Goal: Task Accomplishment & Management: Complete application form

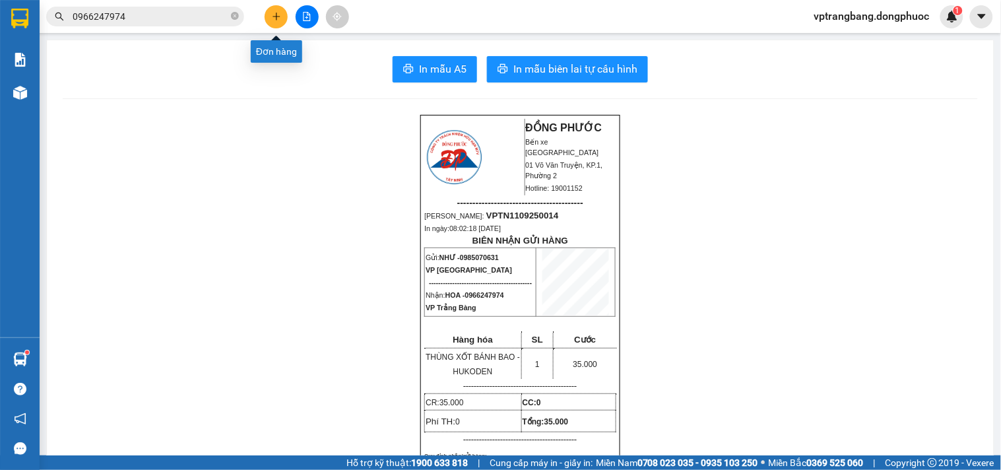
click at [273, 20] on icon "plus" at bounding box center [276, 16] width 9 height 9
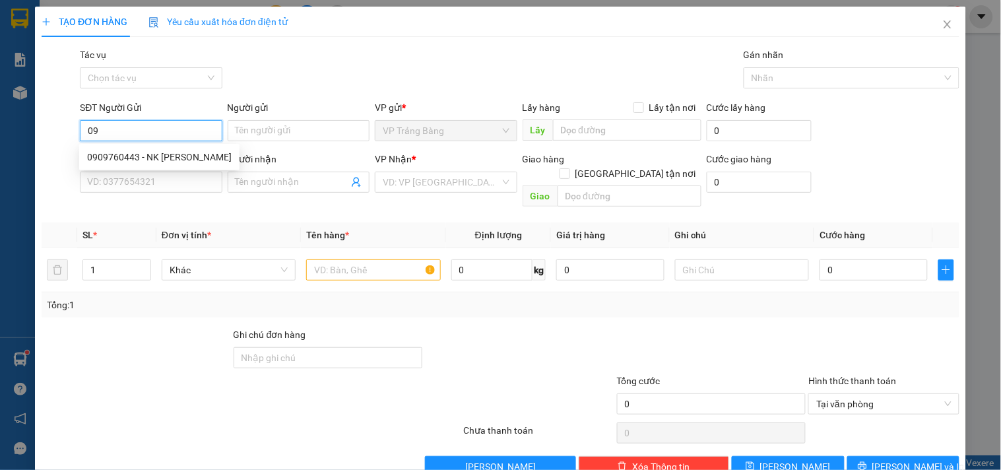
type input "0"
click at [137, 159] on div "0904141600 - CÚC" at bounding box center [149, 157] width 125 height 15
type input "0904141600"
type input "CÚC"
type input "0932720289"
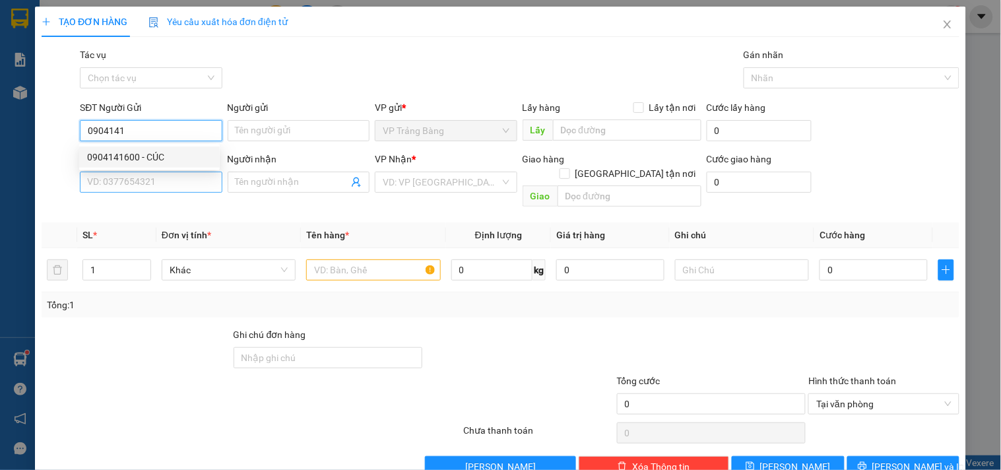
type input "CƯỜNG"
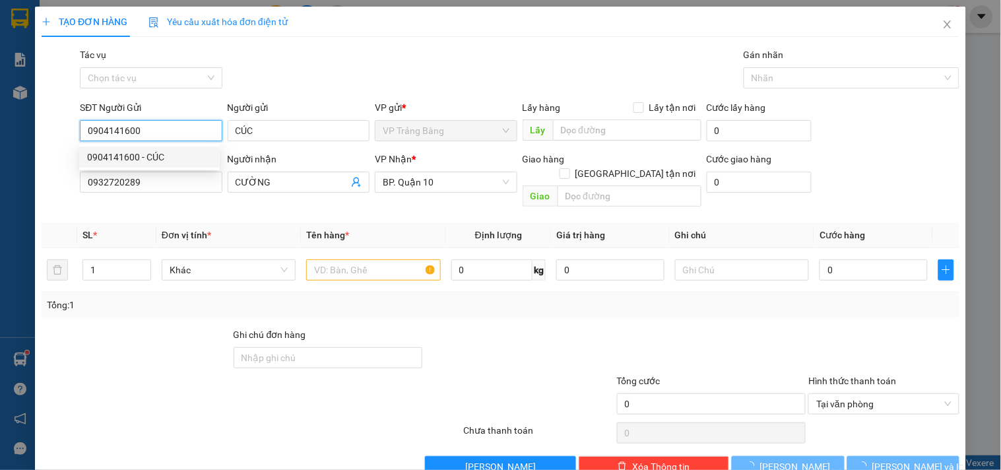
type input "30.000"
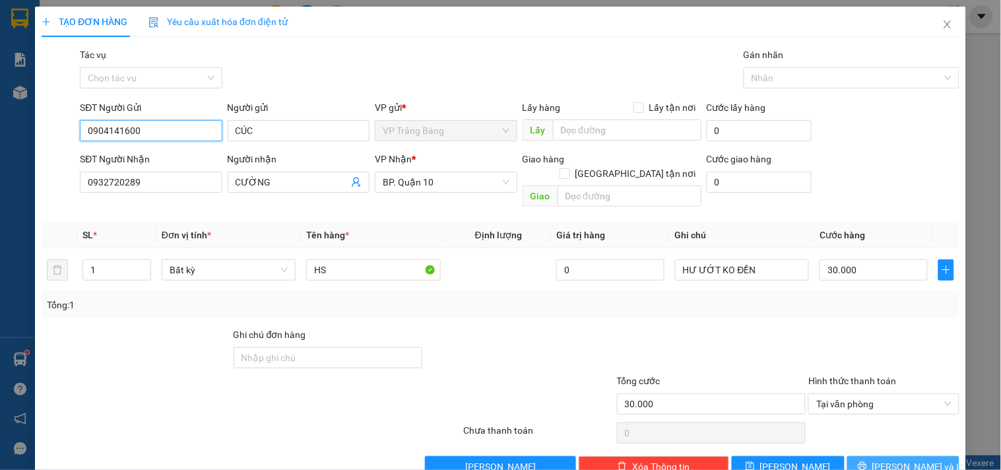
type input "0904141600"
click at [896, 459] on span "[PERSON_NAME] và In" at bounding box center [918, 466] width 92 height 15
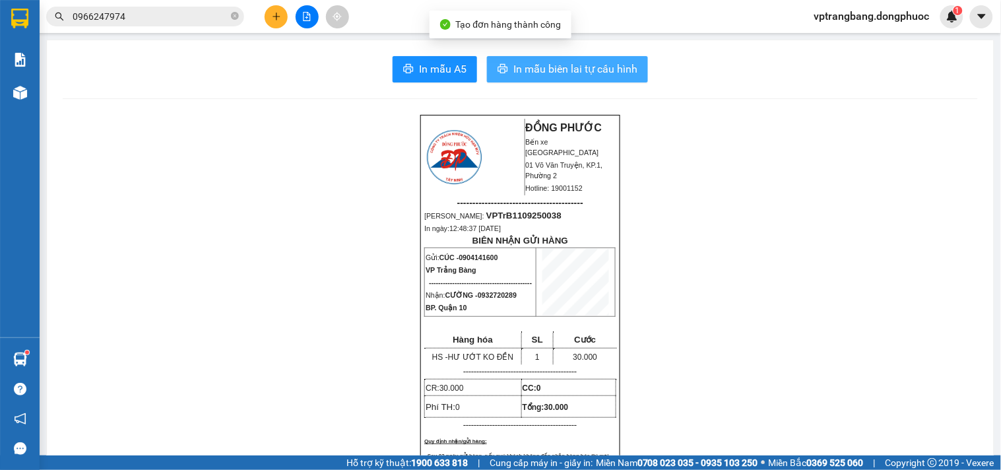
click at [529, 73] on span "In mẫu biên lai tự cấu hình" at bounding box center [575, 69] width 124 height 16
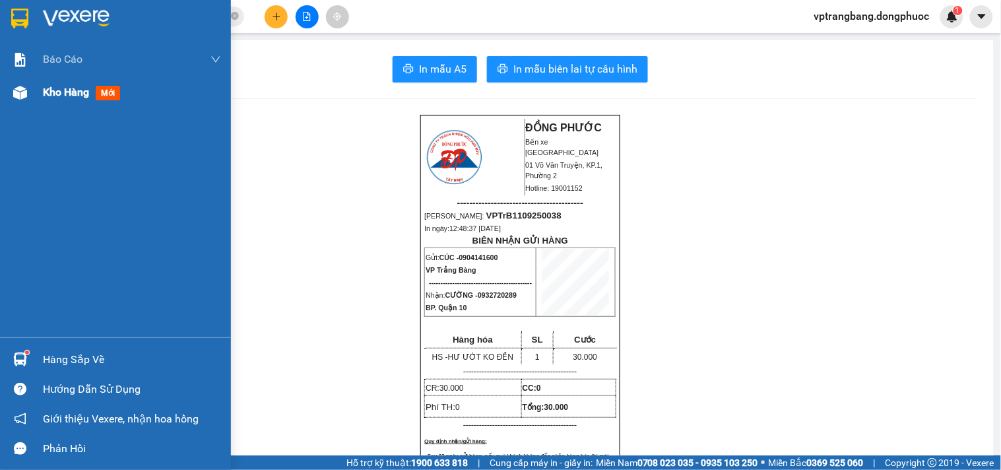
click at [59, 90] on span "Kho hàng" at bounding box center [66, 92] width 46 height 13
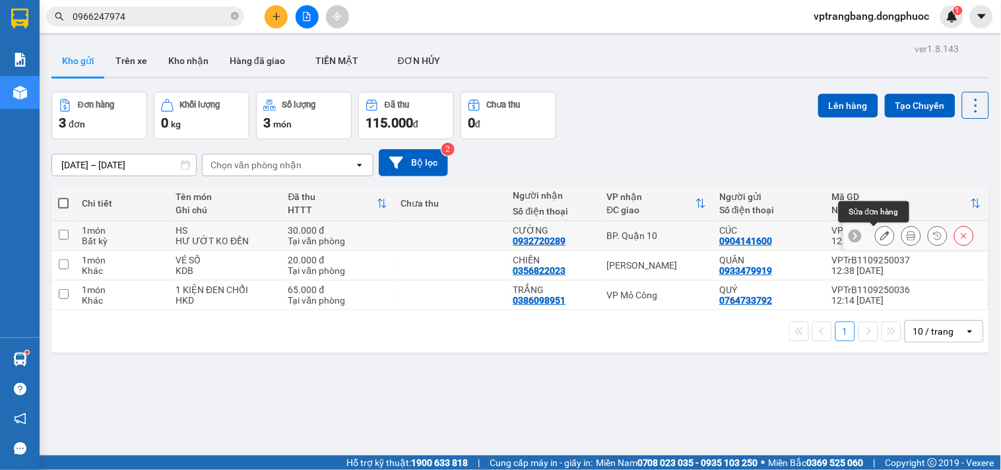
click at [880, 234] on icon at bounding box center [884, 235] width 9 height 9
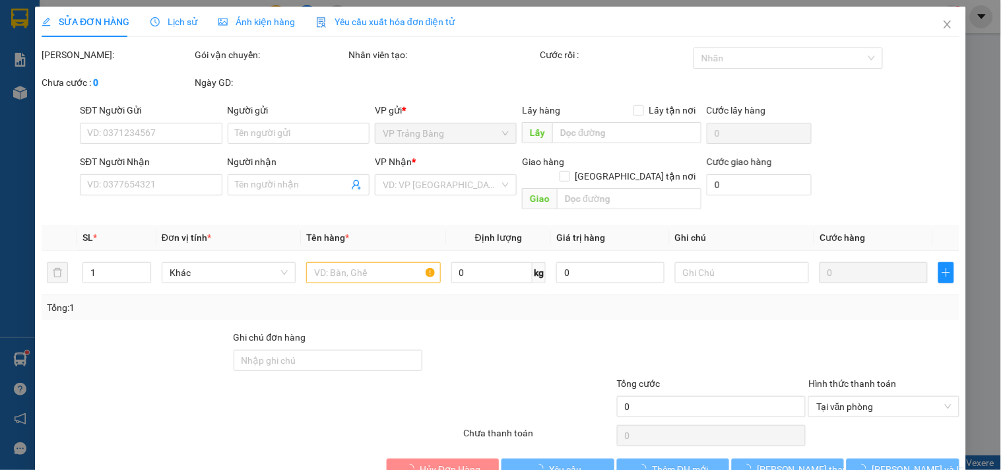
type input "0904141600"
type input "CÚC"
type input "0932720289"
type input "CƯỜNG"
type input "30.000"
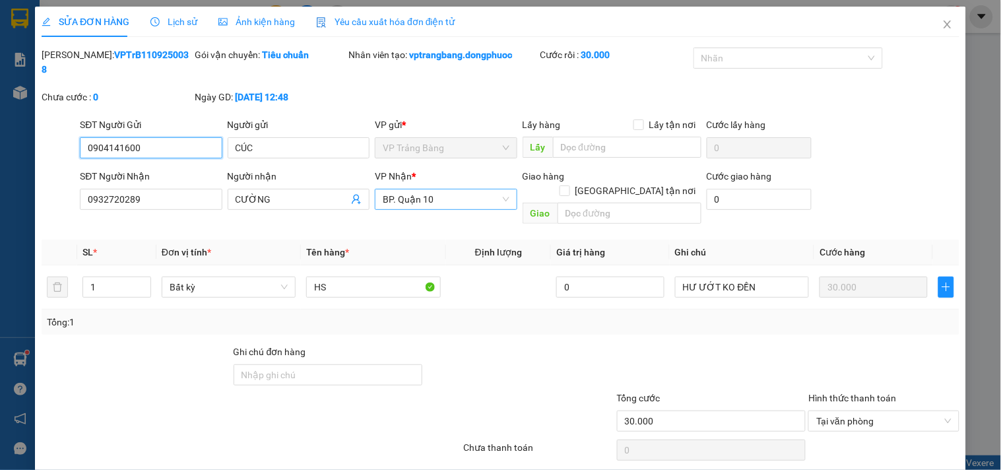
click at [454, 189] on span "BP. Quận 10" at bounding box center [446, 199] width 126 height 20
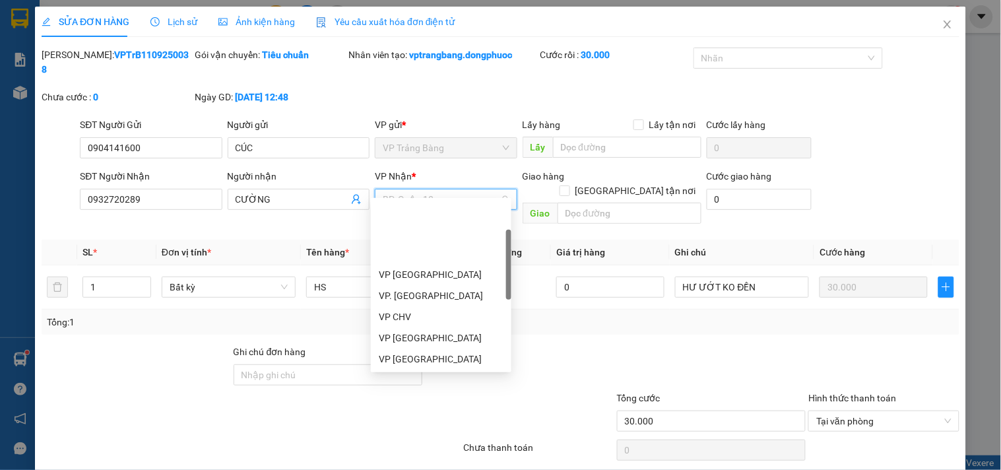
scroll to position [84, 0]
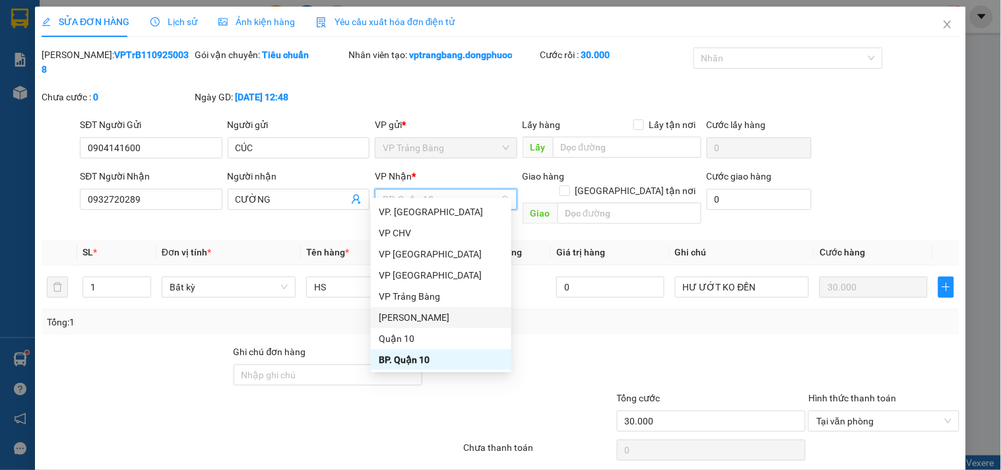
click at [434, 312] on div "[PERSON_NAME]" at bounding box center [441, 317] width 125 height 15
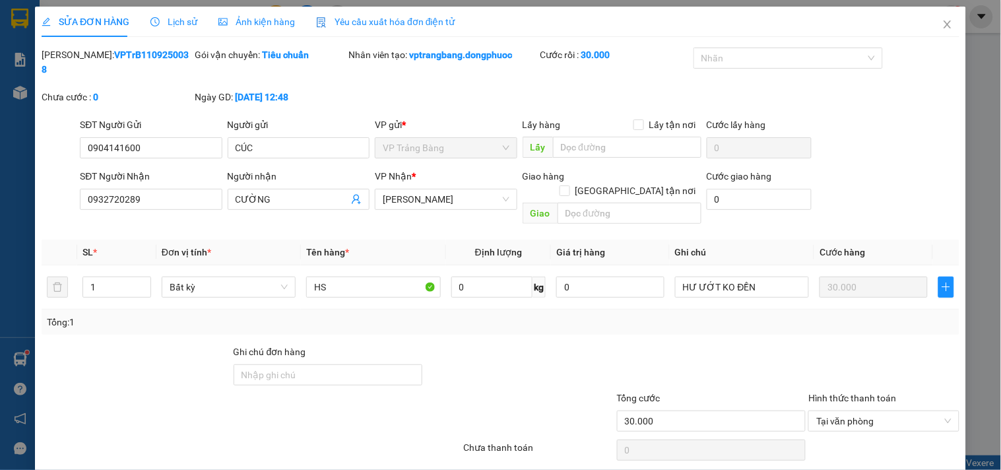
drag, startPoint x: 916, startPoint y: 458, endPoint x: 574, endPoint y: 7, distance: 565.7
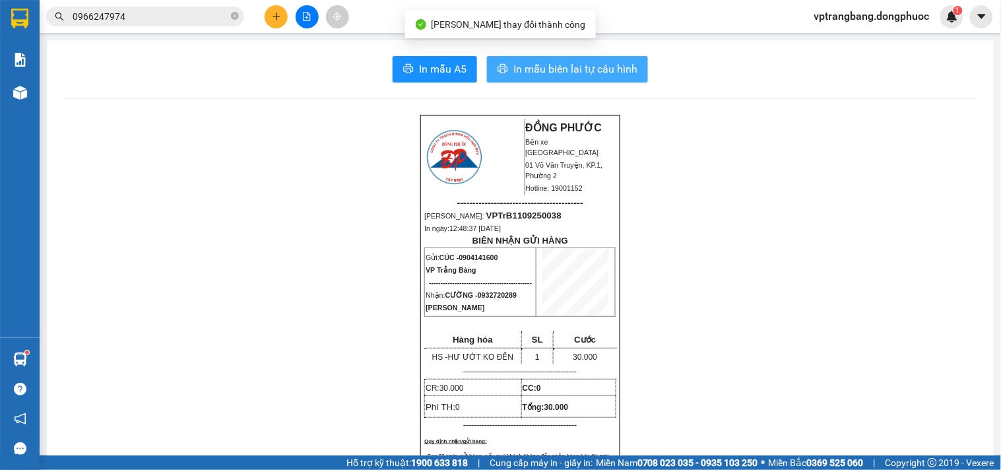
click at [550, 69] on span "In mẫu biên lai tự cấu hình" at bounding box center [575, 69] width 124 height 16
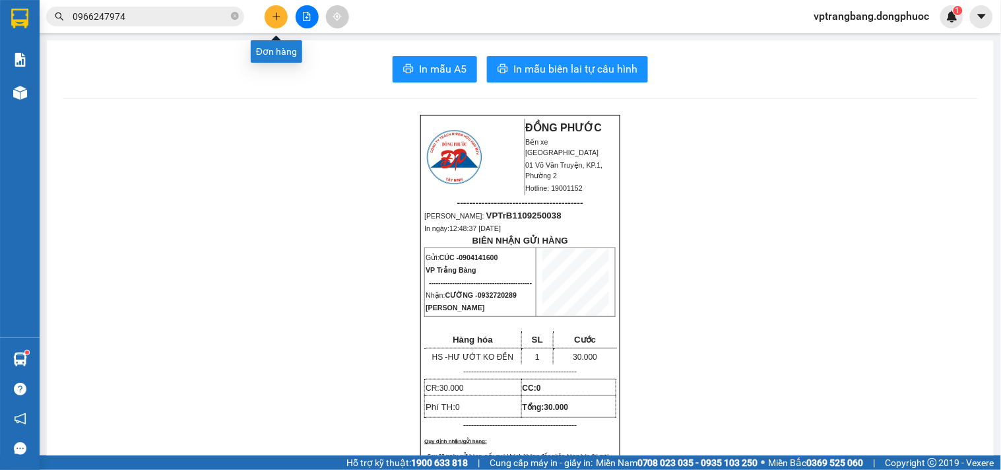
click at [275, 16] on icon "plus" at bounding box center [276, 16] width 7 height 1
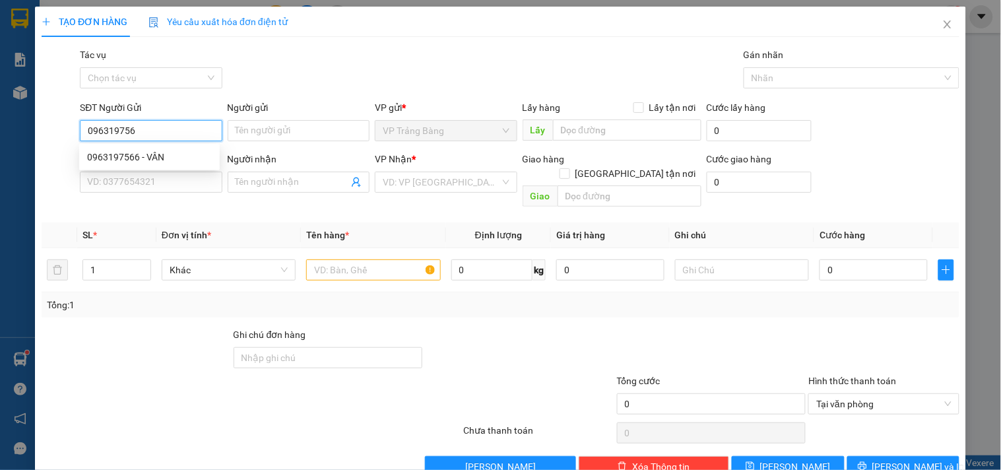
type input "0963197566"
click at [185, 155] on div "0963197566 - VÂN" at bounding box center [149, 157] width 125 height 15
type input "VÂN"
type input "0776902902"
type input "CÔ 10"
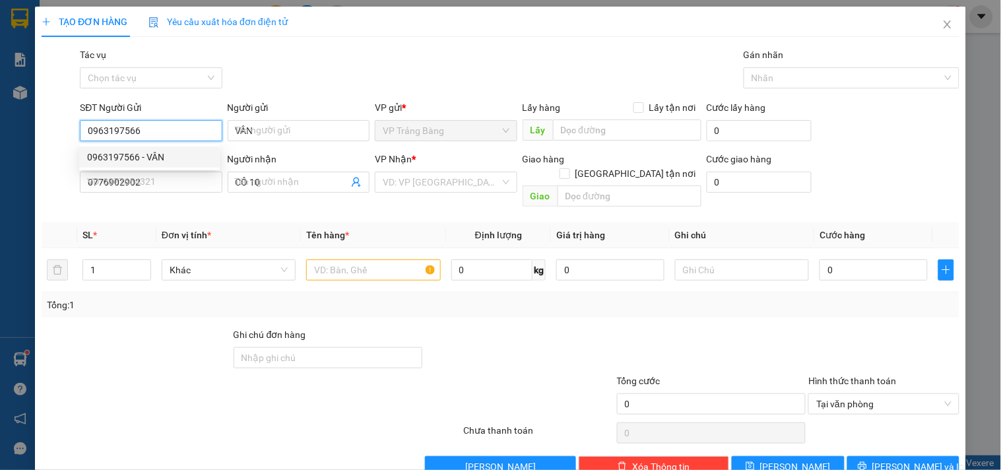
type input "50.000"
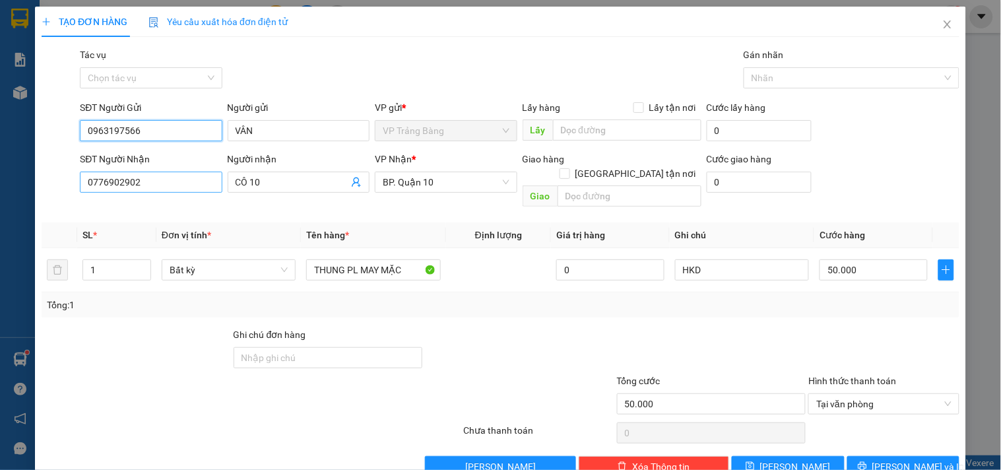
type input "0963197566"
click at [163, 181] on input "0776902902" at bounding box center [151, 182] width 142 height 21
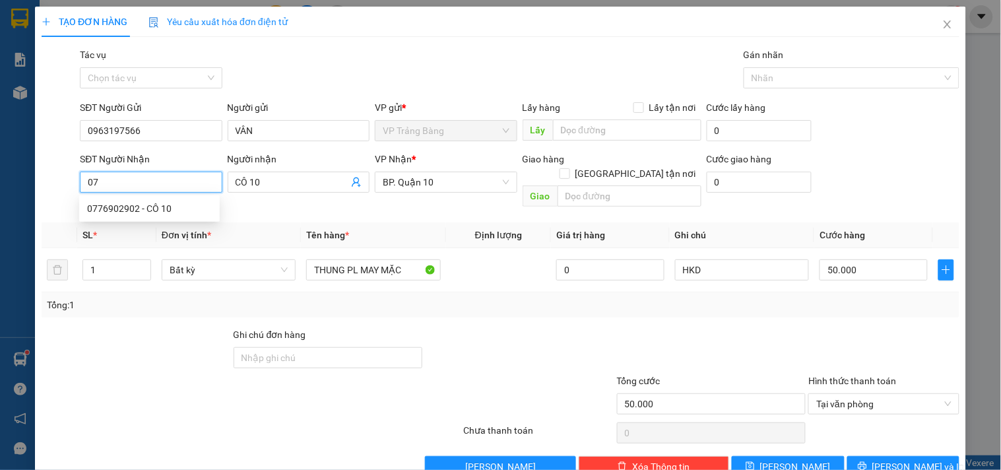
type input "0"
type input "0913774439"
click at [160, 212] on div "0913774439 - SAN" at bounding box center [149, 208] width 125 height 15
type input "SAN"
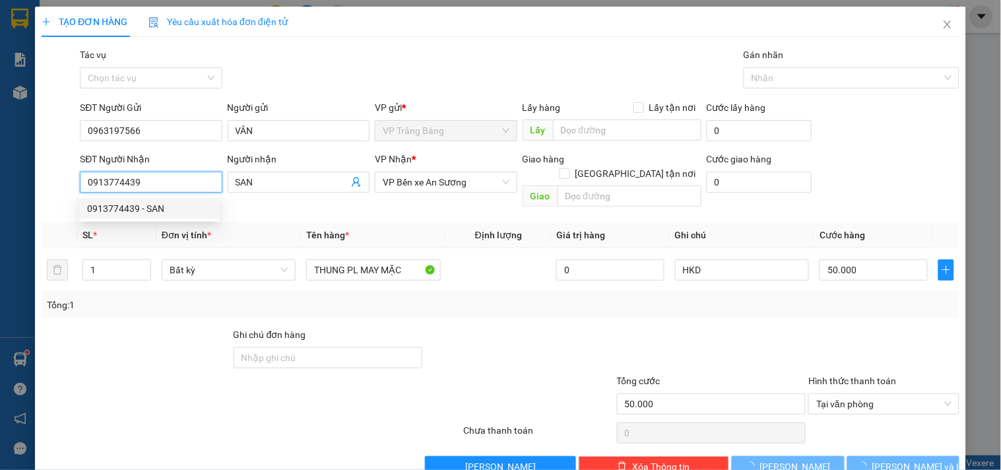
type input "30.000"
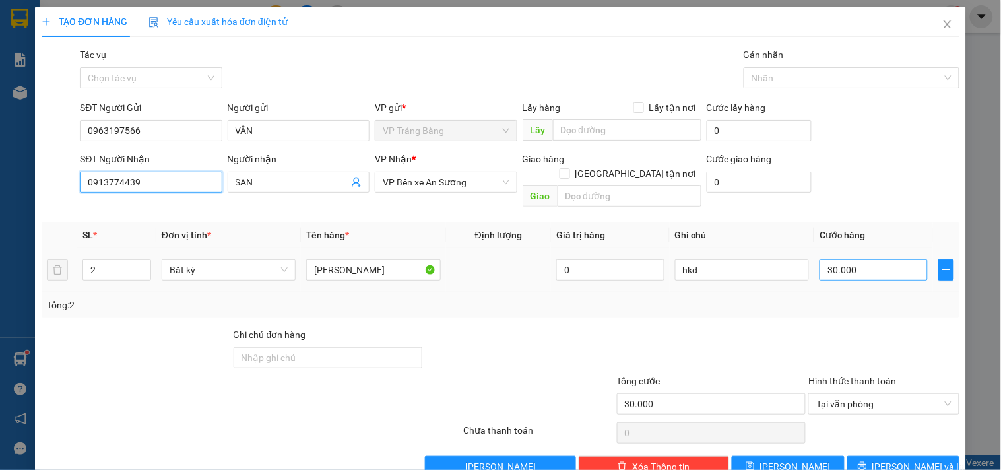
type input "0913774439"
click at [864, 259] on input "30.000" at bounding box center [874, 269] width 108 height 21
type input "4"
type input "40"
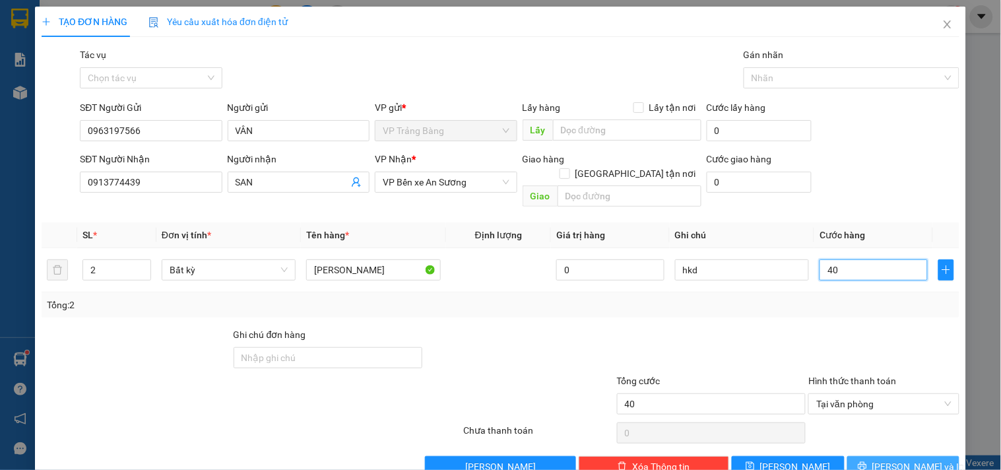
type input "40"
type input "40.000"
click at [880, 456] on button "[PERSON_NAME] và In" at bounding box center [903, 466] width 112 height 21
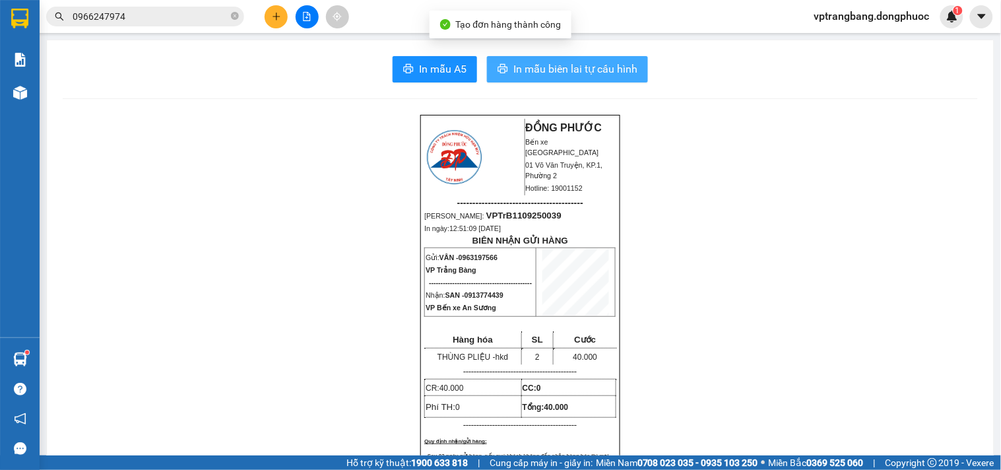
click at [538, 71] on span "In mẫu biên lai tự cấu hình" at bounding box center [575, 69] width 124 height 16
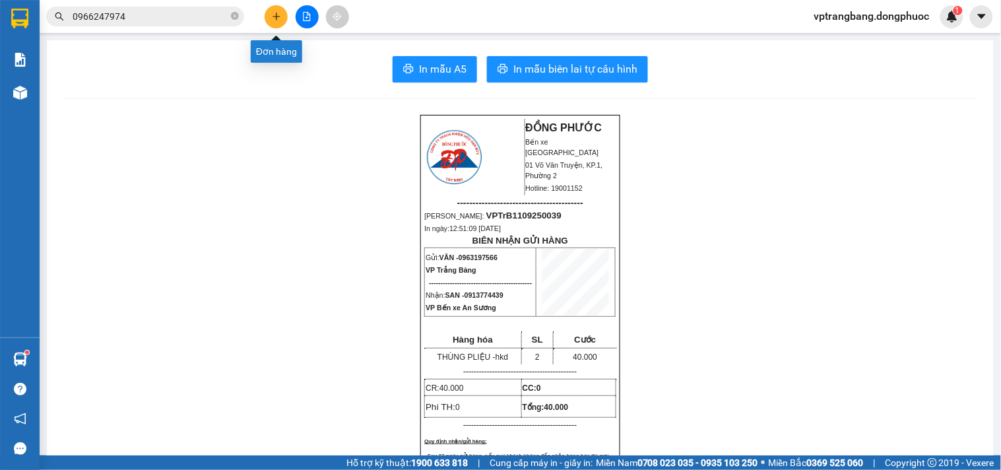
click at [275, 20] on icon "plus" at bounding box center [276, 16] width 9 height 9
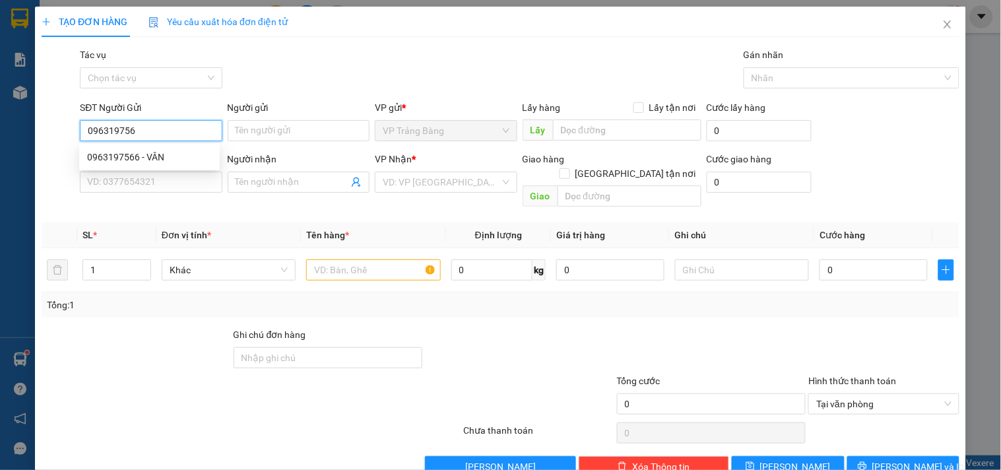
type input "0963197566"
click at [177, 156] on div "0963197566 - VÂN" at bounding box center [149, 157] width 125 height 15
type input "VÂN"
type input "0913774439"
type input "SAN"
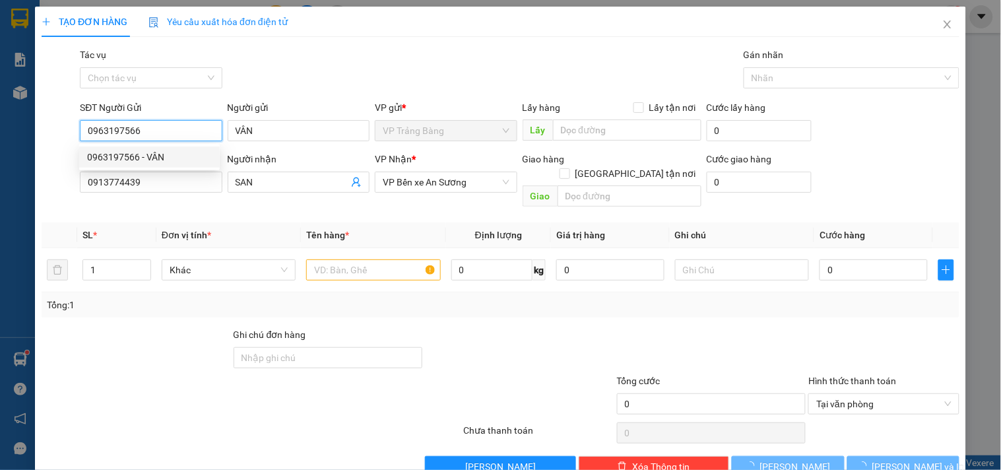
type input "40.000"
type input "0963197566"
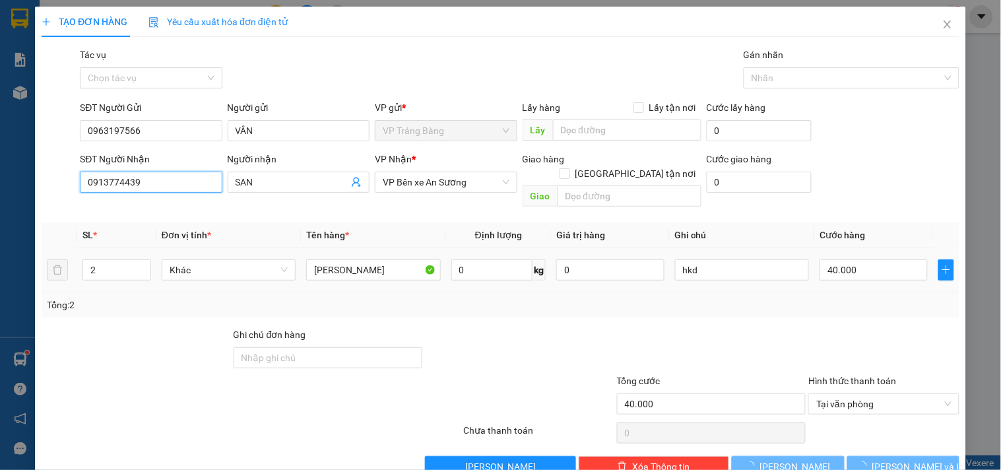
click at [160, 183] on input "0913774439" at bounding box center [151, 182] width 142 height 21
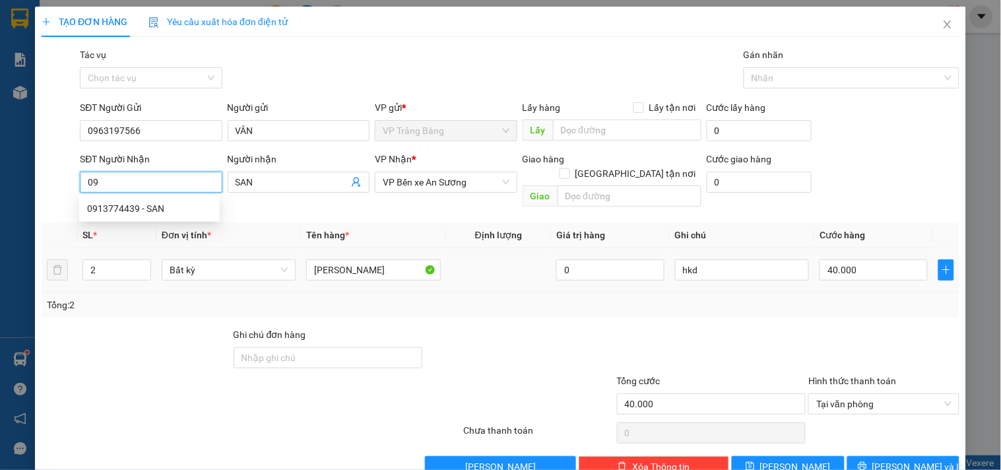
type input "0"
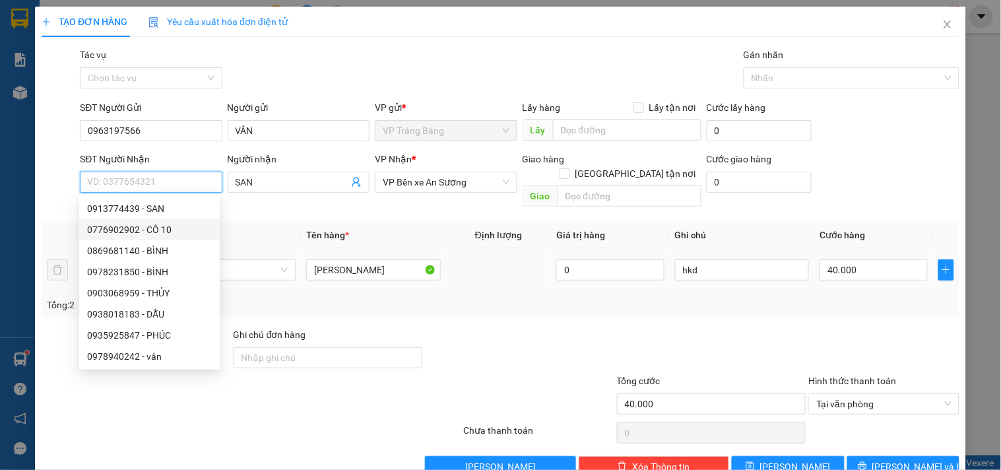
click at [119, 227] on div "0776902902 - CÔ 10" at bounding box center [149, 229] width 125 height 15
type input "0776902902"
type input "CÔ 10"
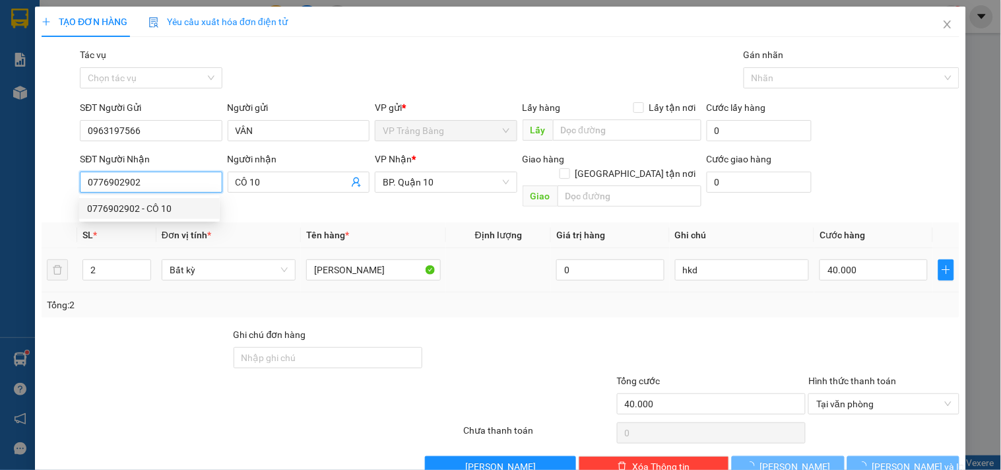
type input "50.000"
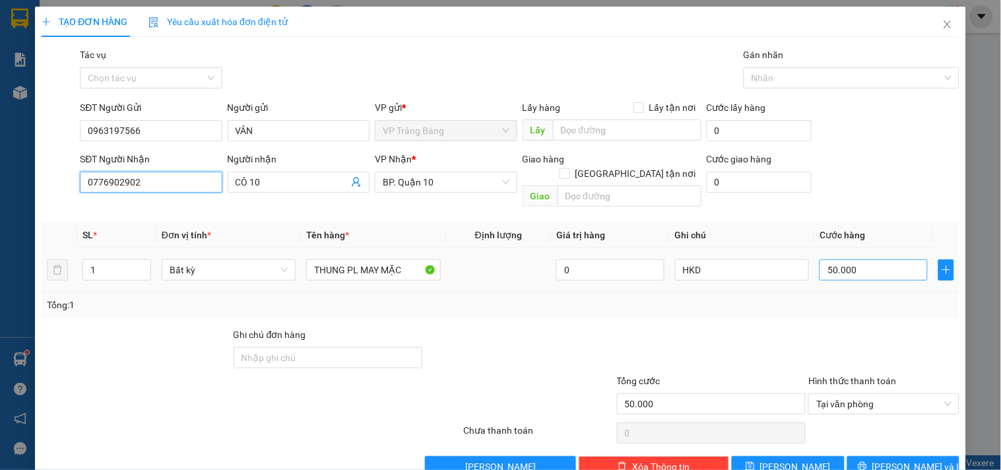
type input "0776902902"
click at [867, 259] on input "50.000" at bounding box center [874, 269] width 108 height 21
type input "6"
type input "60"
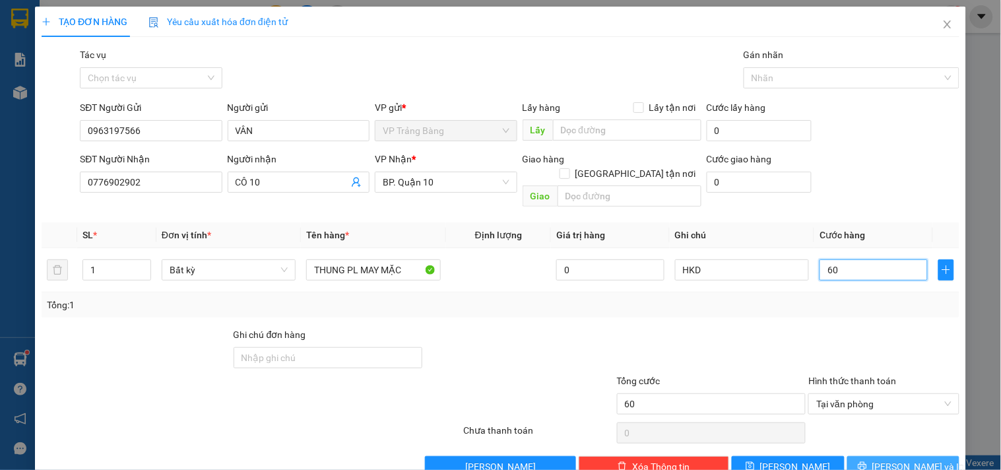
scroll to position [18, 0]
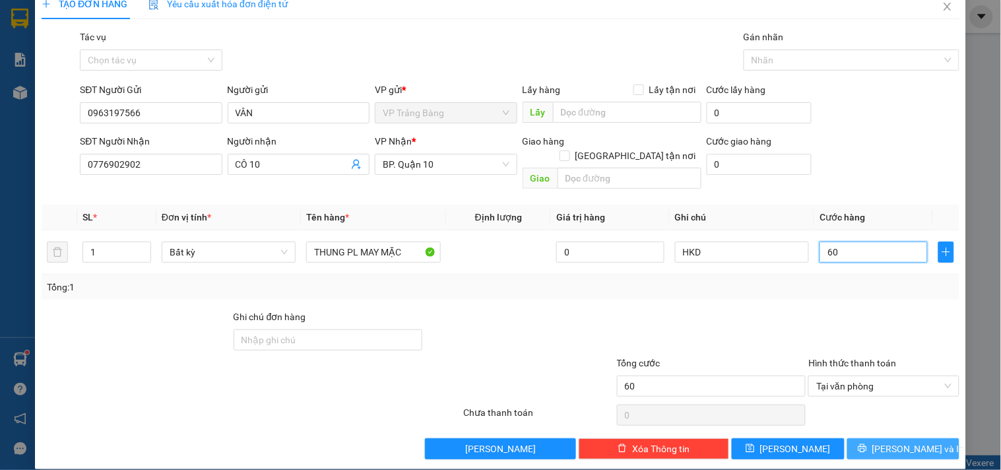
type input "60"
type input "60.000"
click at [924, 438] on button "[PERSON_NAME] và In" at bounding box center [903, 448] width 112 height 21
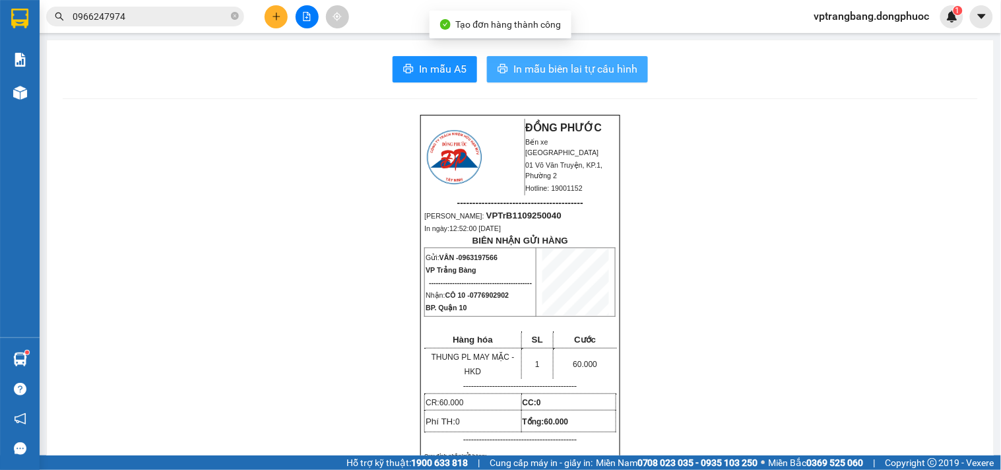
click at [535, 70] on span "In mẫu biên lai tự cấu hình" at bounding box center [575, 69] width 124 height 16
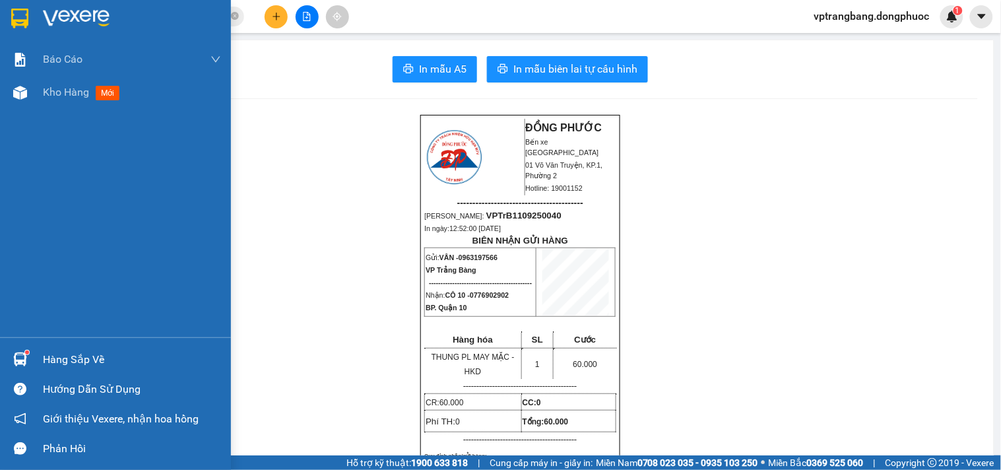
click at [65, 362] on div "Hàng sắp về" at bounding box center [132, 360] width 178 height 20
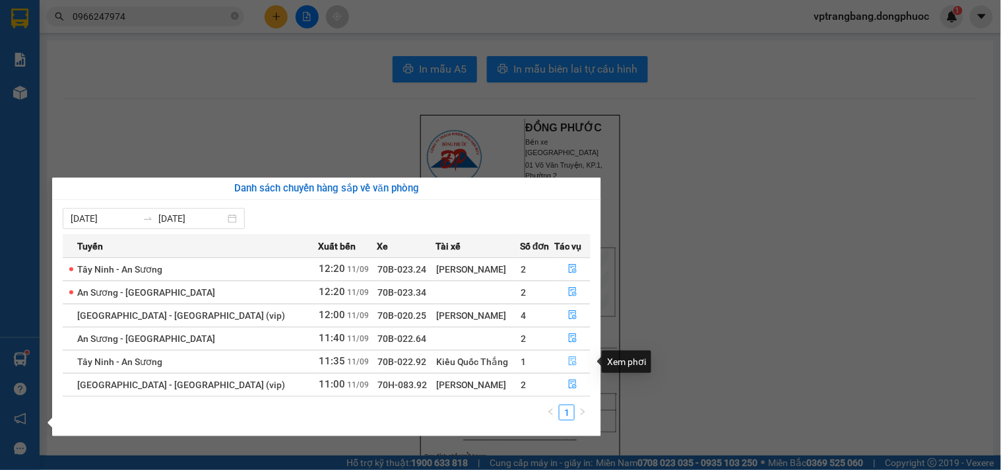
click at [570, 360] on icon "file-done" at bounding box center [572, 360] width 9 height 9
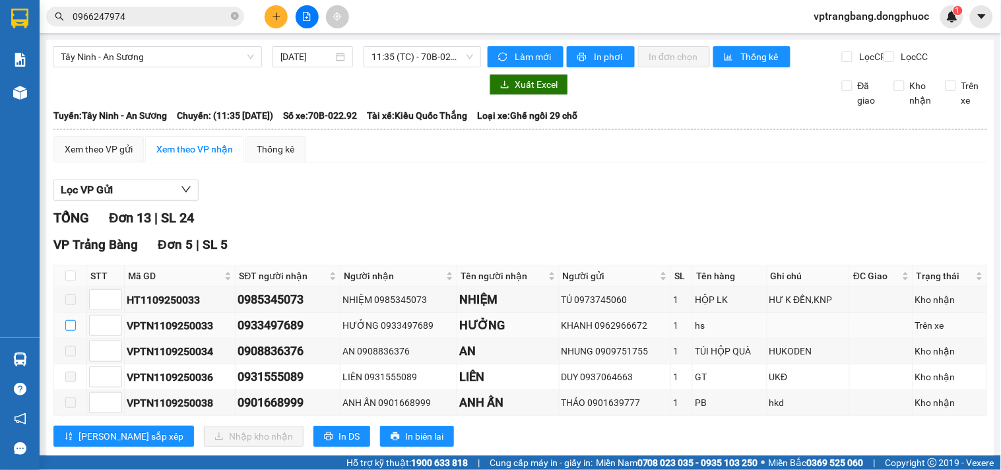
click at [69, 331] on input "checkbox" at bounding box center [70, 325] width 11 height 11
checkbox input "true"
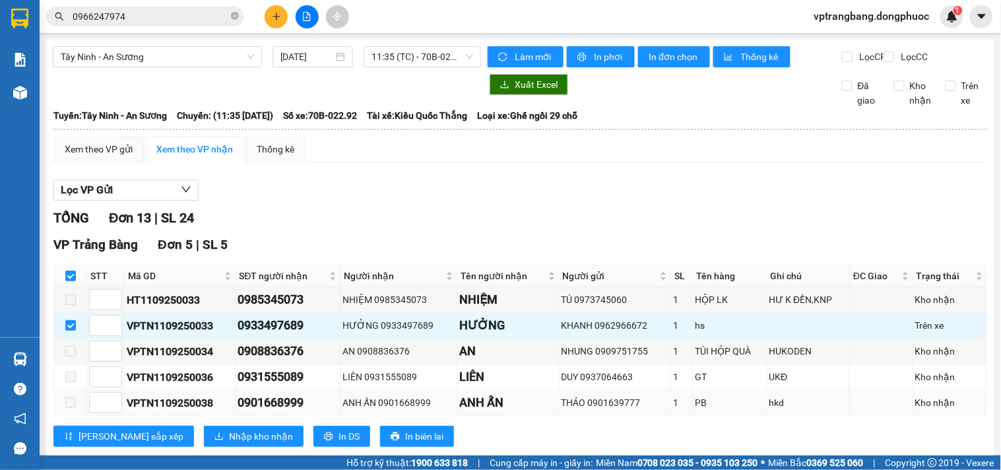
scroll to position [220, 0]
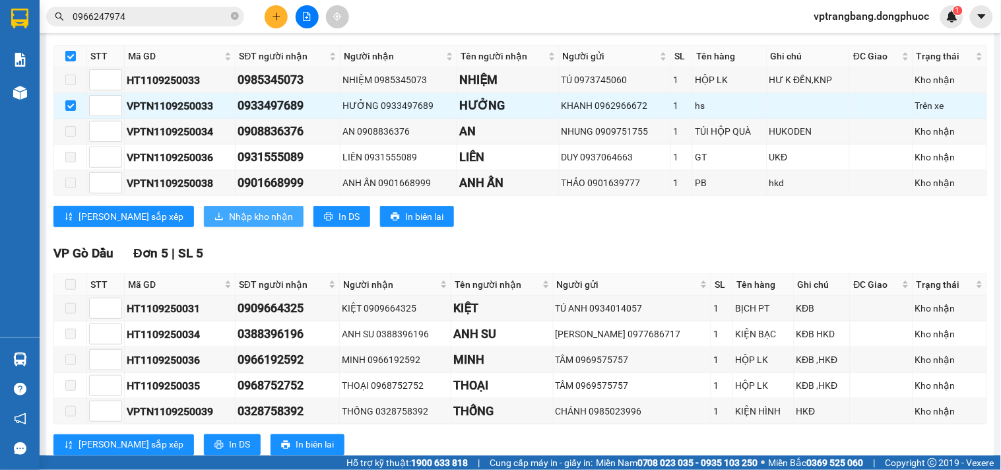
click at [204, 220] on button "Nhập kho nhận" at bounding box center [254, 216] width 100 height 21
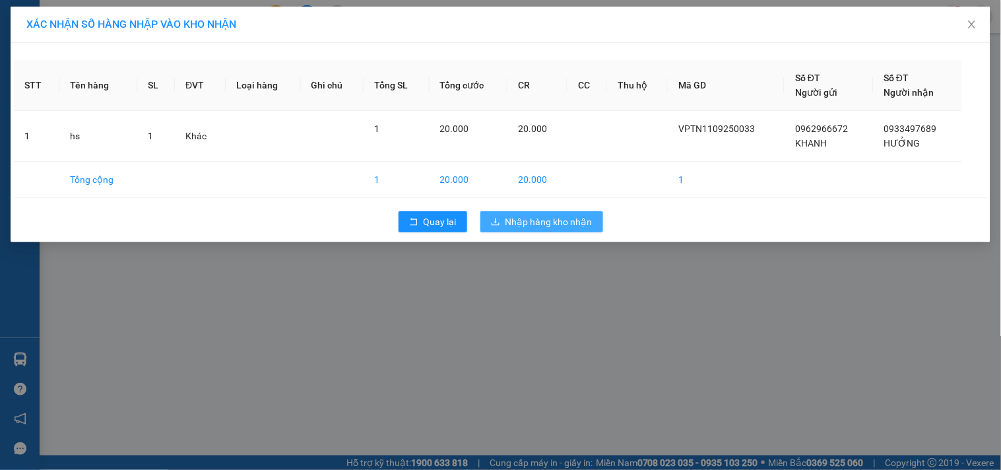
drag, startPoint x: 548, startPoint y: 224, endPoint x: 570, endPoint y: 207, distance: 27.7
click at [564, 218] on span "Nhập hàng kho nhận" at bounding box center [548, 221] width 87 height 15
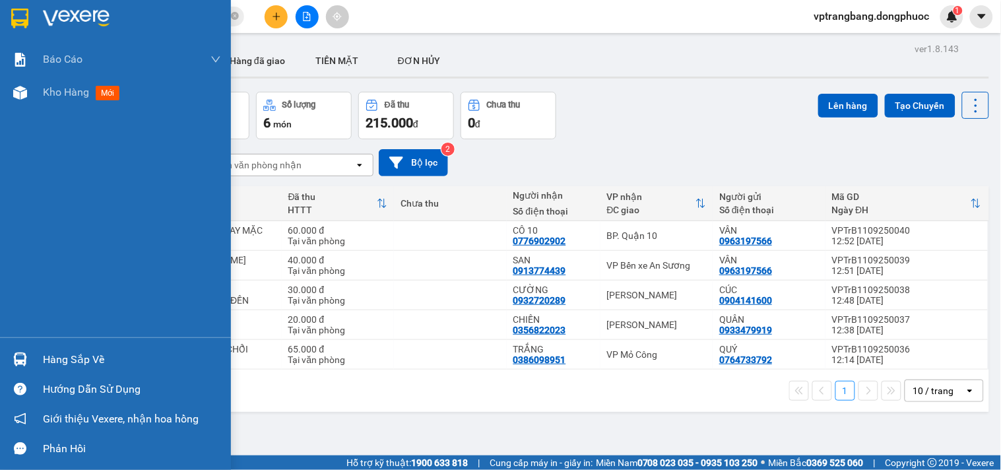
click at [71, 358] on div "Hàng sắp về" at bounding box center [132, 360] width 178 height 20
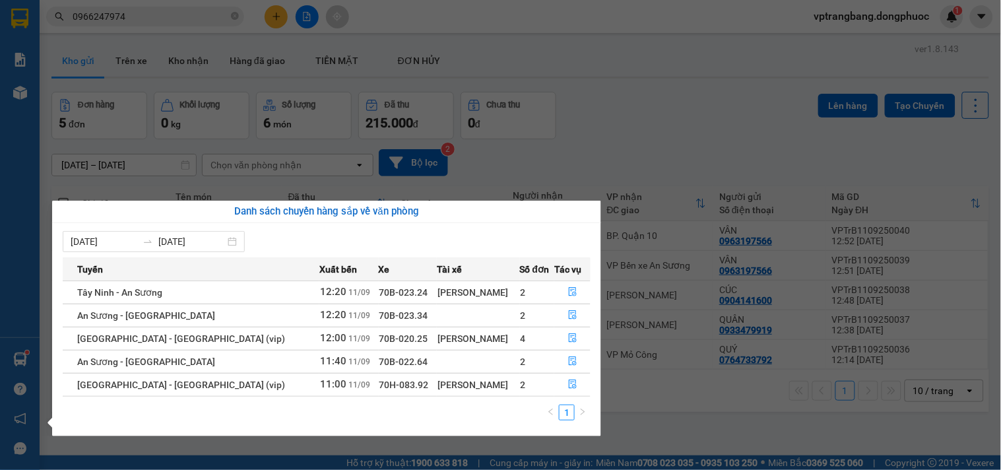
click at [690, 428] on section "Kết quả tìm kiếm ( 13 ) Bộ lọc Mã ĐH Trạng thái Món hàng Tổng cước Chưa cước Nh…" at bounding box center [500, 235] width 1001 height 470
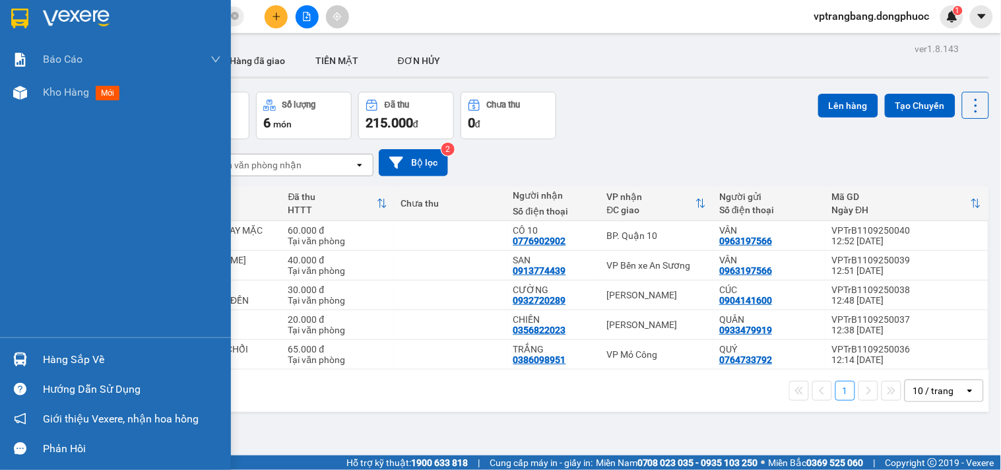
click at [114, 359] on div "Hàng sắp về" at bounding box center [132, 360] width 178 height 20
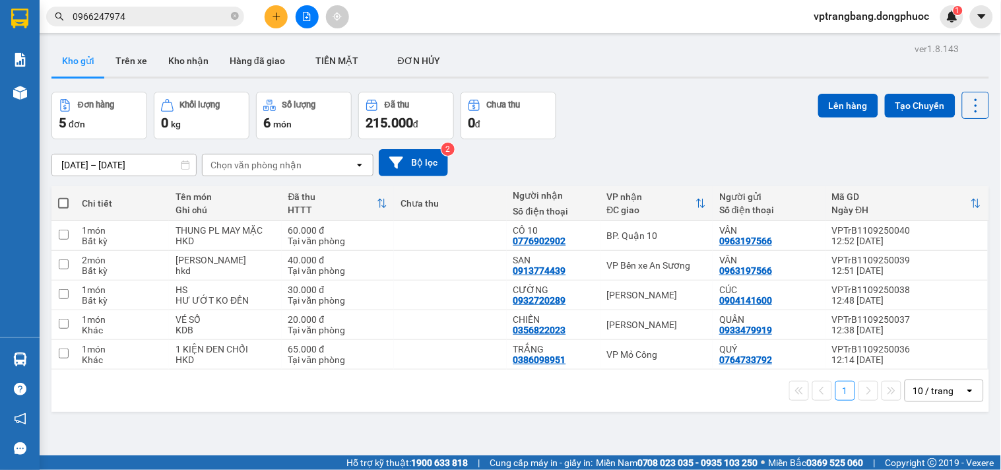
click at [676, 418] on section "Kết quả tìm kiếm ( 13 ) Bộ lọc Mã ĐH Trạng thái Món hàng Tổng cước Chưa cước Nh…" at bounding box center [500, 235] width 1001 height 470
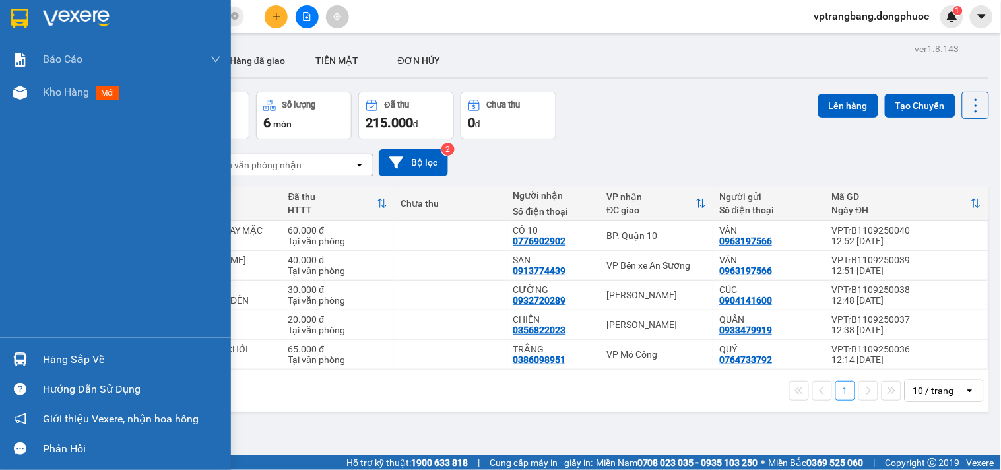
click at [65, 356] on div "Hàng sắp về" at bounding box center [132, 360] width 178 height 20
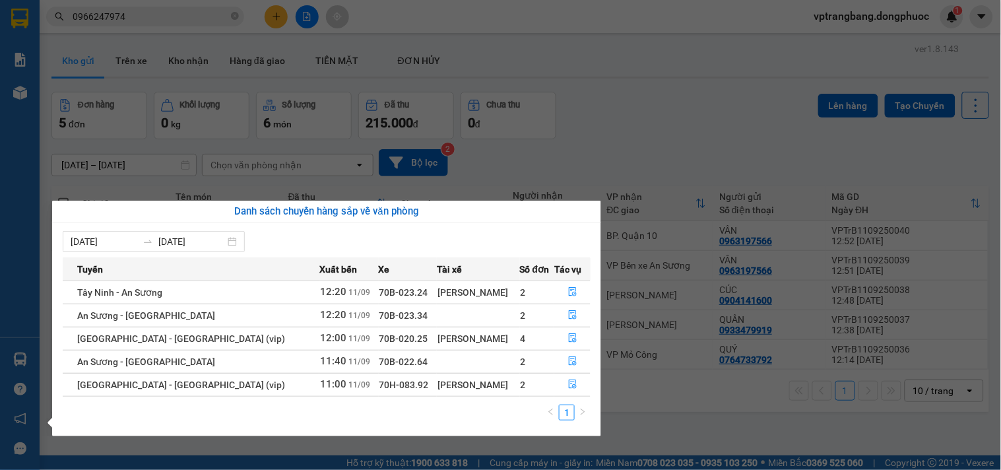
click at [717, 411] on section "Kết quả tìm kiếm ( 13 ) Bộ lọc Mã ĐH Trạng thái Món hàng Tổng cước Chưa cước Nh…" at bounding box center [500, 235] width 1001 height 470
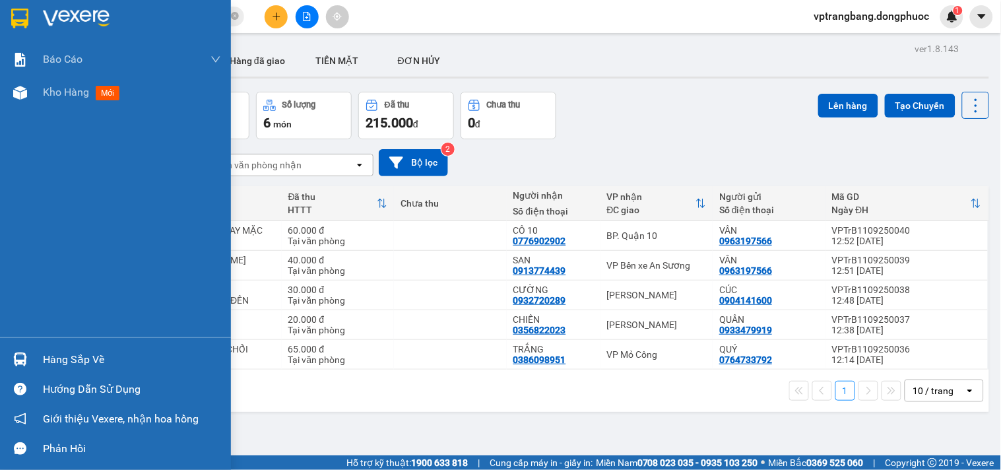
click at [134, 366] on div "Hàng sắp về" at bounding box center [132, 360] width 178 height 20
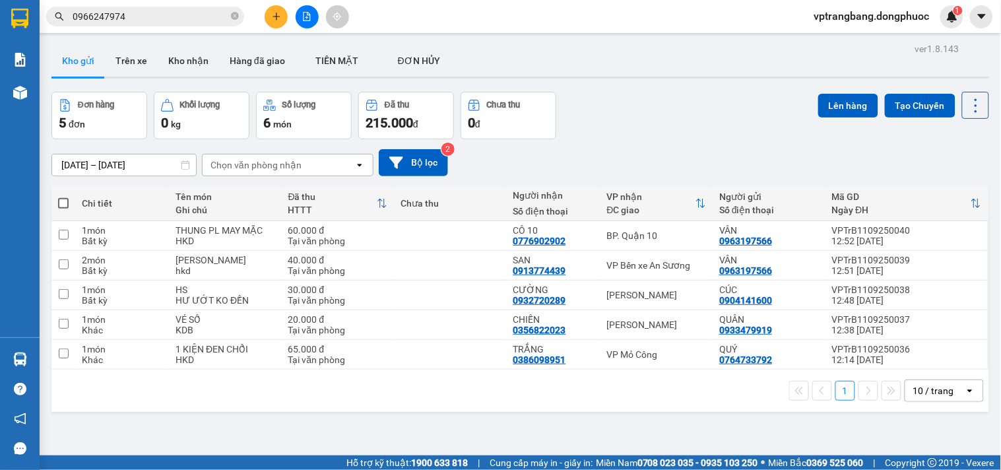
click at [695, 429] on section "Kết quả tìm kiếm ( 13 ) Bộ lọc Mã ĐH Trạng thái Món hàng Tổng cước Chưa cước Nh…" at bounding box center [500, 235] width 1001 height 470
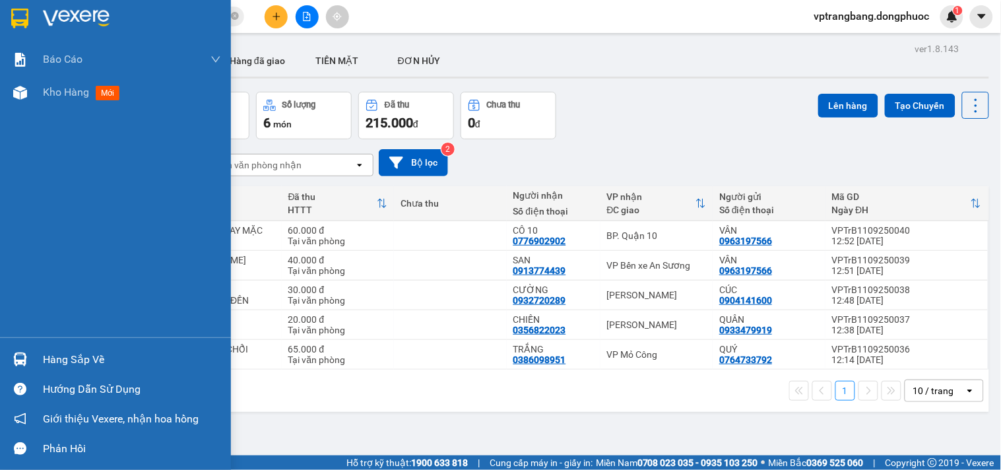
click at [91, 360] on div "Hàng sắp về" at bounding box center [132, 360] width 178 height 20
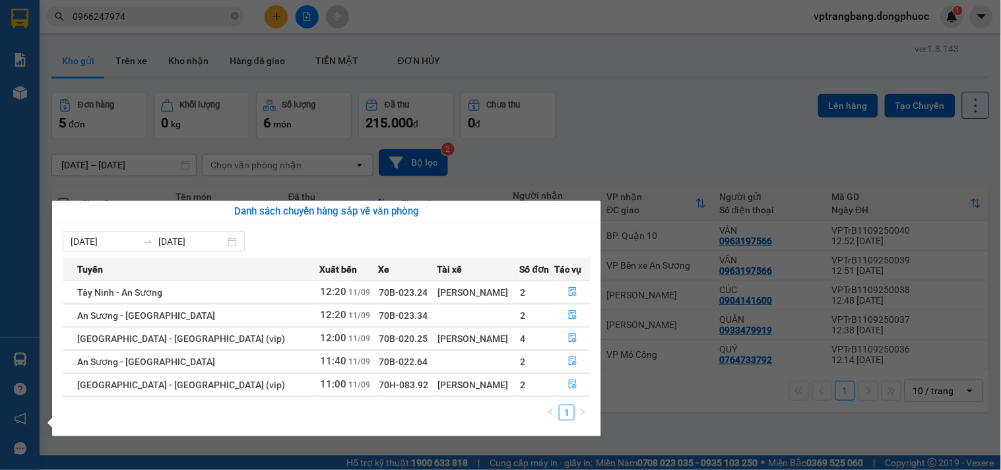
click at [752, 434] on section "Kết quả tìm kiếm ( 13 ) Bộ lọc Mã ĐH Trạng thái Món hàng Tổng cước Chưa cước Nh…" at bounding box center [500, 235] width 1001 height 470
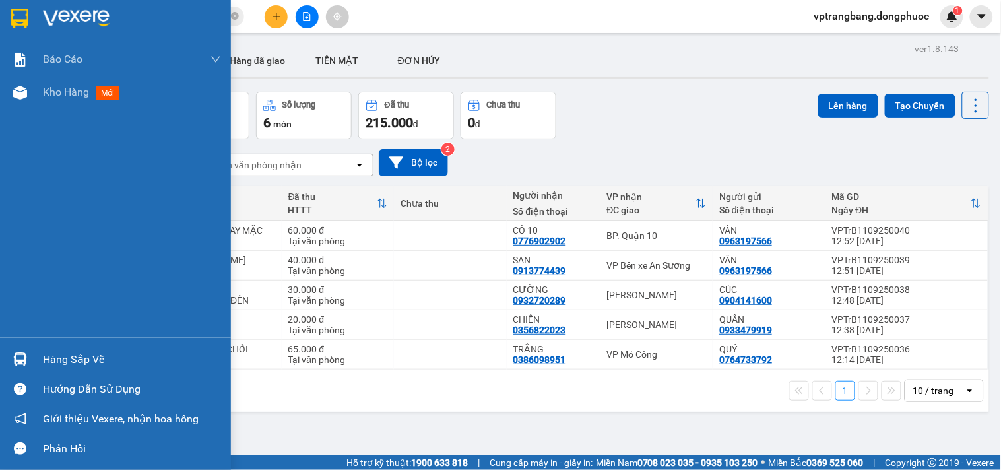
click at [63, 360] on div "Hàng sắp về" at bounding box center [132, 360] width 178 height 20
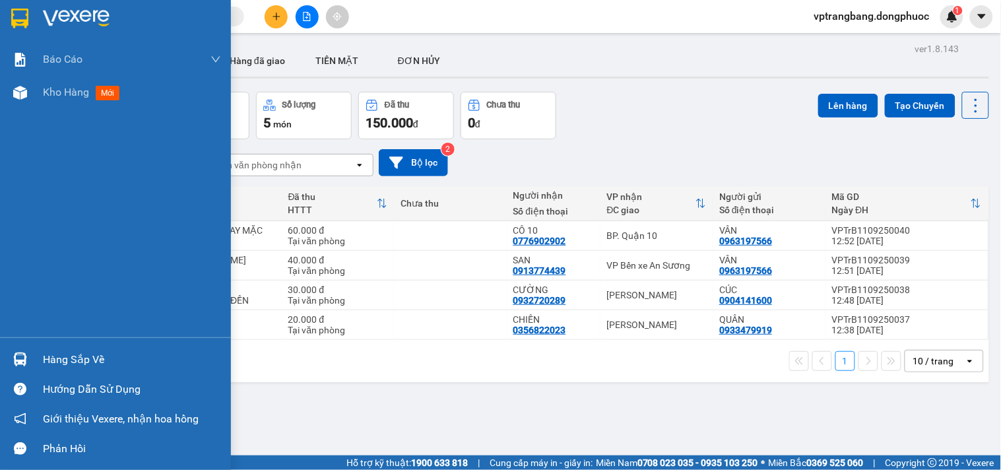
drag, startPoint x: 60, startPoint y: 356, endPoint x: 229, endPoint y: 410, distance: 177.2
click at [62, 356] on div "Hàng sắp về" at bounding box center [132, 360] width 178 height 20
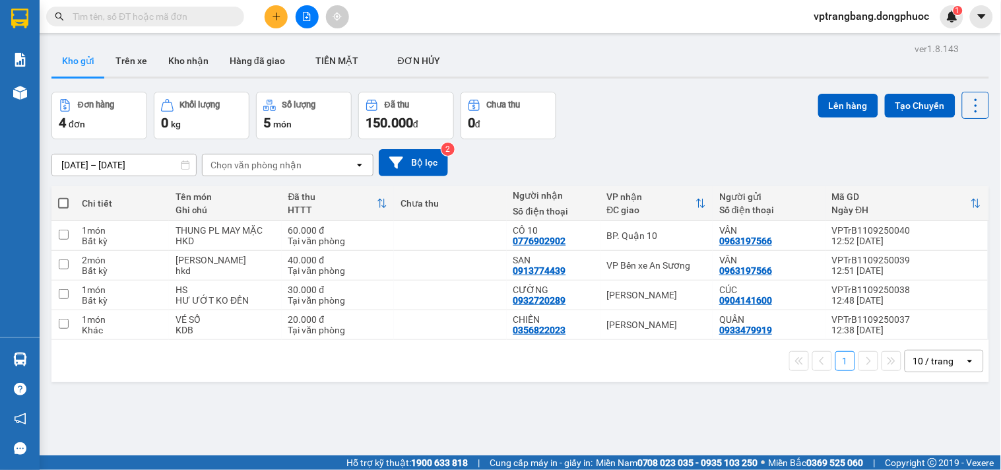
click at [682, 433] on section "Kết quả [PERSON_NAME] ( 0 ) Bộ lọc No Data vptrangbang.dongphuoc 1 [PERSON_NAME…" at bounding box center [500, 235] width 1001 height 470
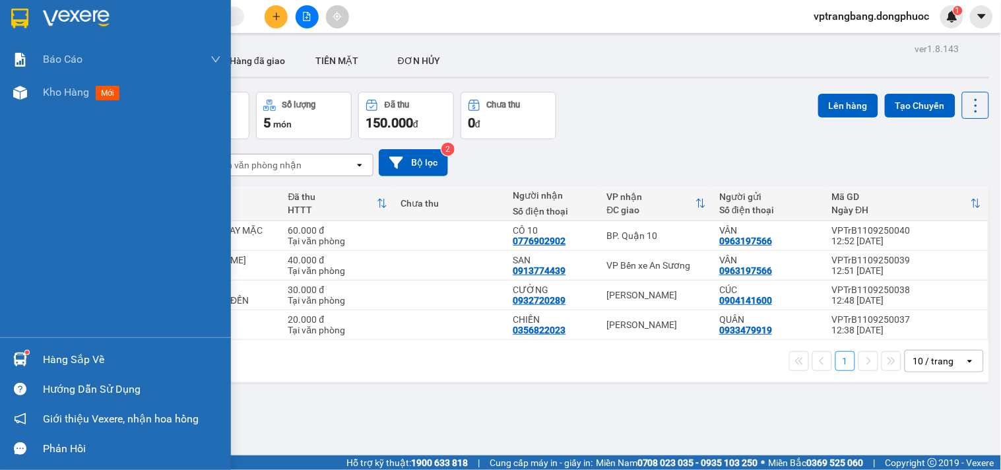
click at [100, 360] on div "Hàng sắp về" at bounding box center [132, 360] width 178 height 20
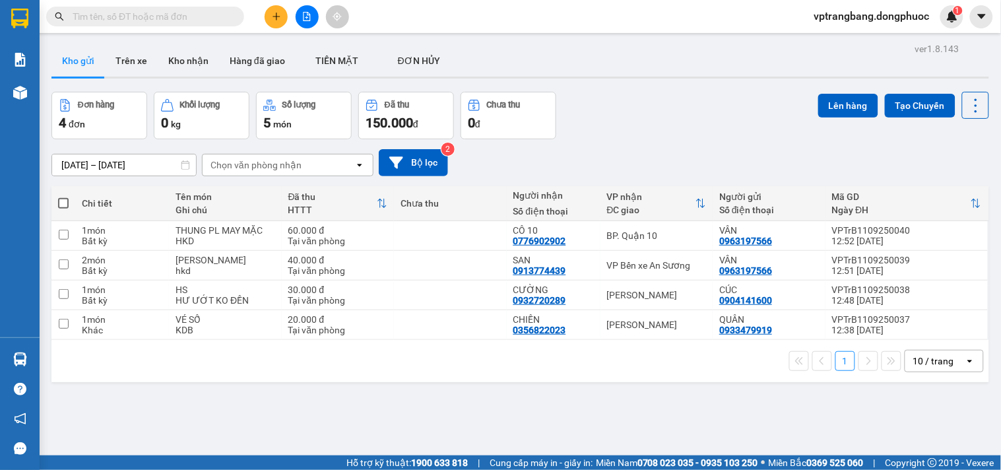
click at [669, 443] on section "Kết quả [PERSON_NAME] ( 0 ) Bộ lọc No Data vptrangbang.dongphuoc 1 [PERSON_NAME…" at bounding box center [500, 235] width 1001 height 470
click at [154, 15] on input "text" at bounding box center [151, 16] width 156 height 15
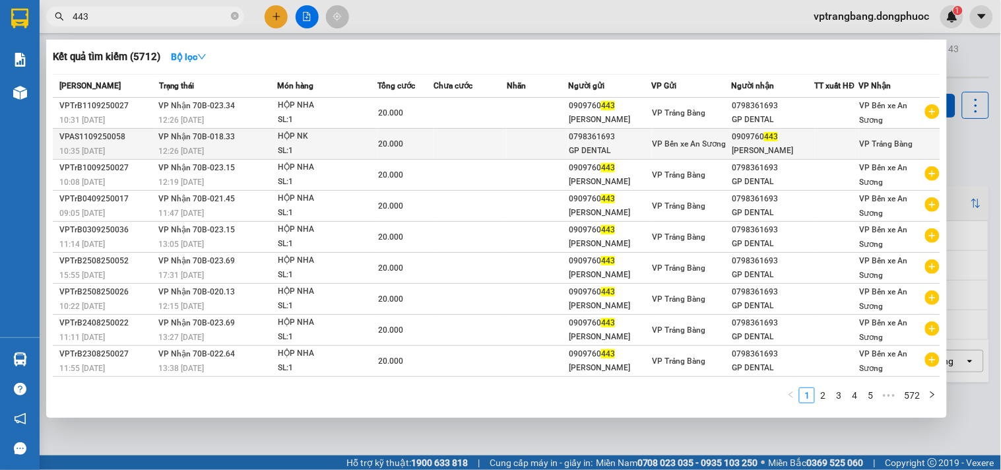
type input "443"
click at [173, 141] on span "VP Nhận 70B-018.33" at bounding box center [197, 136] width 77 height 9
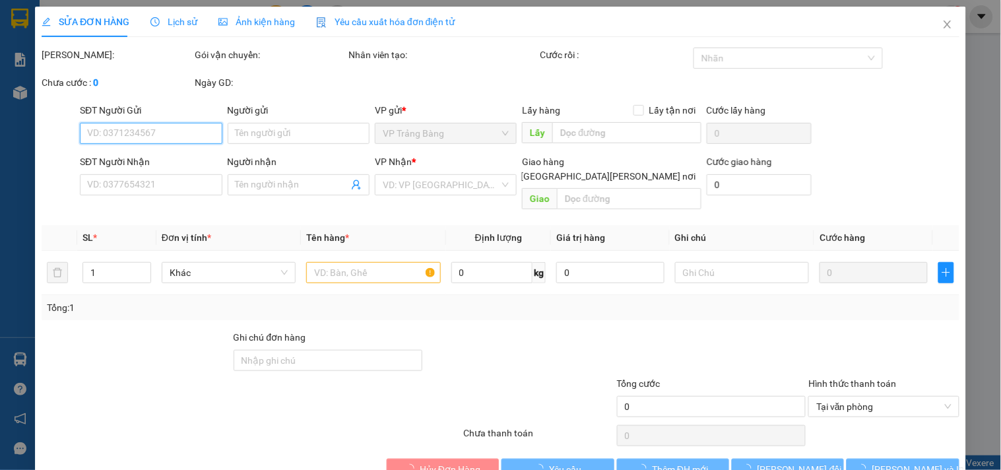
type input "0798361693"
type input "GP DENTAL"
type input "0909760443"
type input "NK NGUYỄN PHÁT"
type input "20.000"
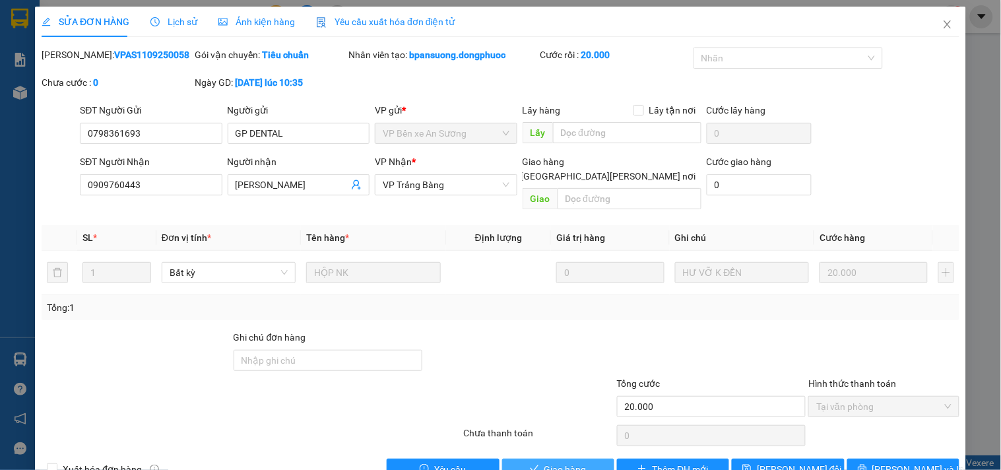
drag, startPoint x: 560, startPoint y: 456, endPoint x: 690, endPoint y: 300, distance: 202.9
click at [578, 462] on span "Giao hàng" at bounding box center [565, 469] width 42 height 15
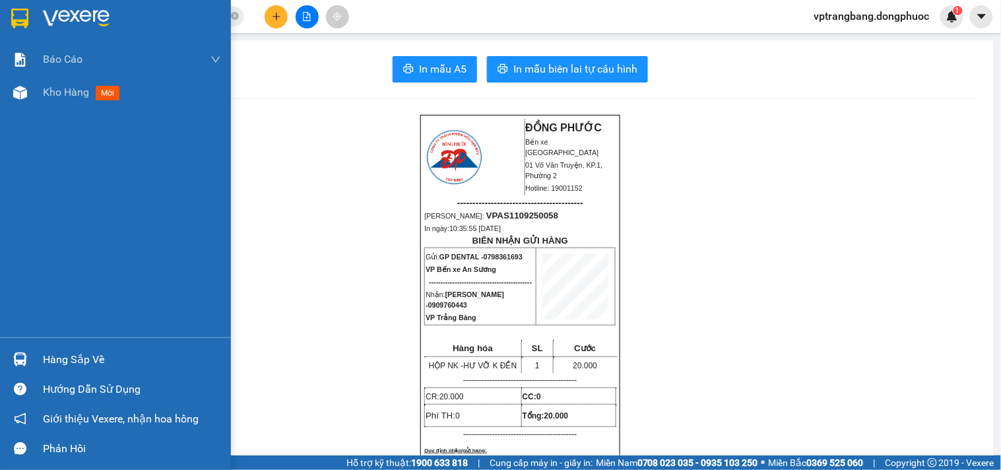
drag, startPoint x: 58, startPoint y: 352, endPoint x: 88, endPoint y: 367, distance: 33.9
click at [59, 352] on div "Hàng sắp về" at bounding box center [132, 360] width 178 height 20
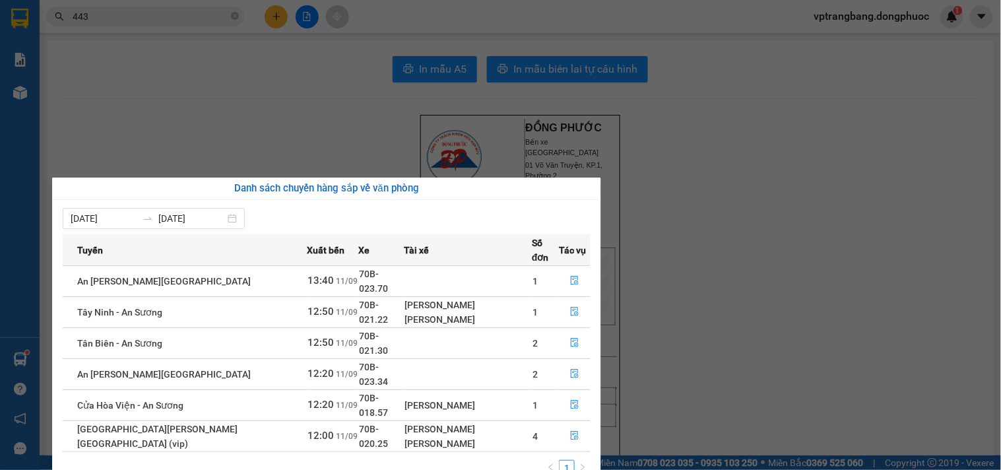
click at [755, 401] on section "Kết quả tìm kiếm ( 5712 ) Bộ lọc Mã ĐH Trạng thái Món hàng Tổng cước Chưa cước …" at bounding box center [500, 235] width 1001 height 470
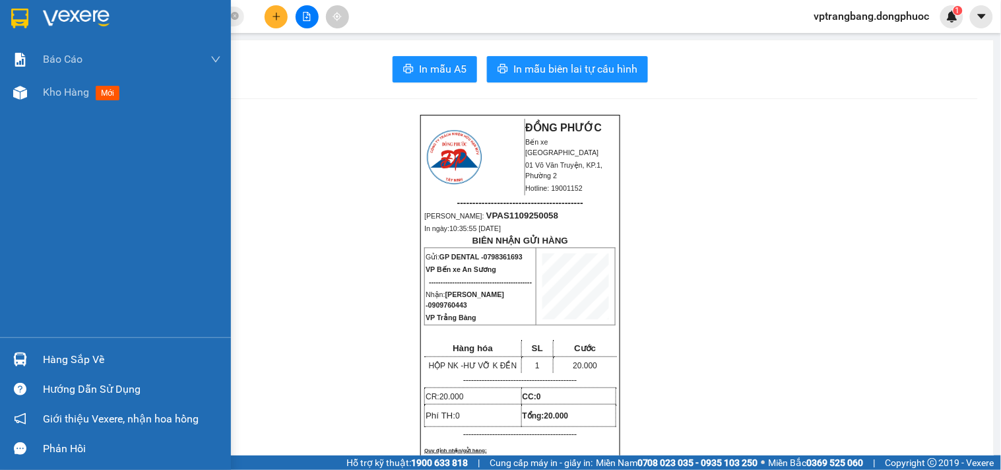
drag, startPoint x: 64, startPoint y: 353, endPoint x: 77, endPoint y: 351, distance: 12.7
click at [65, 353] on div "Hàng sắp về" at bounding box center [132, 360] width 178 height 20
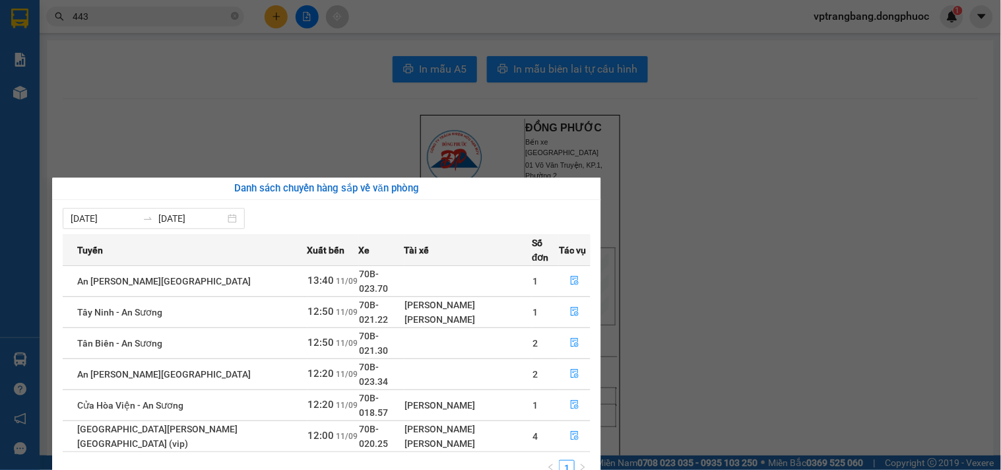
drag, startPoint x: 789, startPoint y: 354, endPoint x: 711, endPoint y: 281, distance: 106.4
click at [788, 354] on section "Kết quả tìm kiếm ( 5712 ) Bộ lọc Mã ĐH Trạng thái Món hàng Tổng cước Chưa cước …" at bounding box center [500, 235] width 1001 height 470
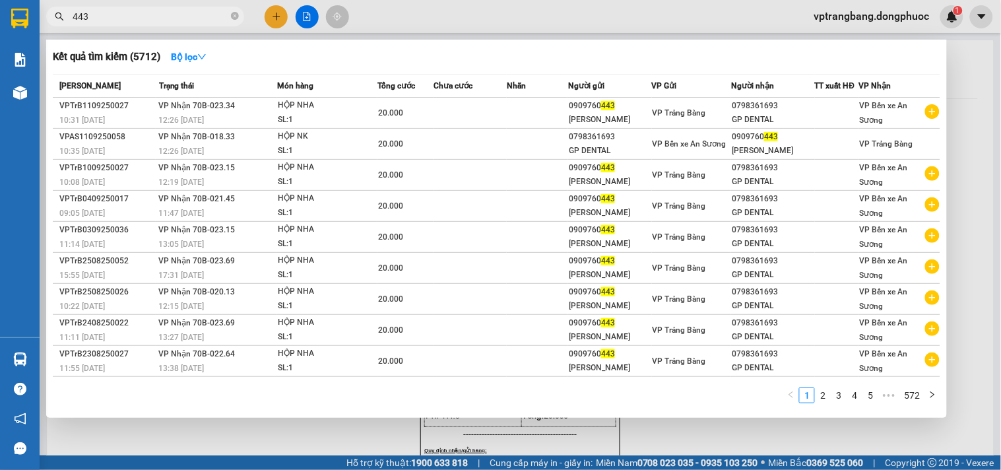
click at [168, 14] on input "443" at bounding box center [151, 16] width 156 height 15
type input "4"
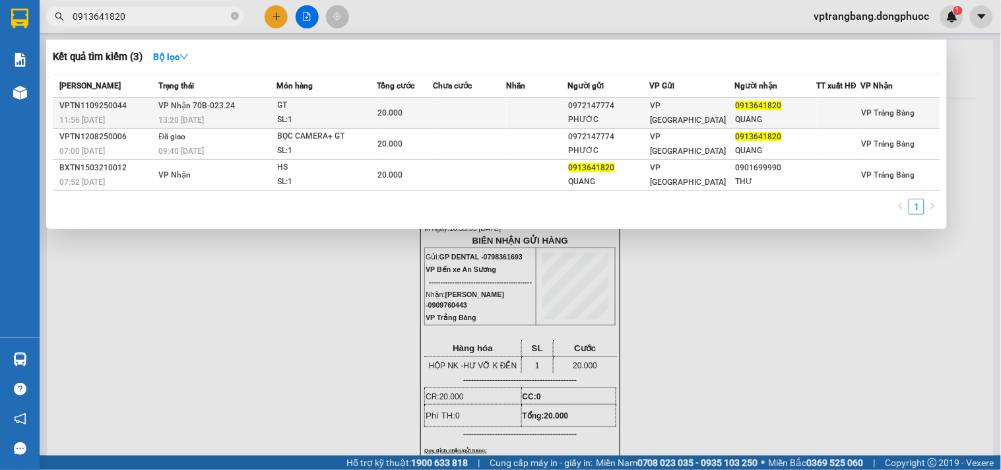
type input "0913641820"
click at [312, 106] on div "GT" at bounding box center [327, 105] width 99 height 15
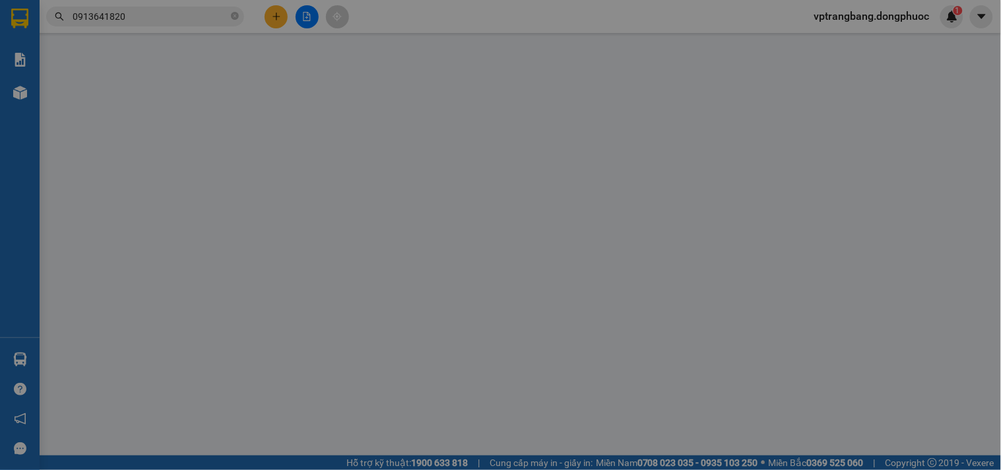
type input "0972147774"
type input "PHƯỚC"
type input "0913641820"
type input "QUANG"
type input "20.000"
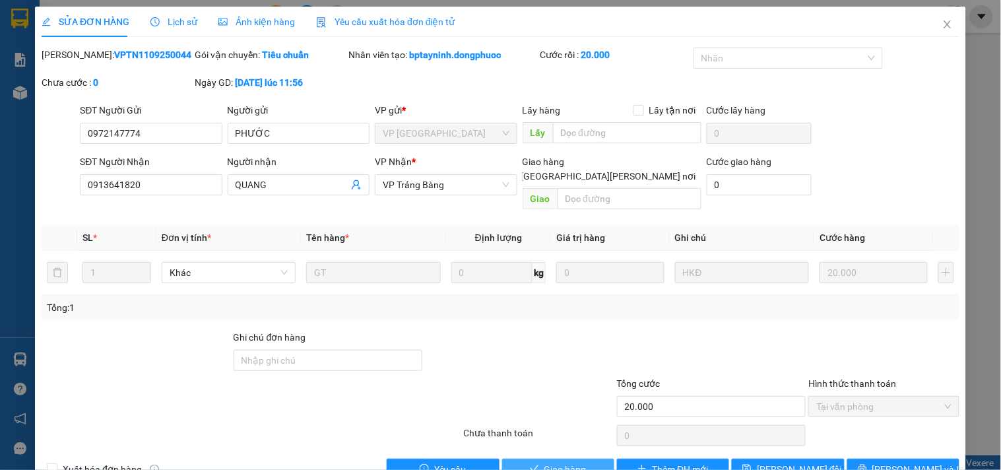
drag, startPoint x: 582, startPoint y: 459, endPoint x: 581, endPoint y: 444, distance: 14.5
click at [582, 459] on button "Giao hàng" at bounding box center [558, 469] width 112 height 21
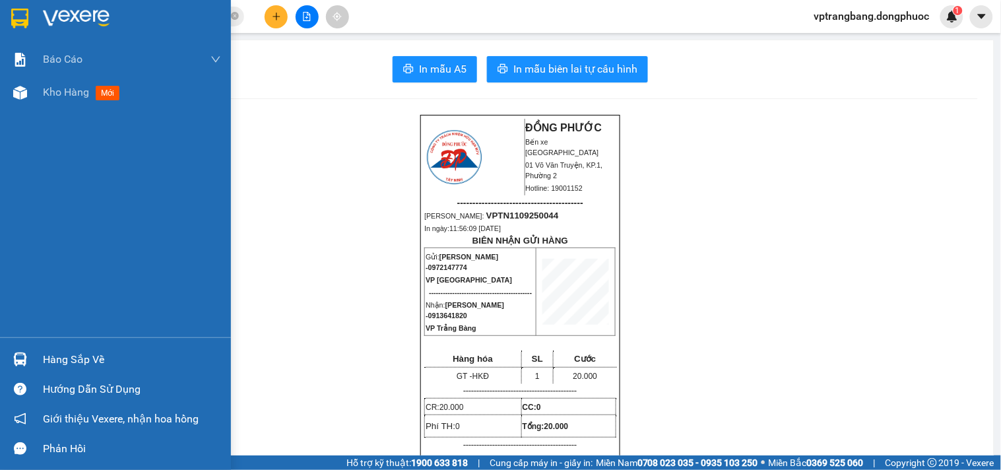
click at [61, 359] on div "Hàng sắp về" at bounding box center [132, 360] width 178 height 20
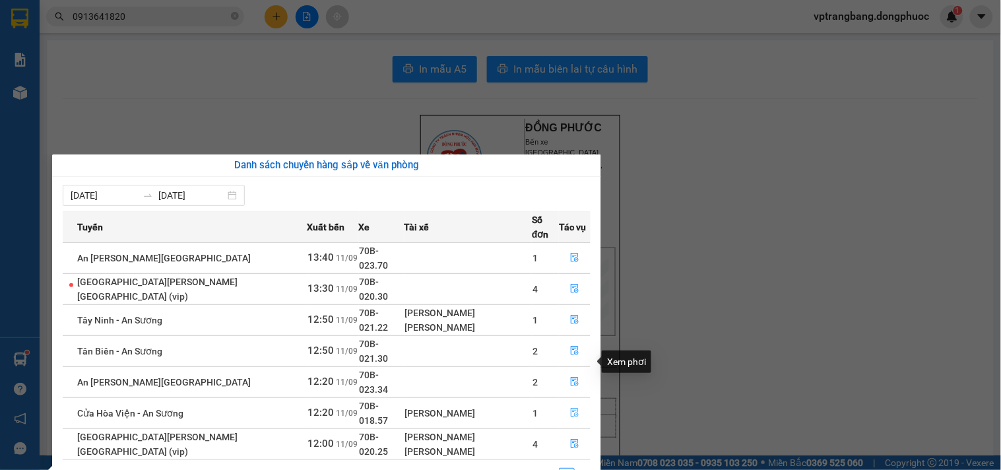
click at [575, 403] on button "button" at bounding box center [575, 413] width 30 height 21
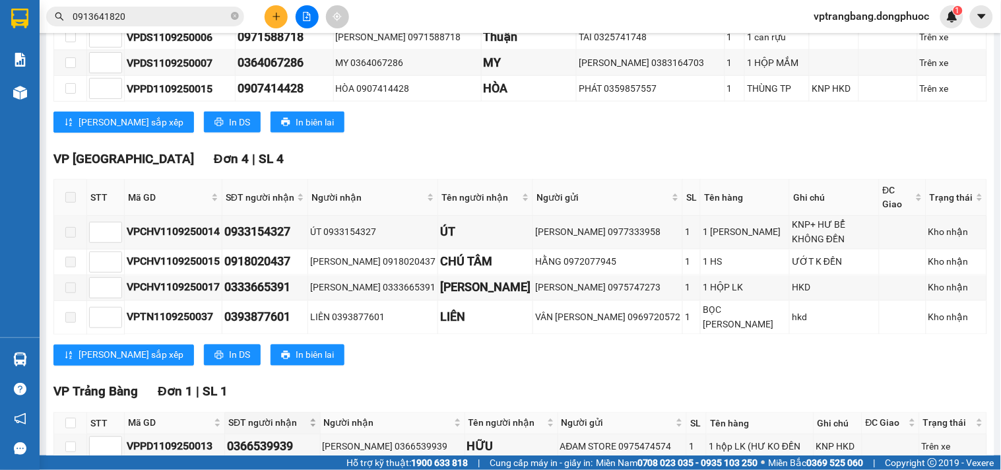
scroll to position [496, 0]
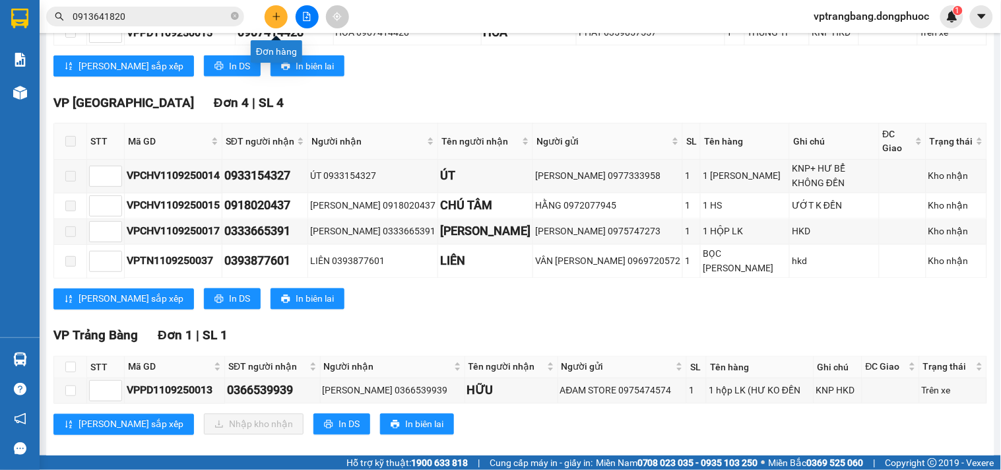
click at [274, 16] on icon "plus" at bounding box center [276, 16] width 7 height 1
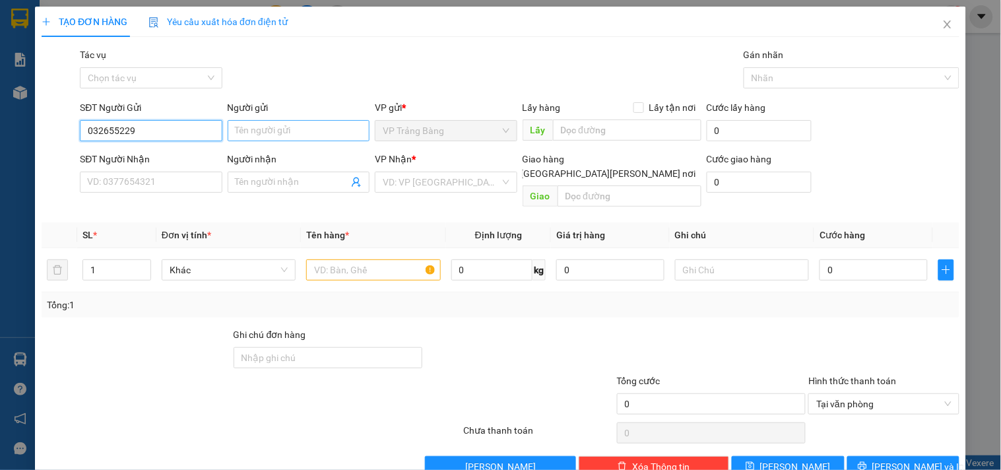
type input "0326552291"
click at [154, 159] on div "0326552291 - ĐẠT" at bounding box center [149, 157] width 125 height 15
type input "ĐẠT"
type input "0917296269"
type input "QUỲNH"
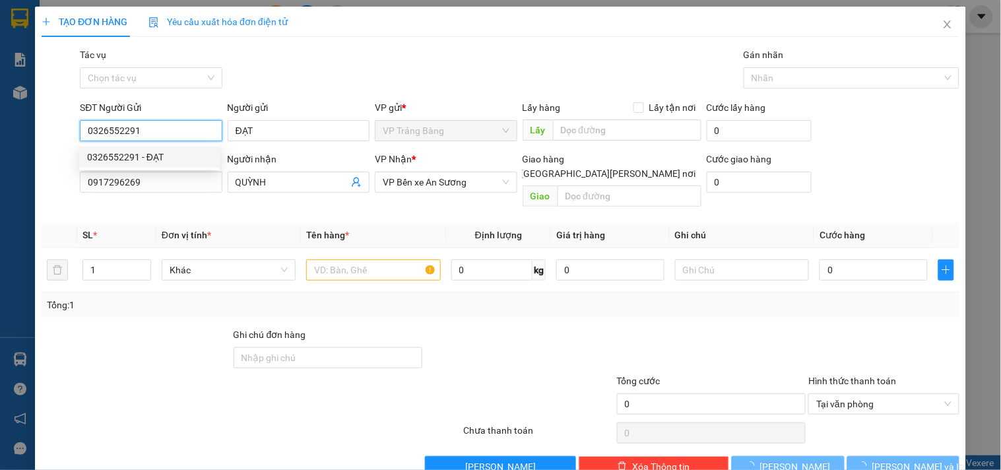
type input "20.000"
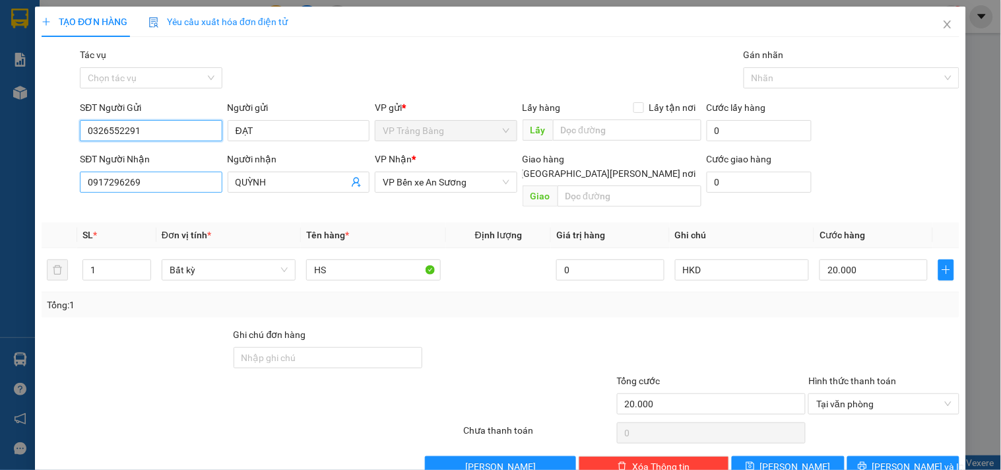
type input "0326552291"
click at [169, 185] on input "0917296269" at bounding box center [151, 182] width 142 height 21
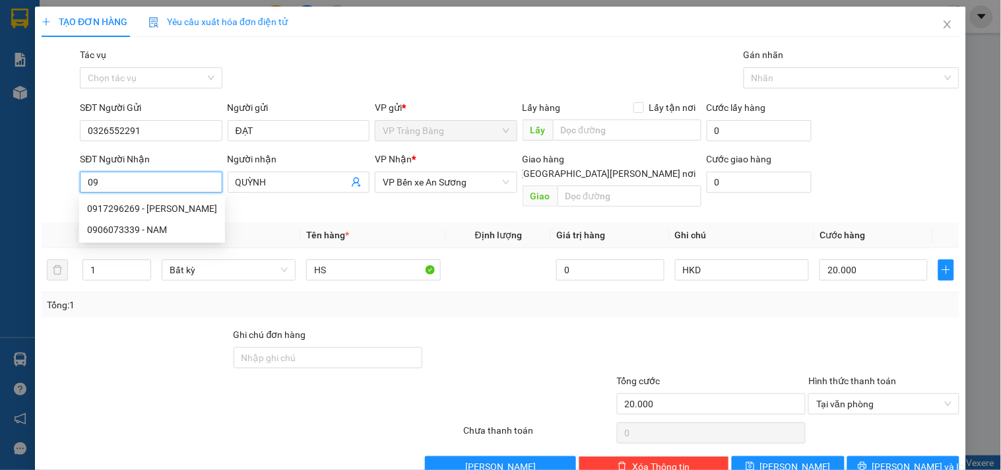
type input "0"
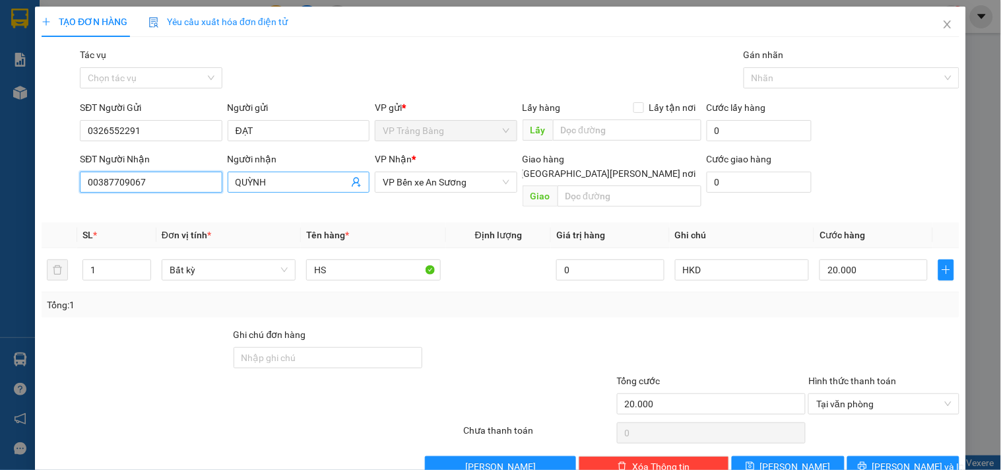
type input "00387709067"
click at [296, 179] on input "QUỲNH" at bounding box center [292, 182] width 113 height 15
type input "Q"
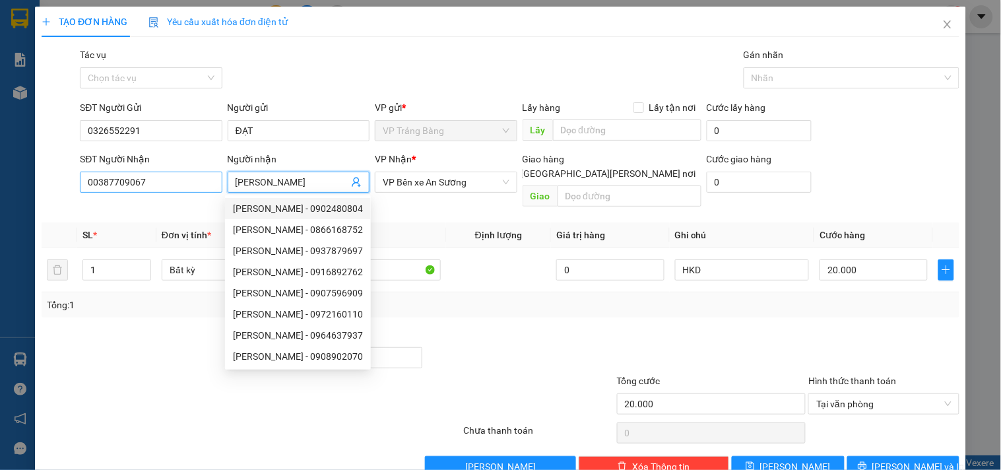
type input "KIET"
click at [92, 180] on input "00387709067" at bounding box center [151, 182] width 142 height 21
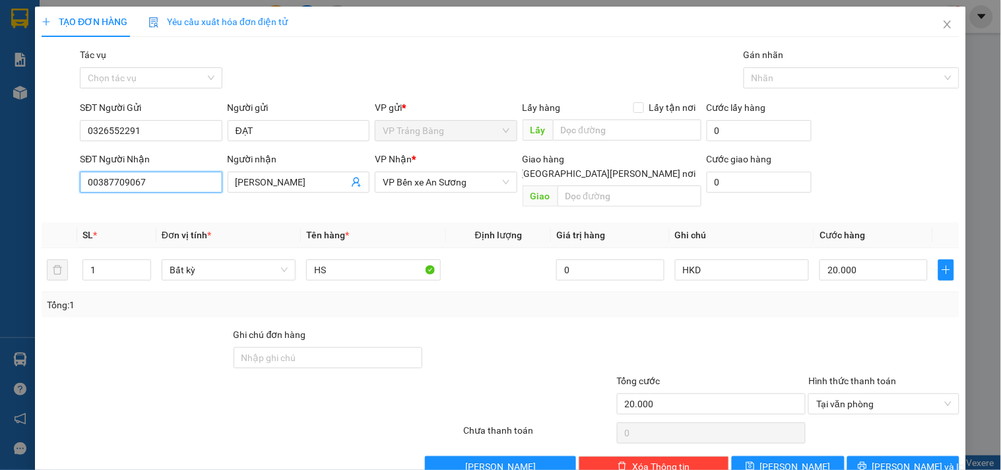
type input "0387709067"
click at [147, 203] on div "0387709067 - KIỆT" at bounding box center [152, 208] width 130 height 15
type input "KIỆT"
type input "0387709067"
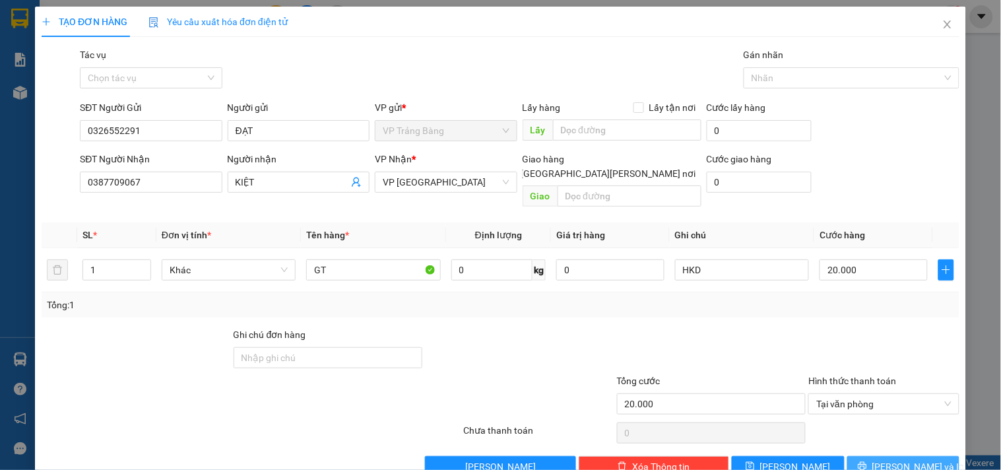
click at [866, 457] on button "[PERSON_NAME] và In" at bounding box center [903, 466] width 112 height 21
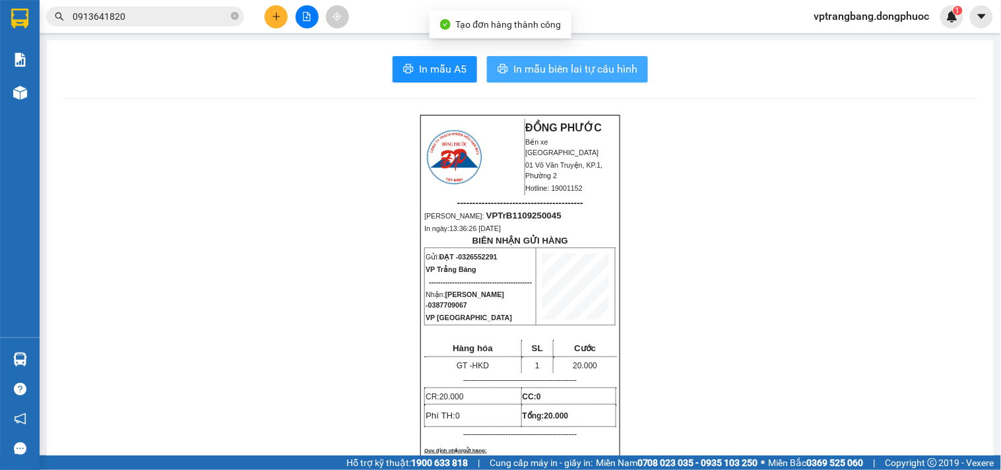
click at [536, 67] on span "In mẫu biên lai tự cấu hình" at bounding box center [575, 69] width 124 height 16
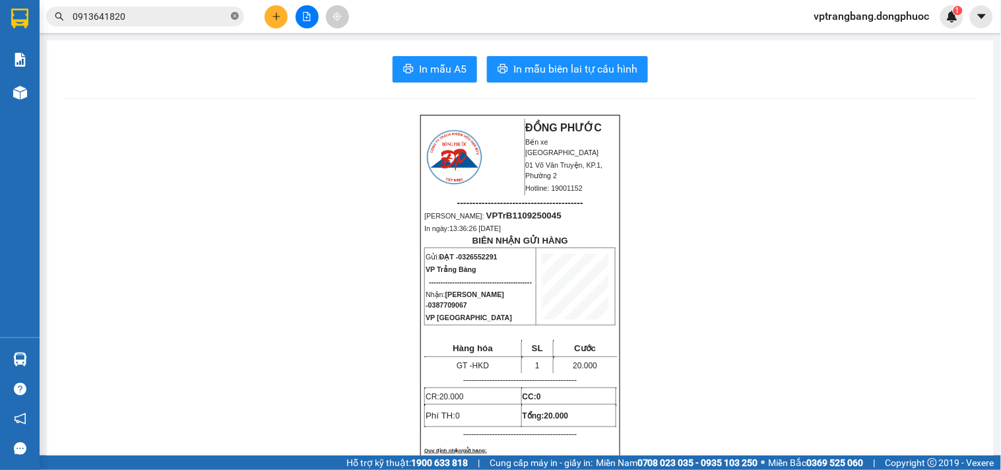
click at [236, 18] on icon "close-circle" at bounding box center [235, 16] width 8 height 8
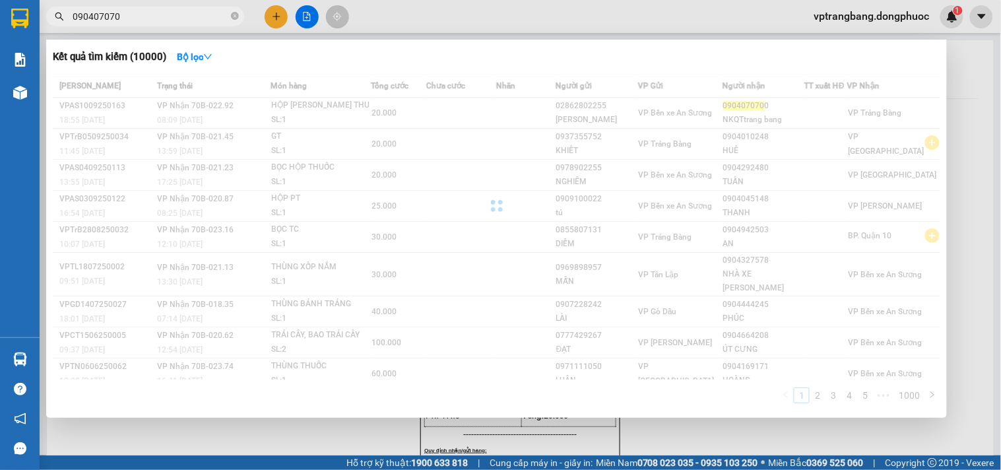
type input "0904070700"
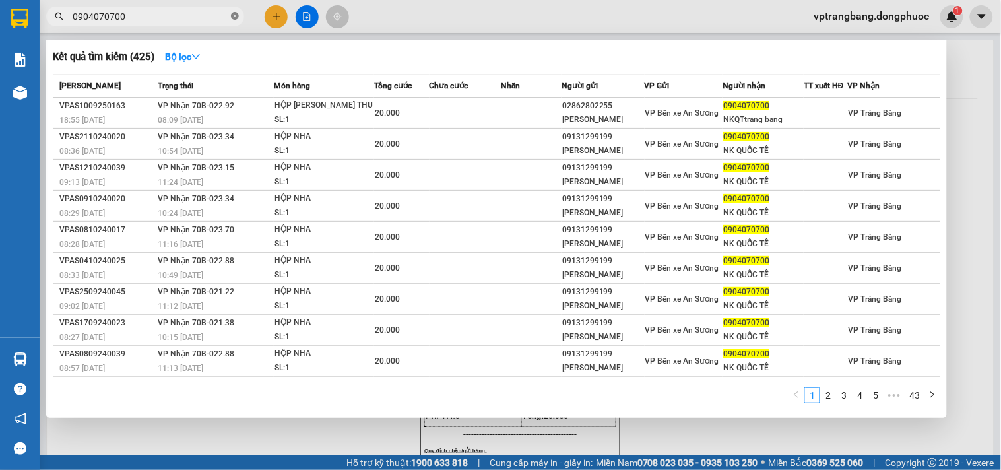
click at [235, 18] on icon "close-circle" at bounding box center [235, 16] width 8 height 8
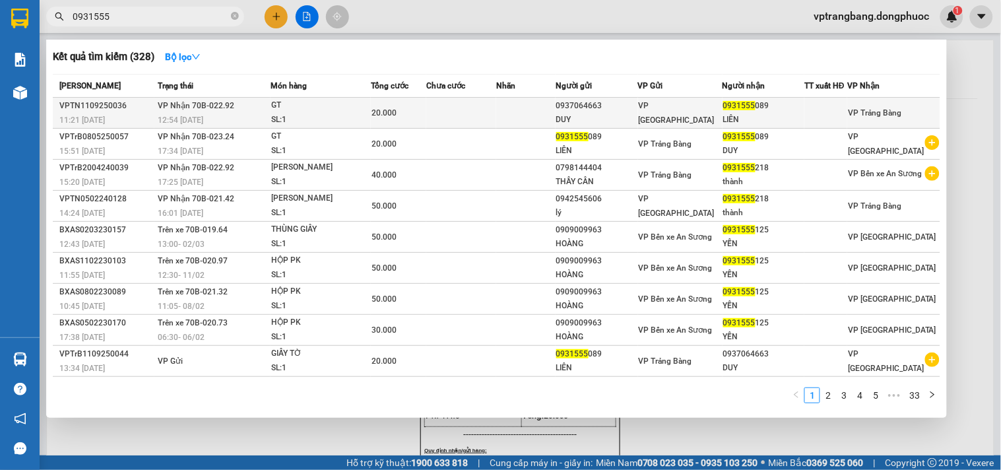
type input "0931555"
click at [344, 115] on div "SL: 1" at bounding box center [320, 120] width 99 height 15
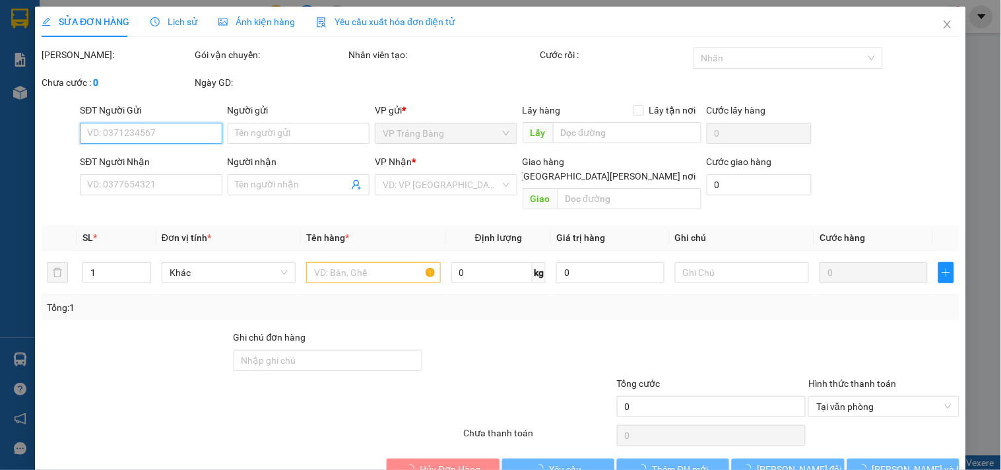
type input "0937064663"
type input "DUY"
type input "0931555089"
type input "LIÊN"
type input "20.000"
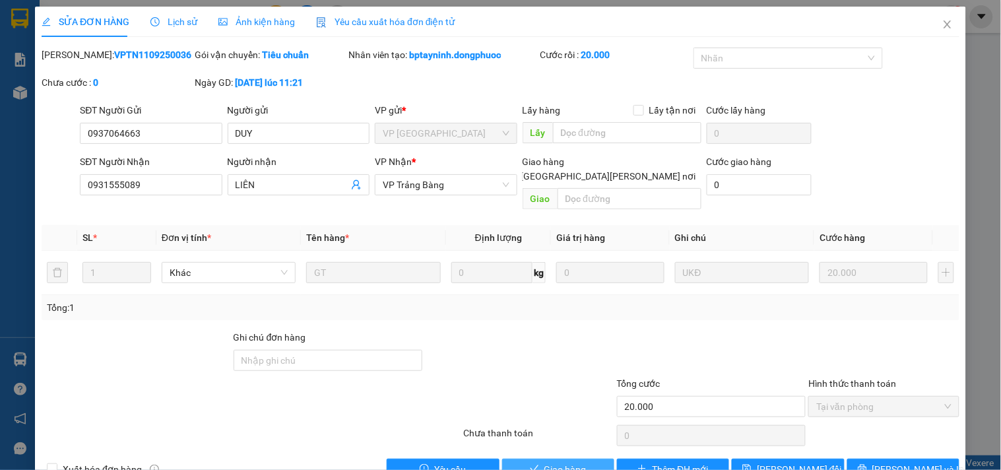
click at [554, 462] on span "Giao hàng" at bounding box center [565, 469] width 42 height 15
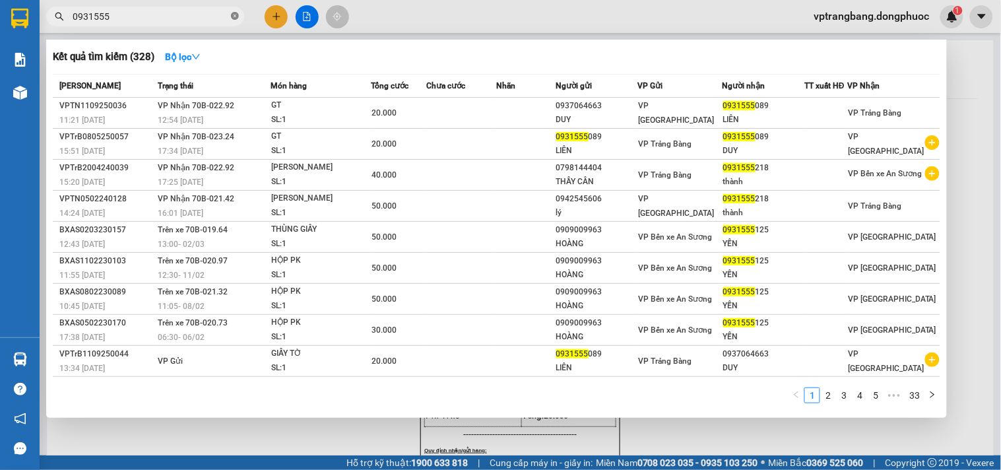
click at [233, 16] on icon "close-circle" at bounding box center [235, 16] width 8 height 8
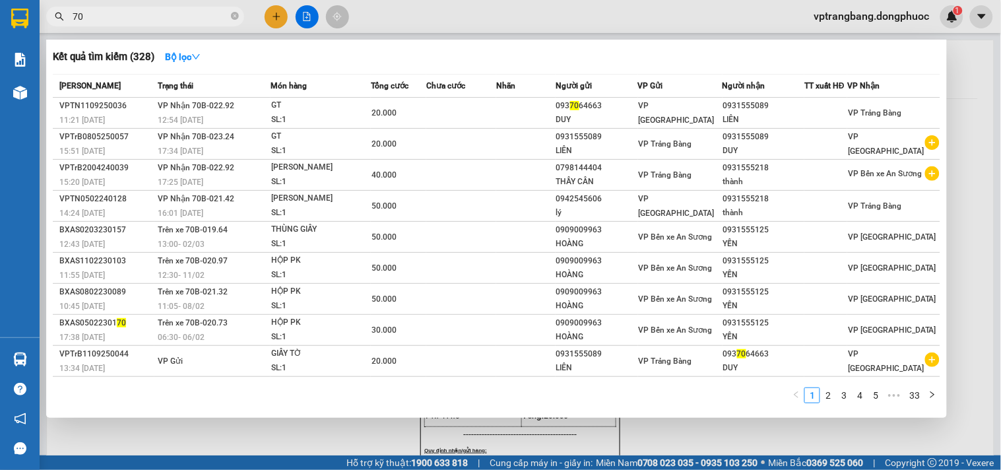
type input "700"
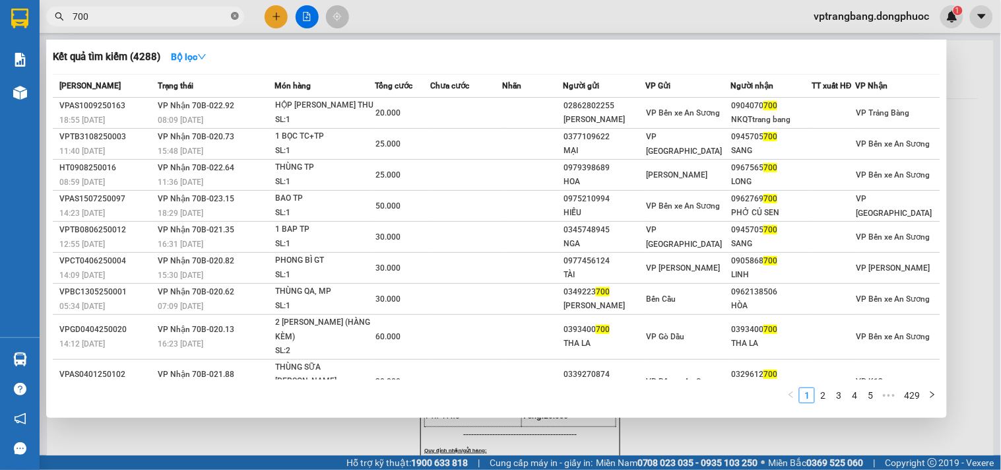
click at [233, 15] on icon "close-circle" at bounding box center [235, 16] width 8 height 8
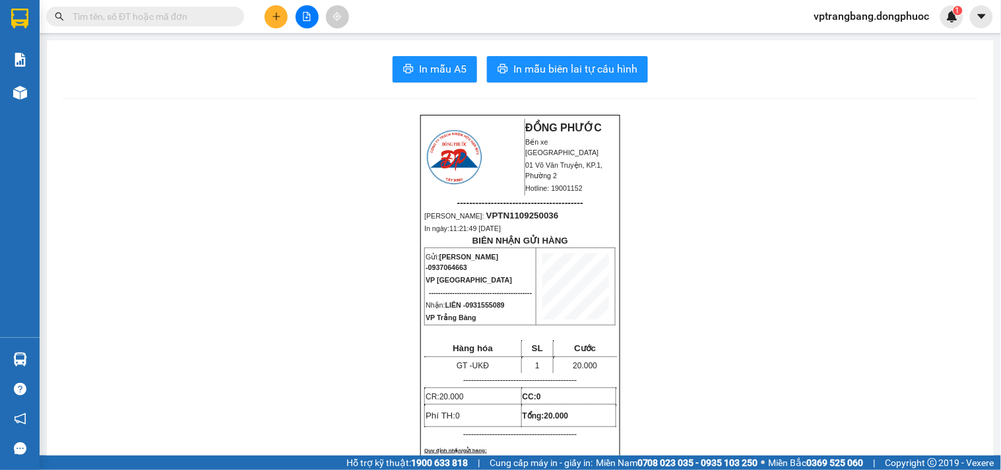
click at [189, 11] on input "text" at bounding box center [151, 16] width 156 height 15
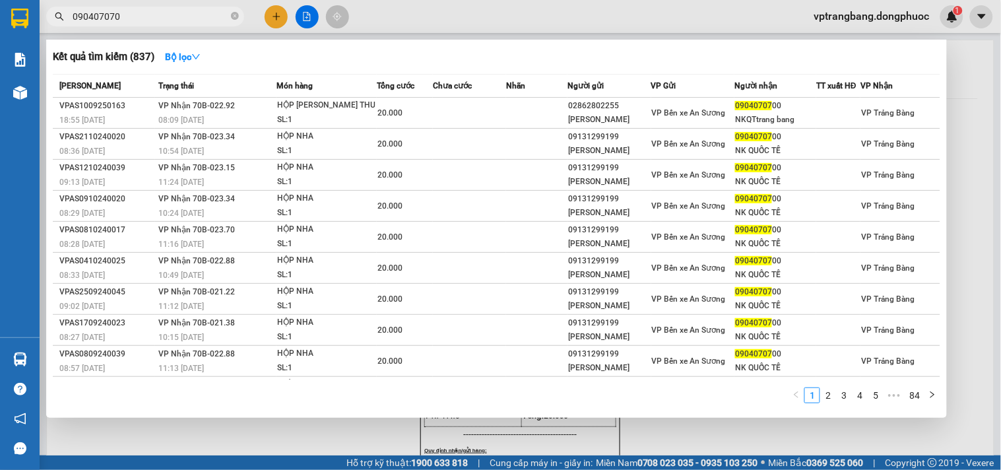
type input "0904070700"
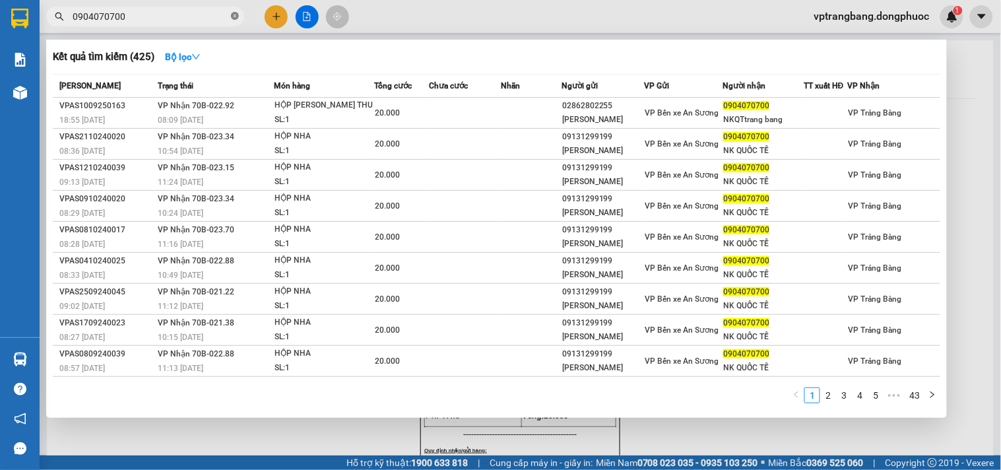
click at [238, 17] on icon "close-circle" at bounding box center [235, 16] width 8 height 8
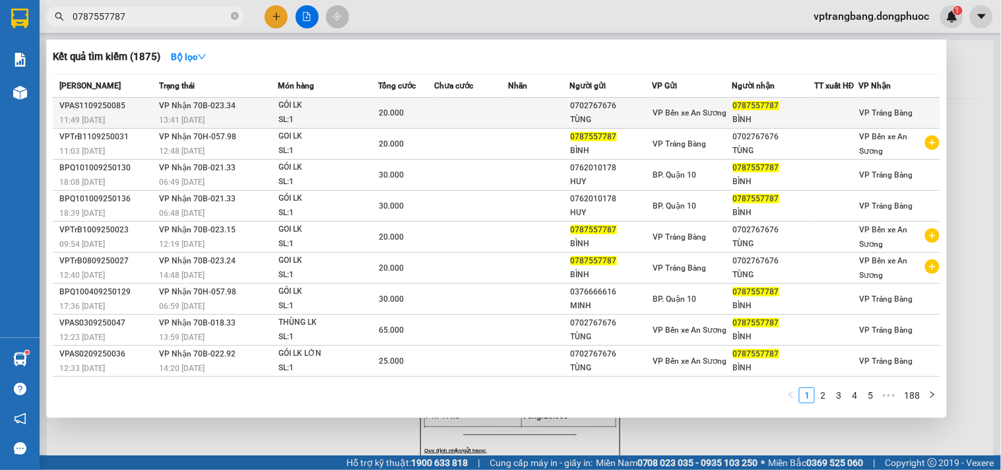
type input "0787557787"
click at [484, 112] on td at bounding box center [472, 113] width 74 height 31
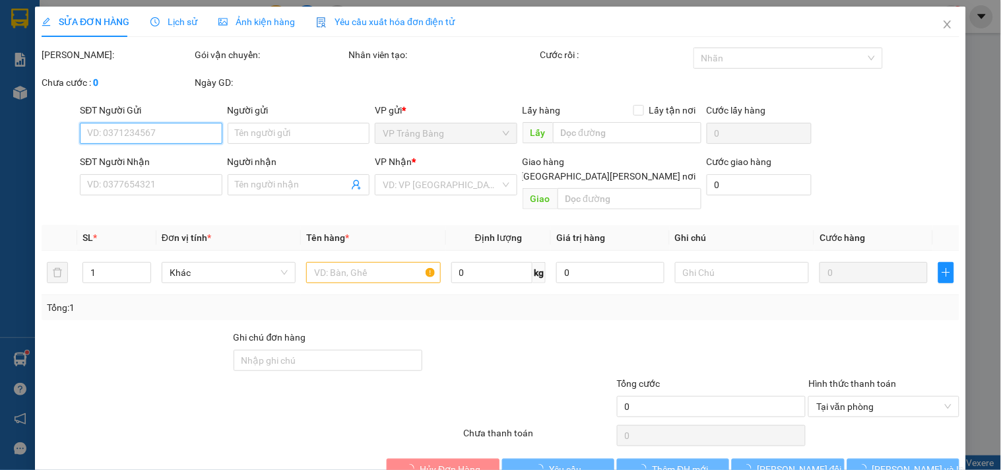
type input "0702767676"
type input "TÙNG"
type input "0787557787"
type input "BÌNH"
type input "20.000"
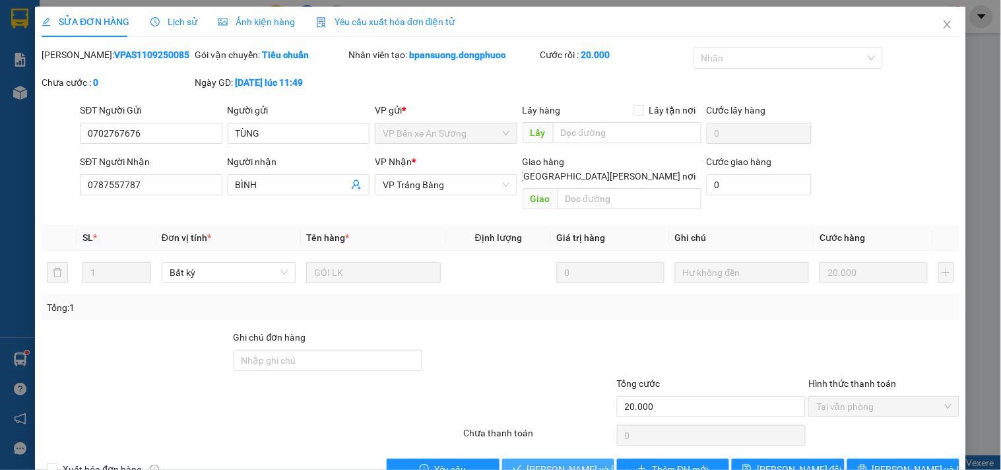
click at [539, 462] on span "[PERSON_NAME] và [PERSON_NAME] hàng" at bounding box center [616, 469] width 178 height 15
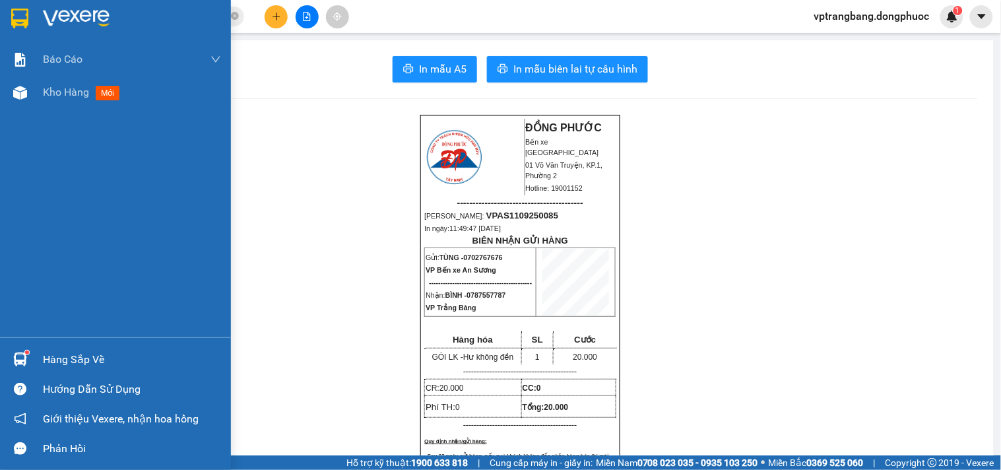
click at [78, 358] on div "Hàng sắp về" at bounding box center [132, 360] width 178 height 20
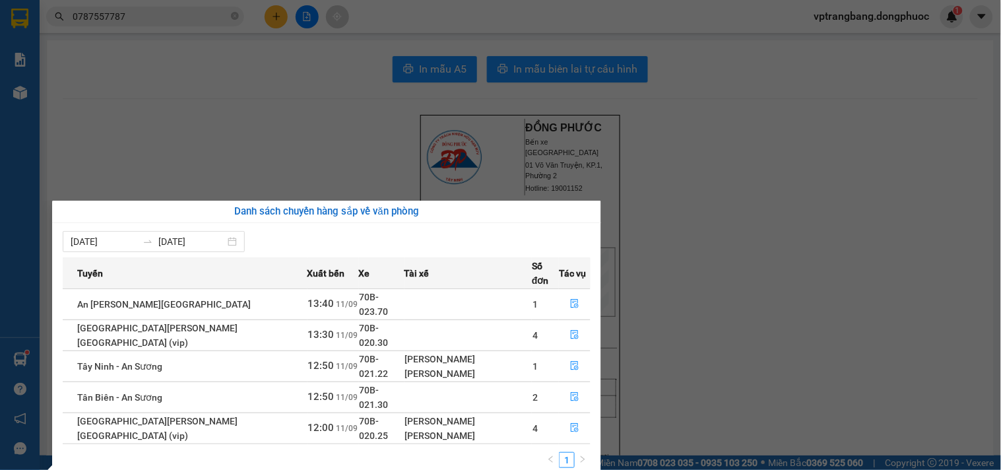
click at [796, 377] on section "Kết quả tìm kiếm ( 1875 ) Bộ lọc Mã ĐH Trạng thái Món hàng Tổng cước Chưa cước …" at bounding box center [500, 235] width 1001 height 470
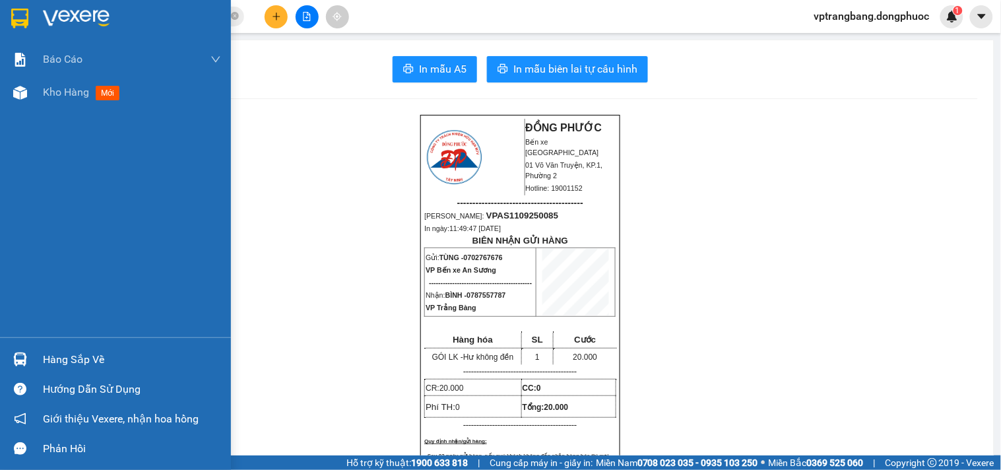
click at [86, 359] on div "Hàng sắp về" at bounding box center [132, 360] width 178 height 20
click at [67, 93] on span "Kho hàng" at bounding box center [66, 92] width 46 height 13
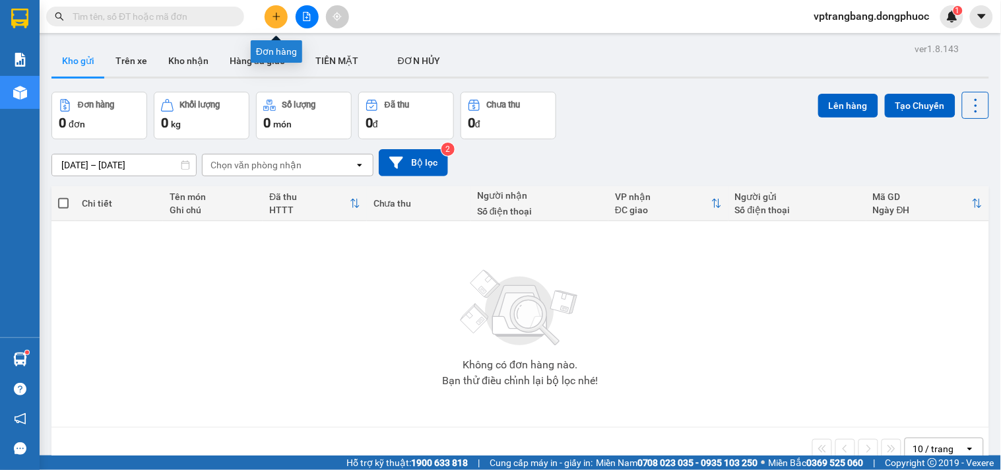
click at [272, 20] on icon "plus" at bounding box center [276, 16] width 9 height 9
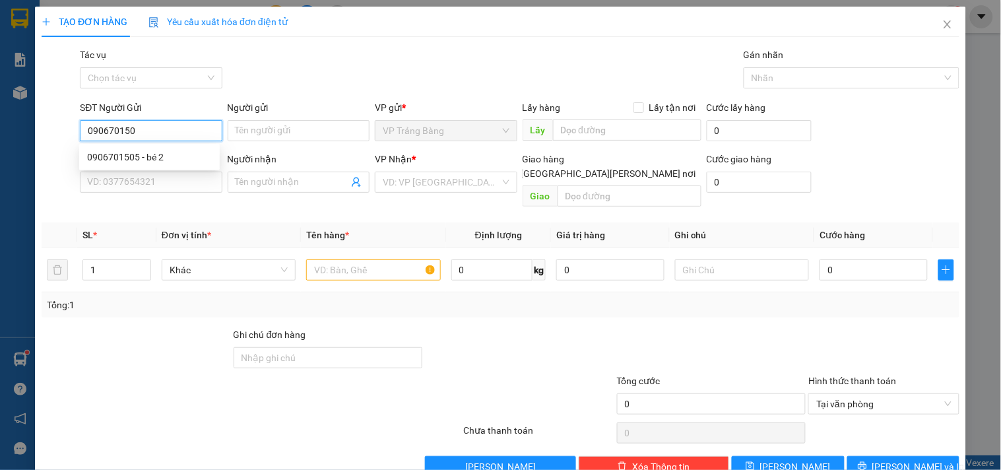
type input "0906701505"
click at [174, 161] on div "0906701505 - bé 2" at bounding box center [149, 157] width 125 height 15
type input "bé 2"
type input "0932364573"
type input "thi"
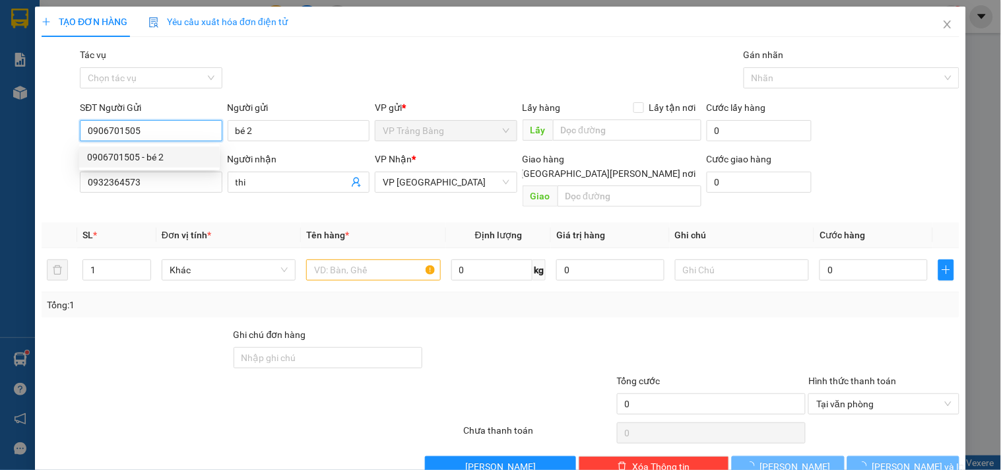
type input "25.000"
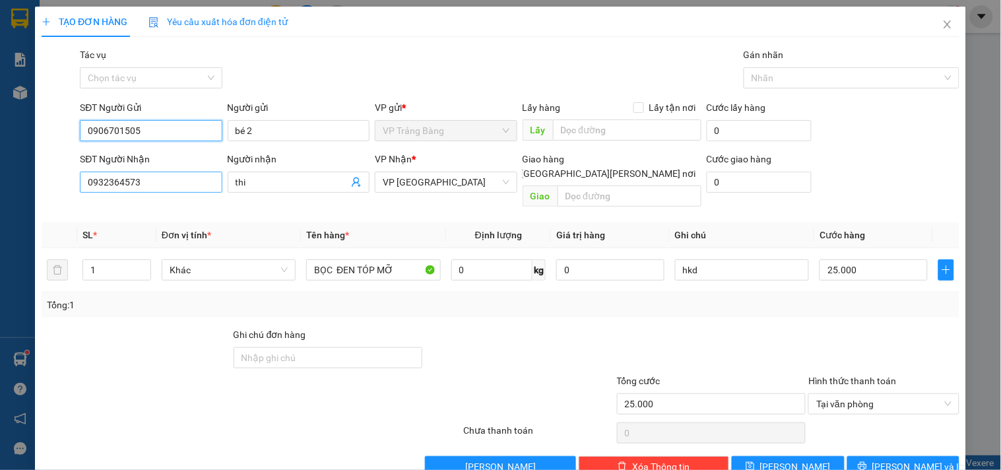
type input "0906701505"
click at [160, 183] on input "0932364573" at bounding box center [151, 182] width 142 height 21
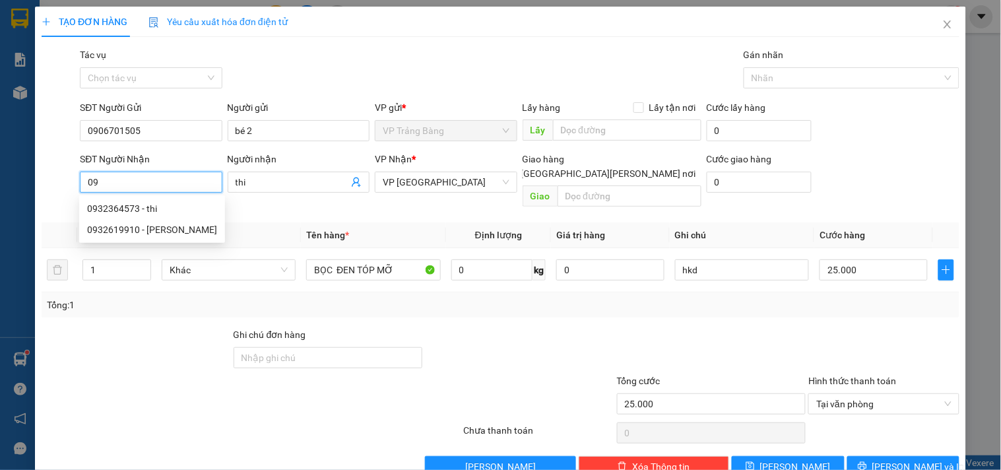
type input "0"
click at [119, 229] on div "0932619910 - [PERSON_NAME]" at bounding box center [152, 229] width 130 height 15
type input "0932619910"
type input "PHƯƠNG"
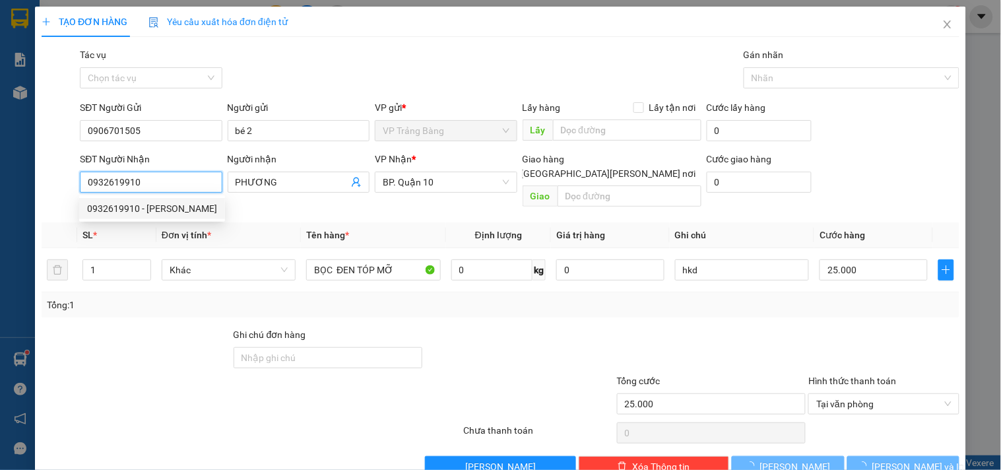
type input "30.000"
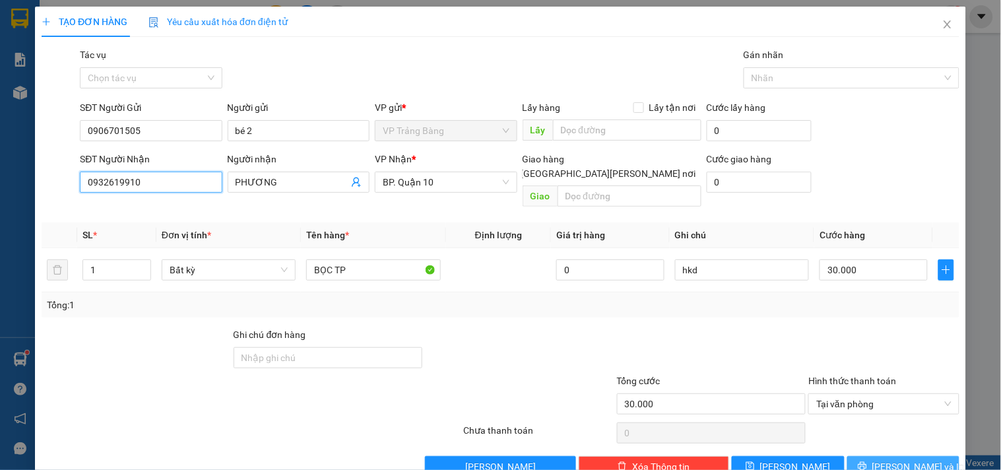
type input "0932619910"
click at [892, 459] on span "[PERSON_NAME] và In" at bounding box center [918, 466] width 92 height 15
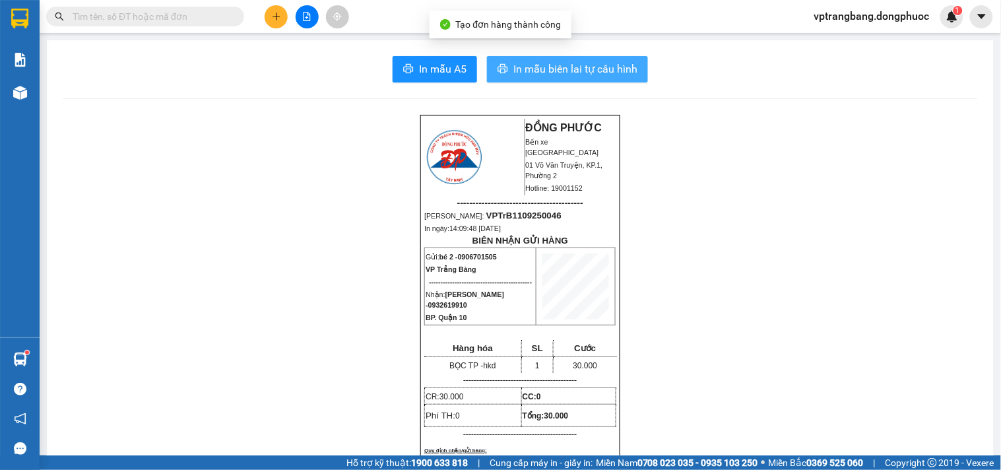
drag, startPoint x: 543, startPoint y: 62, endPoint x: 680, endPoint y: 57, distance: 136.7
click at [544, 61] on span "In mẫu biên lai tự cấu hình" at bounding box center [575, 69] width 124 height 16
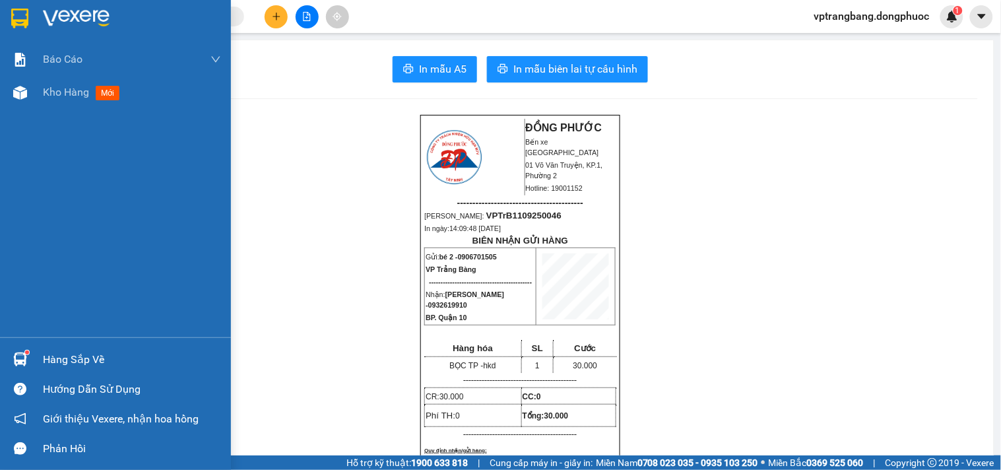
drag, startPoint x: 87, startPoint y: 352, endPoint x: 91, endPoint y: 358, distance: 7.1
click at [91, 357] on div "Hàng sắp về" at bounding box center [132, 360] width 178 height 20
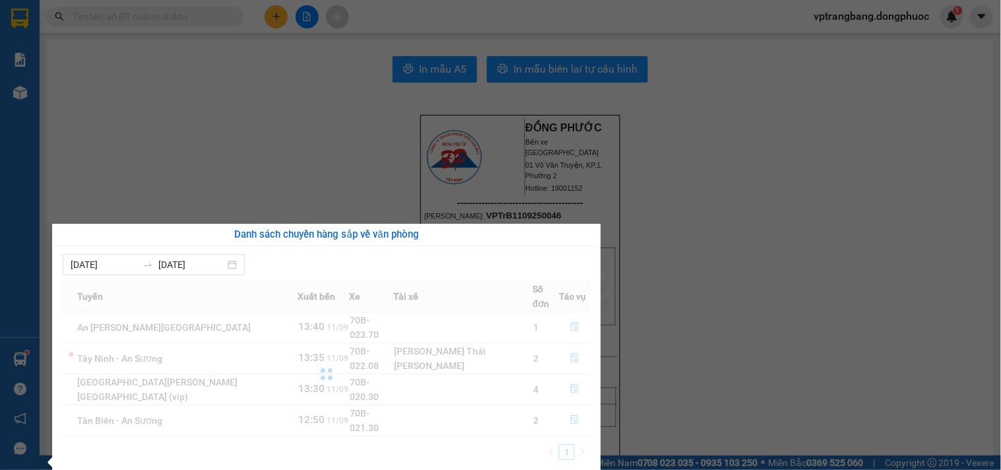
click at [761, 413] on section "Kết quả [PERSON_NAME] ( 0 ) Bộ lọc No Data vptrangbang.dongphuoc 1 [PERSON_NAME…" at bounding box center [500, 235] width 1001 height 470
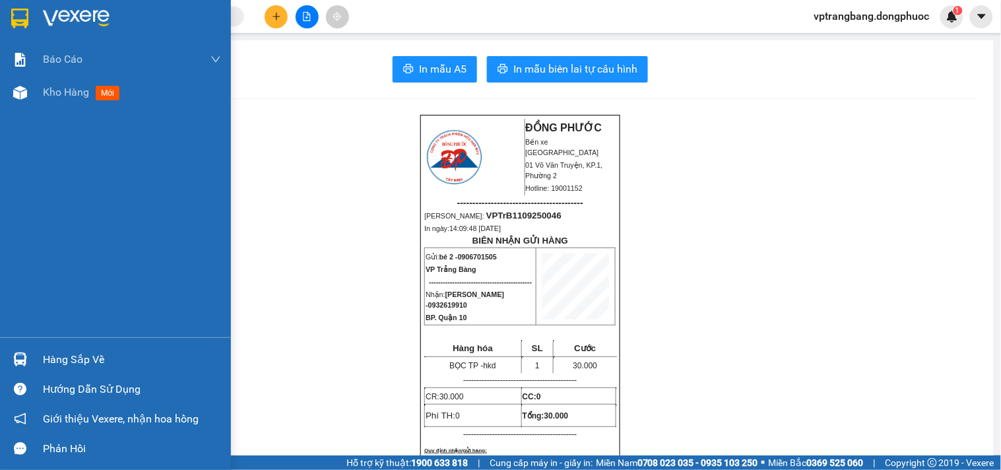
click at [60, 358] on div "Hàng sắp về" at bounding box center [132, 360] width 178 height 20
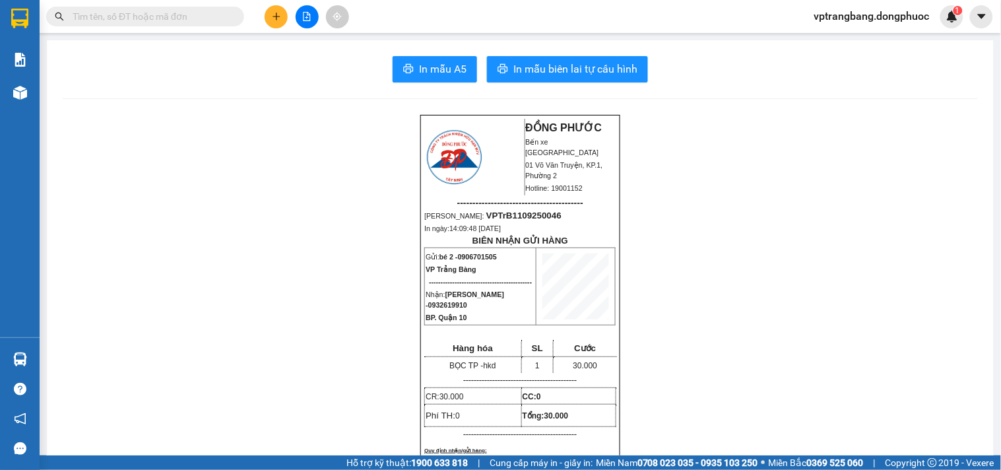
click at [751, 361] on section "Kết quả [PERSON_NAME] ( 0 ) Bộ lọc No Data vptrangbang.dongphuoc 1 [PERSON_NAME…" at bounding box center [500, 235] width 1001 height 470
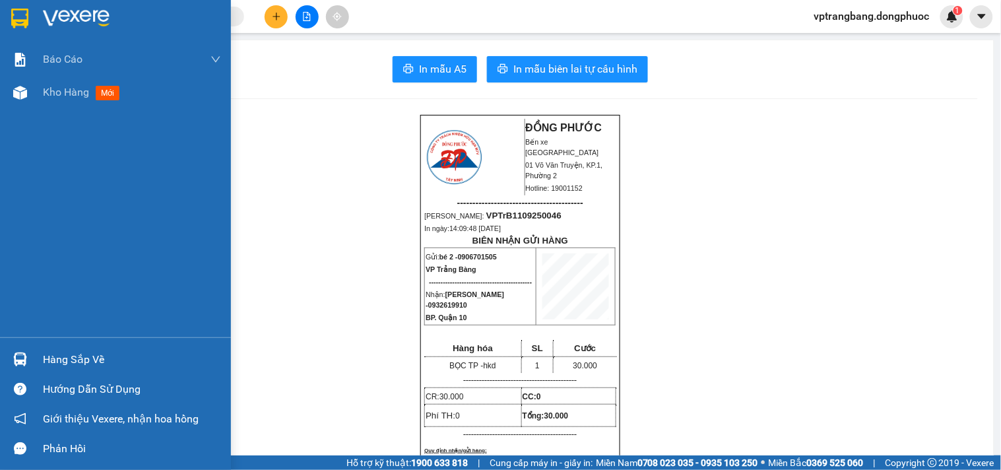
click at [88, 362] on div "Hàng sắp về" at bounding box center [132, 360] width 178 height 20
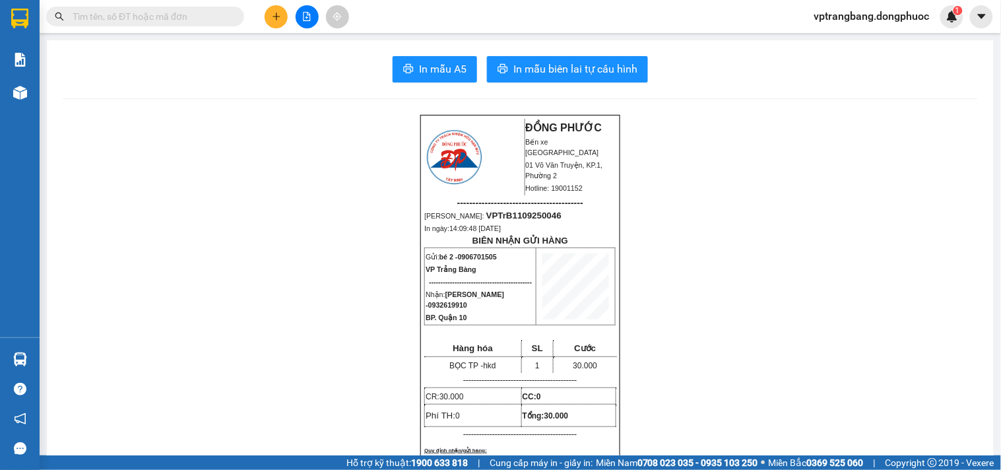
click at [791, 372] on section "Kết quả [PERSON_NAME] ( 0 ) Bộ lọc No Data vptrangbang.dongphuoc 1 [PERSON_NAME…" at bounding box center [500, 235] width 1001 height 470
click at [173, 15] on input "text" at bounding box center [151, 16] width 156 height 15
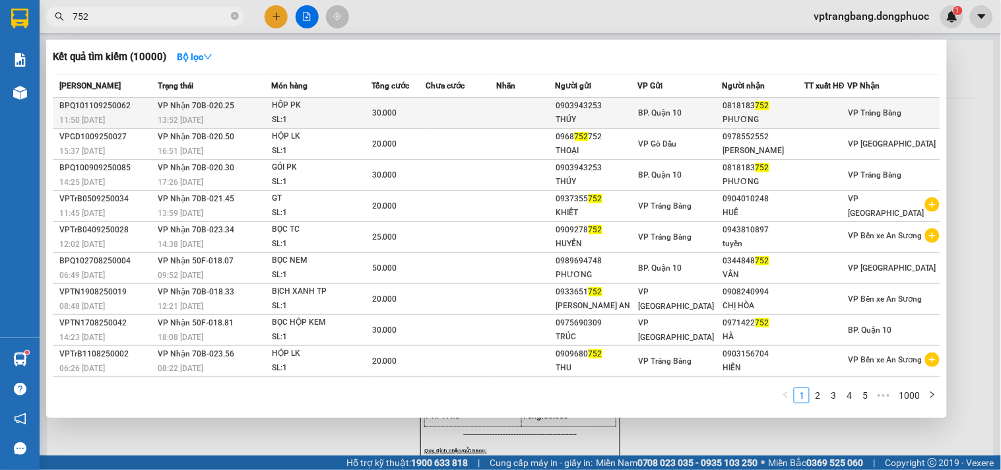
type input "752"
click at [145, 113] on div "11:50 [DATE]" at bounding box center [106, 120] width 94 height 15
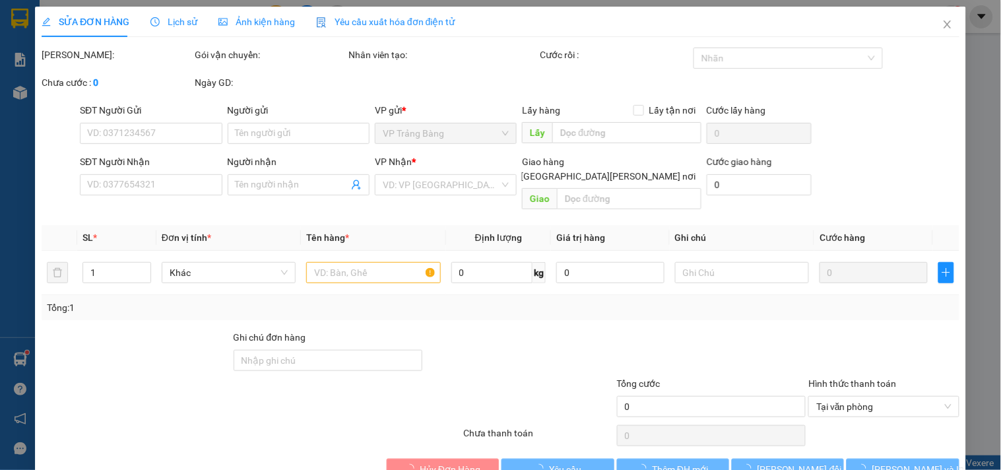
type input "0903943253"
type input "THÚY"
type input "0818183752"
type input "PHƯƠNG"
type input "30.000"
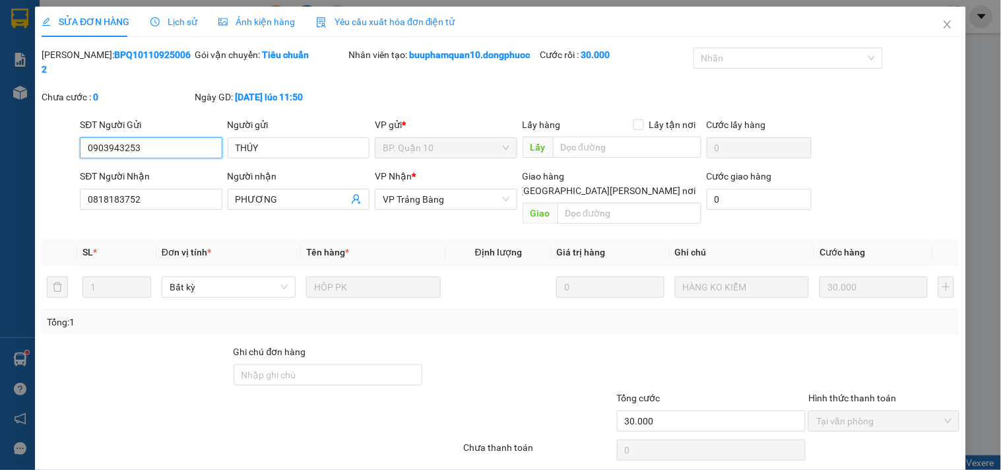
scroll to position [35, 0]
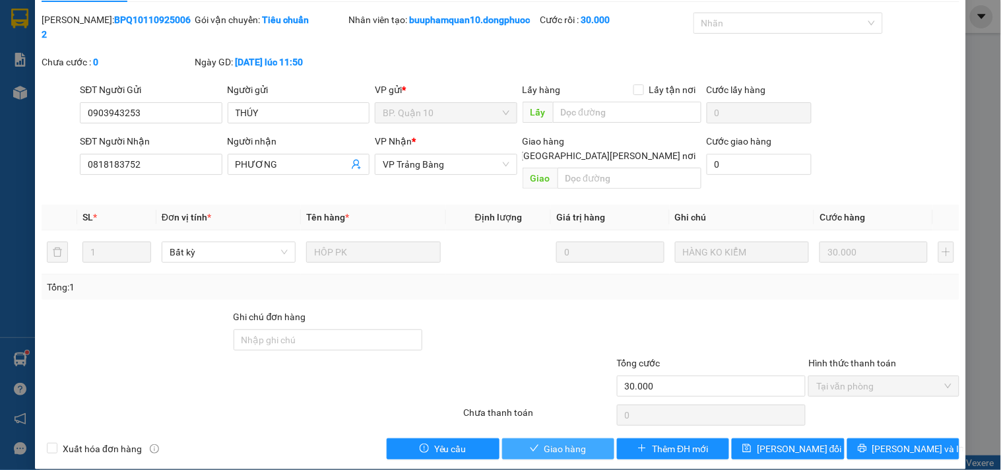
click at [544, 441] on span "Giao hàng" at bounding box center [565, 448] width 42 height 15
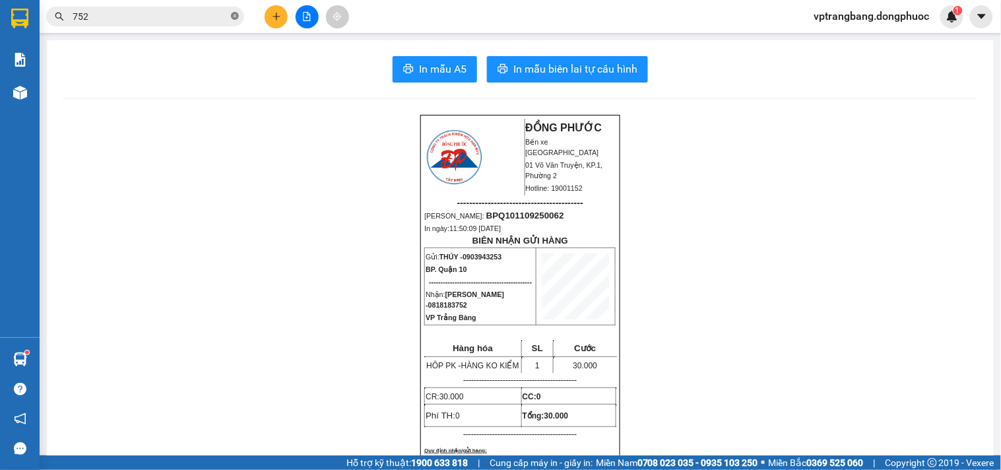
click at [236, 18] on icon "close-circle" at bounding box center [235, 16] width 8 height 8
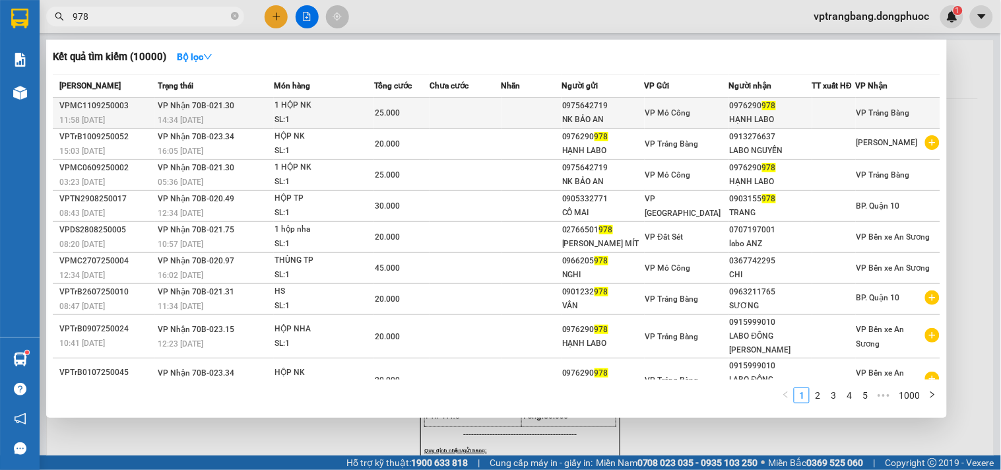
type input "978"
click at [110, 111] on div "VPMC1109250003" at bounding box center [106, 106] width 95 height 14
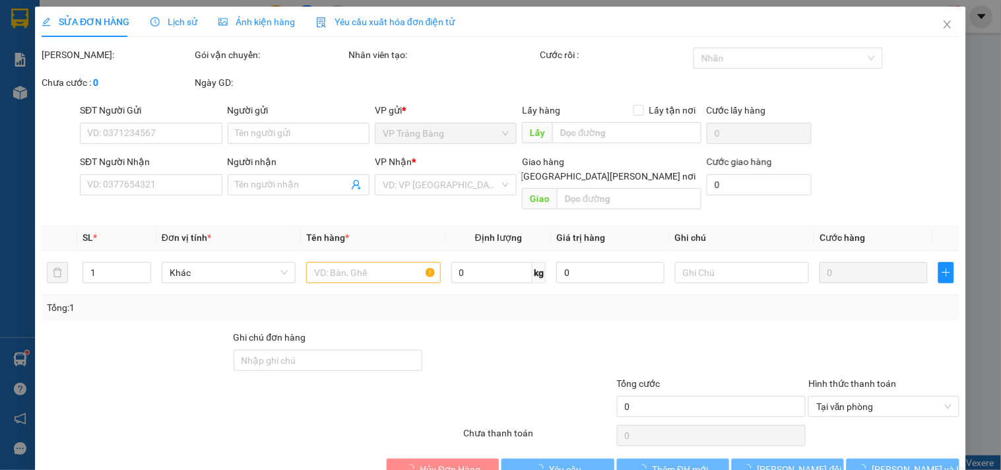
type input "0975642719"
type input "NK BẢO AN"
type input "0976290978"
type input "HẠNH LABO"
type input "25.000"
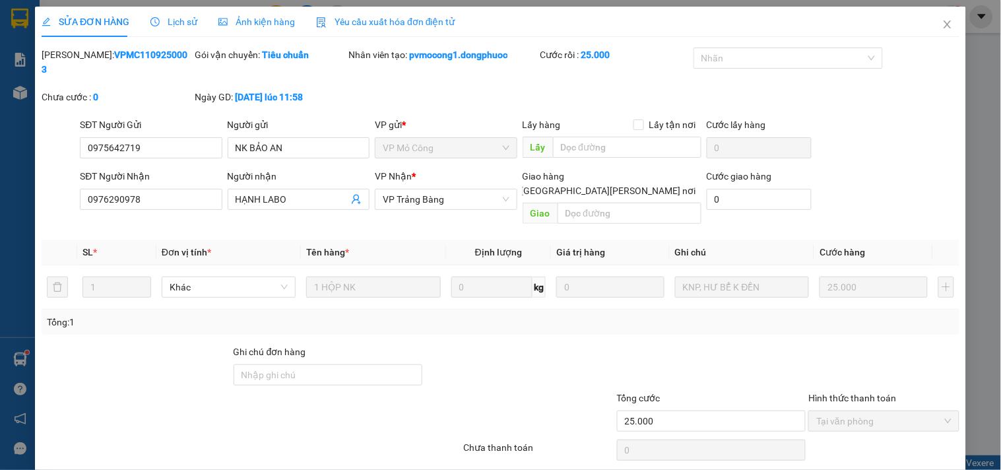
drag, startPoint x: 564, startPoint y: 455, endPoint x: 313, endPoint y: 1, distance: 519.0
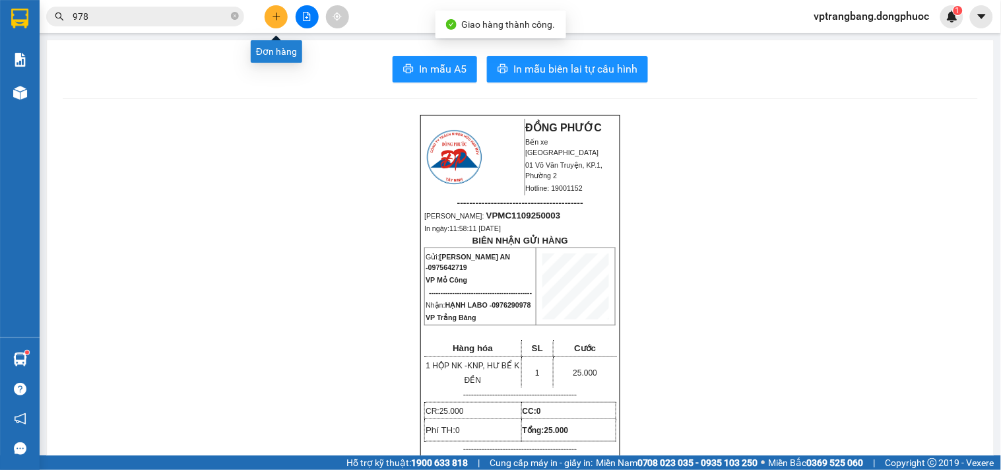
click at [274, 20] on icon "plus" at bounding box center [276, 16] width 9 height 9
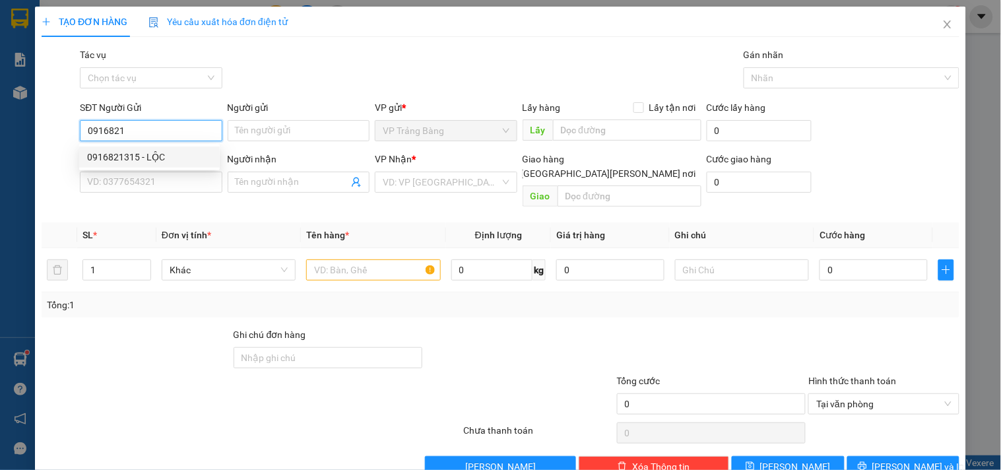
click at [174, 157] on div "0916821315 - LỘC" at bounding box center [149, 157] width 125 height 15
type input "0916821315"
type input "LỘC"
type input "0786668952"
type input "SANG"
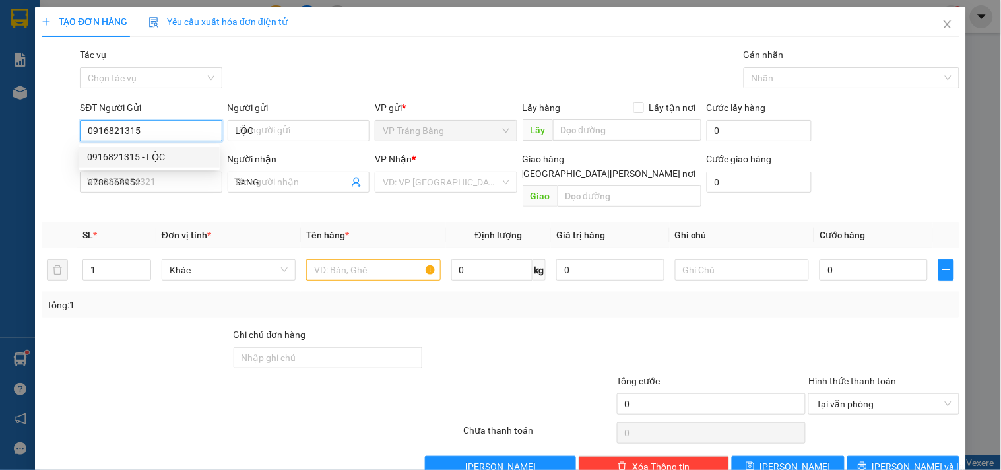
type input "20.000"
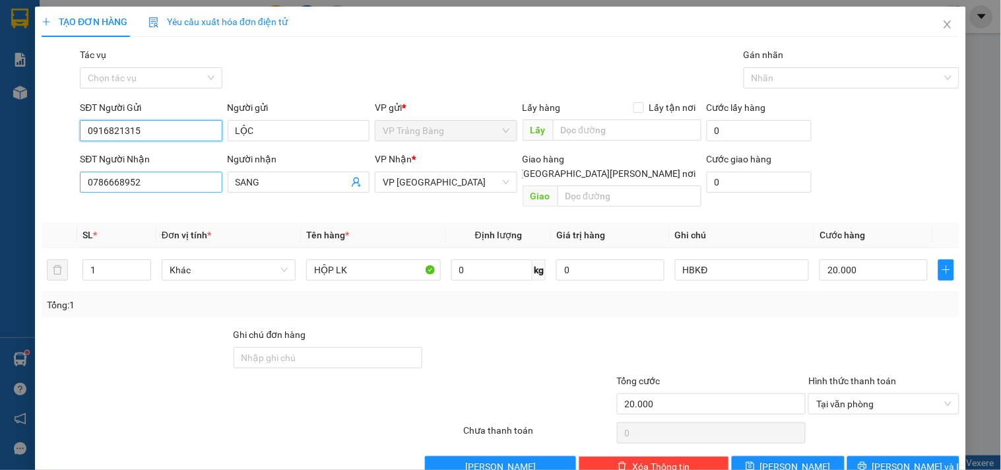
type input "0916821315"
click at [150, 181] on input "0786668952" at bounding box center [151, 182] width 142 height 21
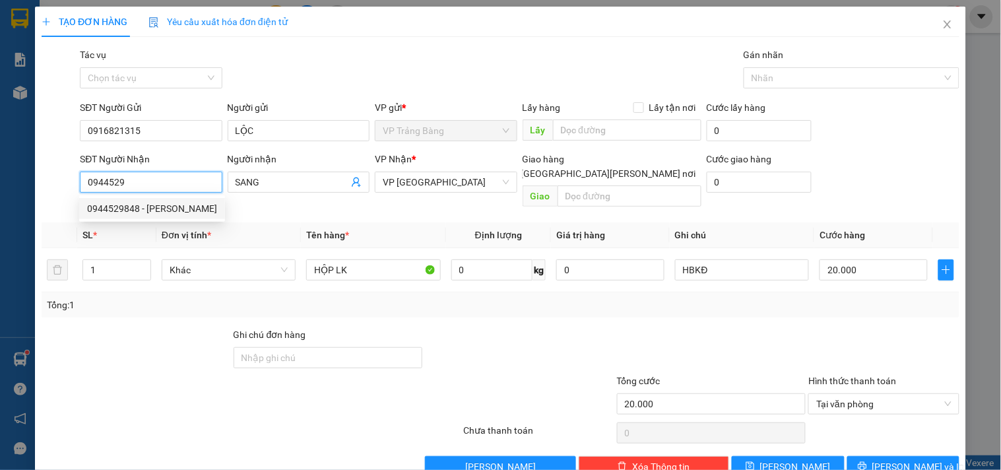
click at [154, 209] on div "0944529848 - [PERSON_NAME]" at bounding box center [152, 208] width 130 height 15
type input "0944529848"
type input "[PERSON_NAME]"
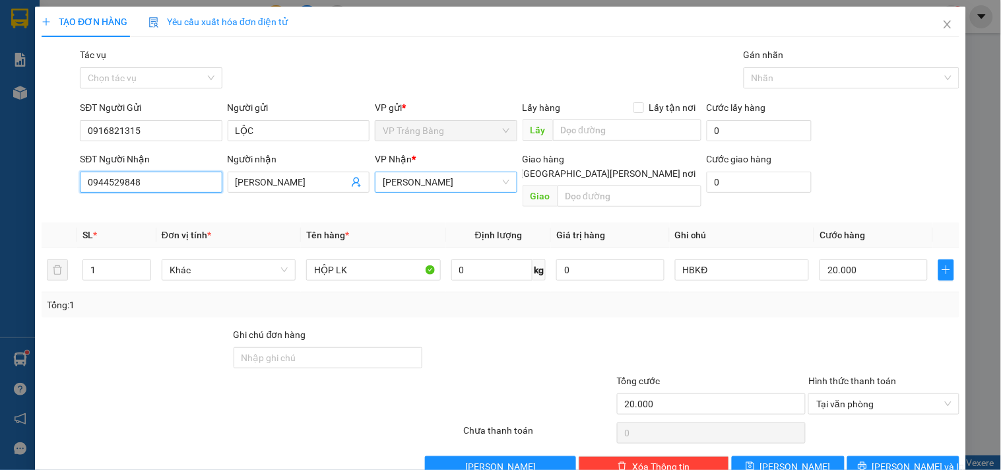
click at [447, 182] on span "[PERSON_NAME]" at bounding box center [446, 182] width 126 height 20
type input "0944529848"
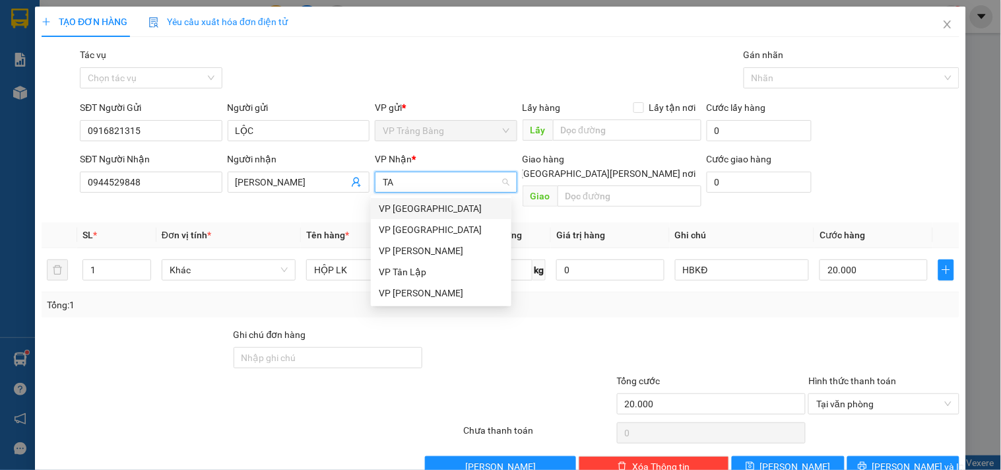
type input "TAY"
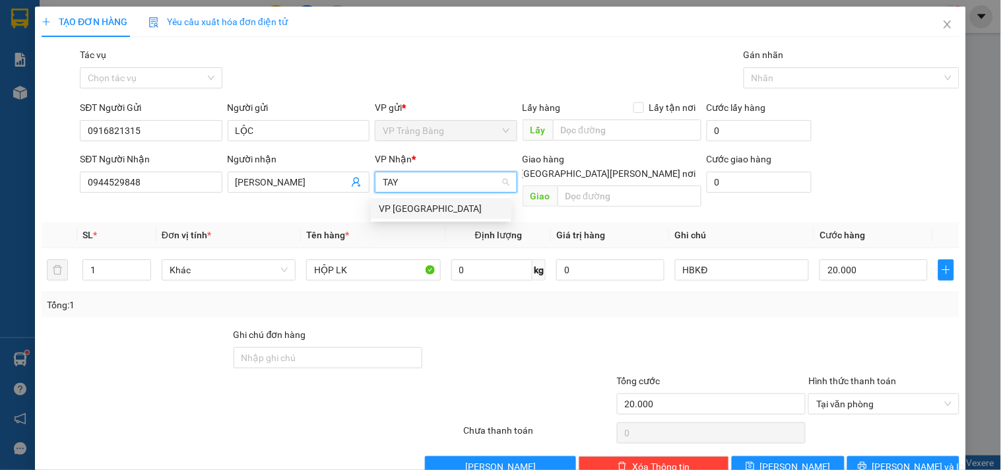
click at [392, 208] on div "VP [GEOGRAPHIC_DATA]" at bounding box center [441, 208] width 125 height 15
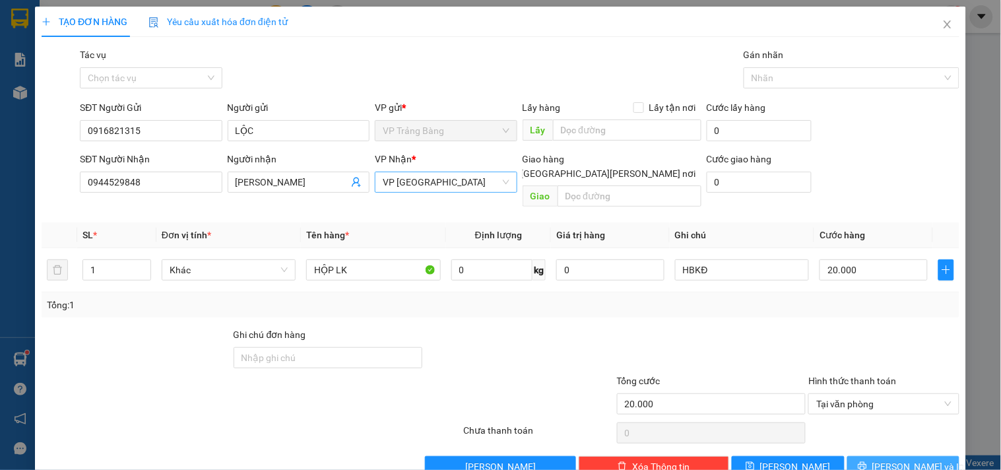
click at [883, 459] on span "[PERSON_NAME] và In" at bounding box center [918, 466] width 92 height 15
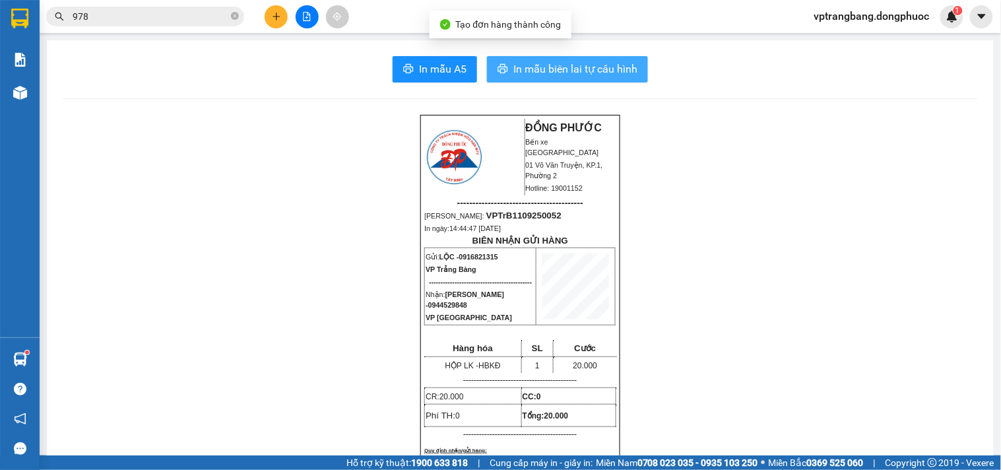
click at [520, 63] on span "In mẫu biên lai tự cấu hình" at bounding box center [575, 69] width 124 height 16
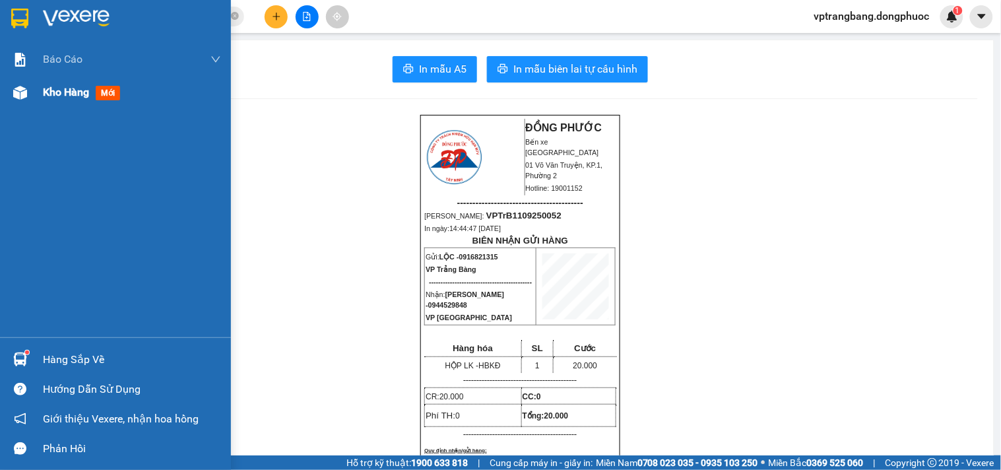
click at [68, 96] on span "Kho hàng" at bounding box center [66, 92] width 46 height 13
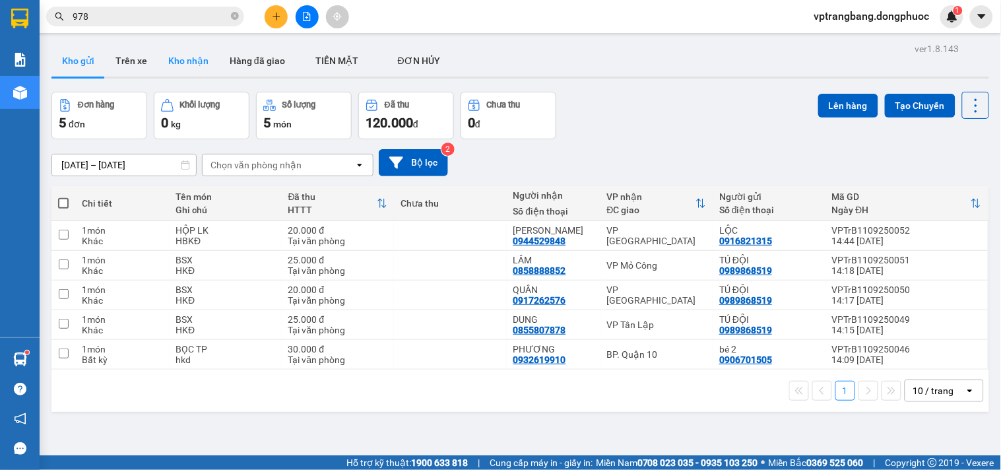
click at [195, 59] on button "Kho nhận" at bounding box center [188, 61] width 61 height 32
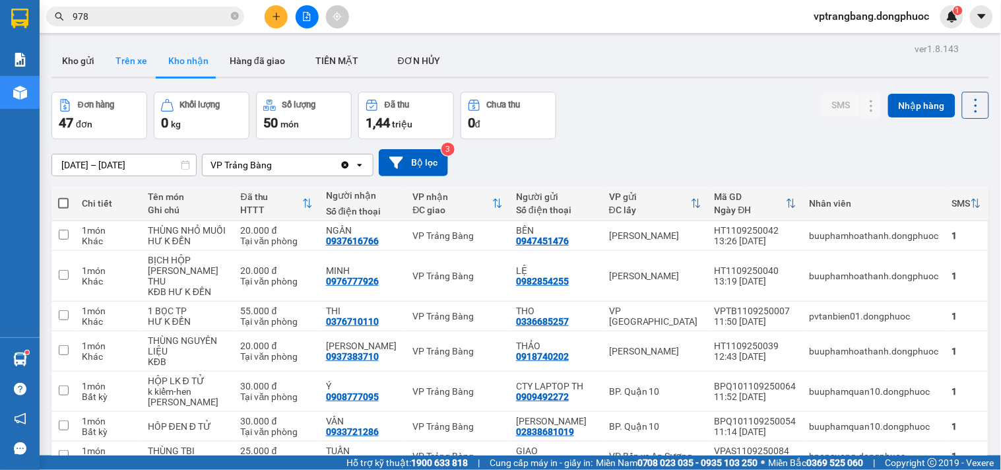
click at [123, 55] on button "Trên xe" at bounding box center [131, 61] width 53 height 32
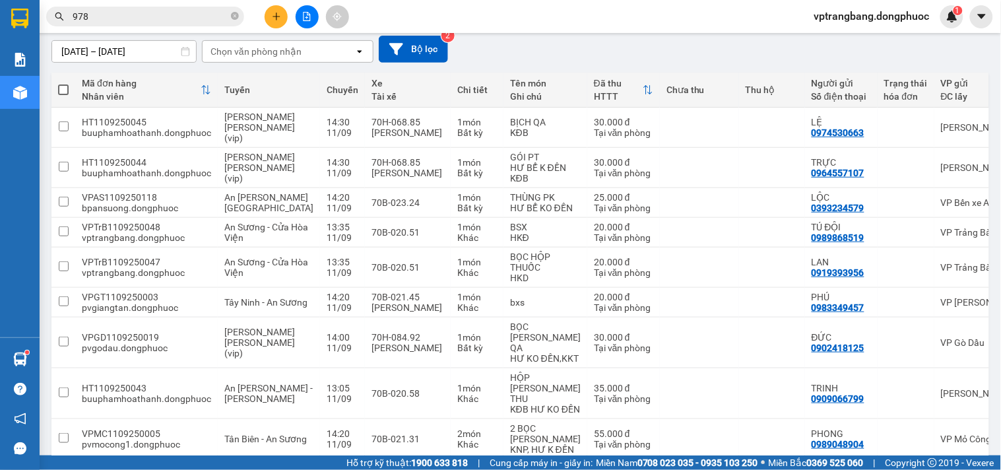
scroll to position [40, 0]
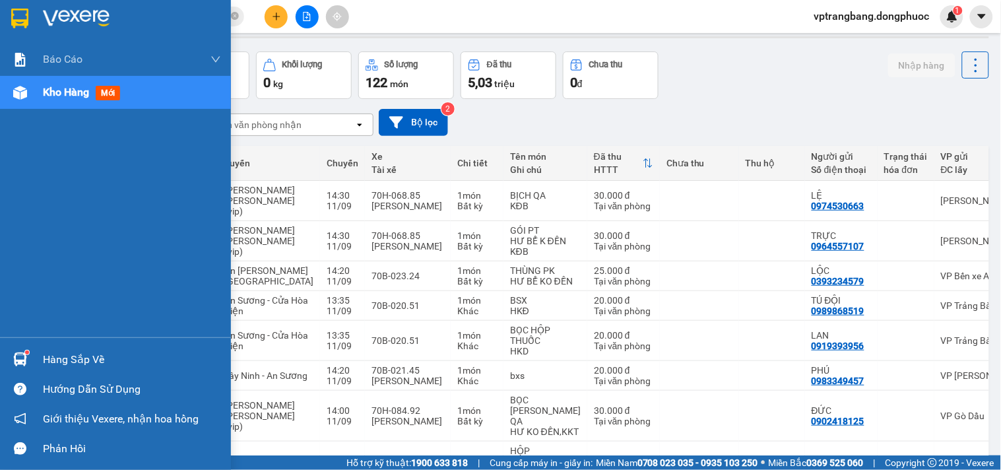
click at [38, 361] on div "Hàng sắp về" at bounding box center [115, 359] width 231 height 30
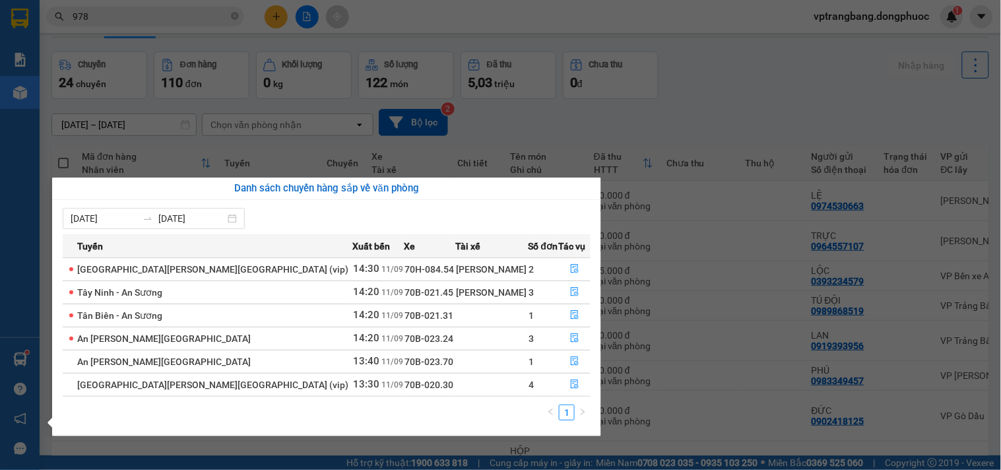
click at [680, 107] on section "Kết quả [PERSON_NAME] ( 10000 ) Bộ lọc Mã ĐH Trạng thái Món hàng Tổng [PERSON_N…" at bounding box center [500, 235] width 1001 height 470
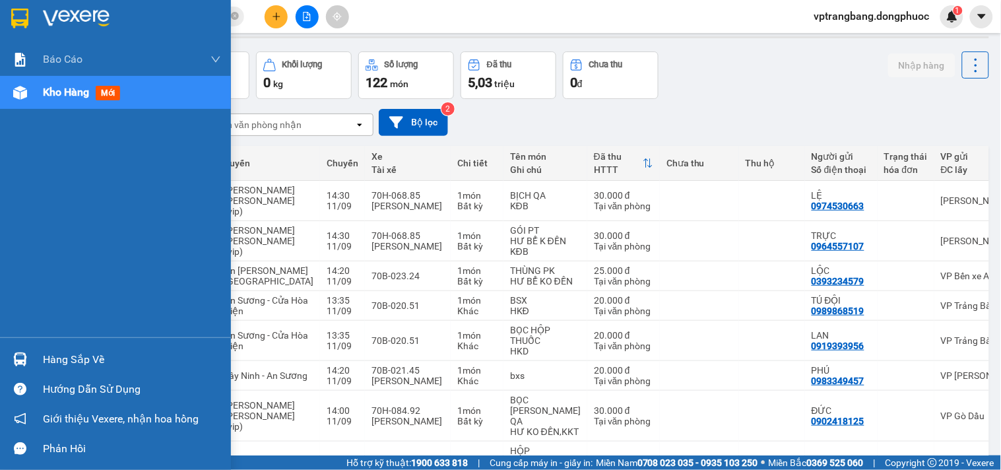
click at [22, 346] on div "Hàng sắp về" at bounding box center [115, 359] width 231 height 30
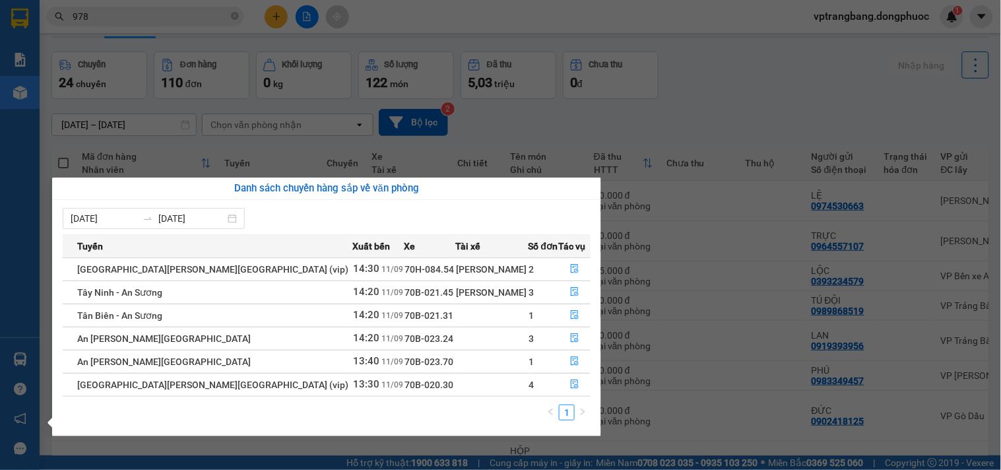
click at [9, 185] on div "Báo cáo Mẫu 1: Báo cáo dòng tiền theo nhân viên Mẫu 1: Báo cáo dòng tiền theo n…" at bounding box center [20, 235] width 40 height 470
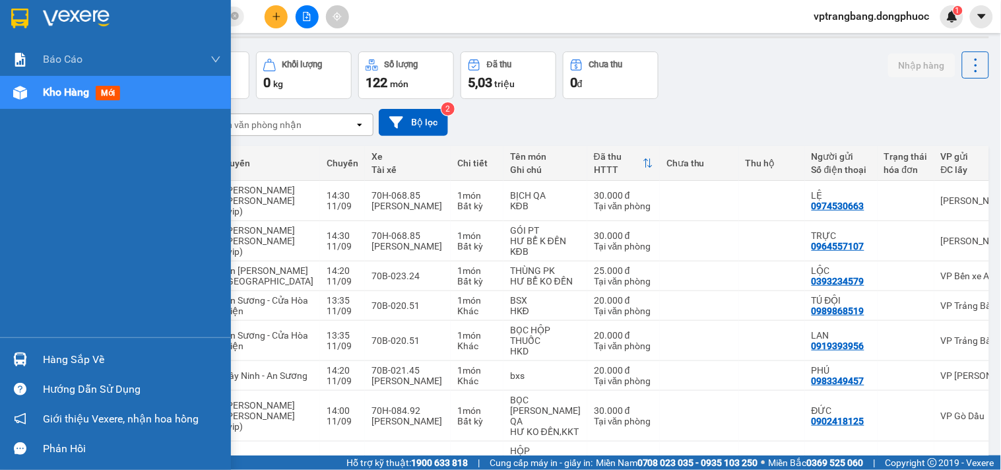
click at [47, 94] on span "Kho hàng" at bounding box center [66, 92] width 46 height 13
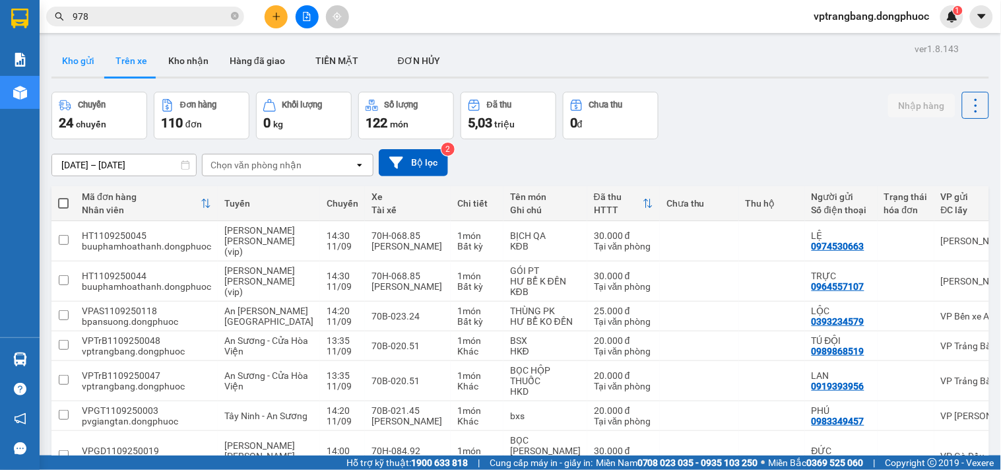
click at [92, 63] on button "Kho gửi" at bounding box center [77, 61] width 53 height 32
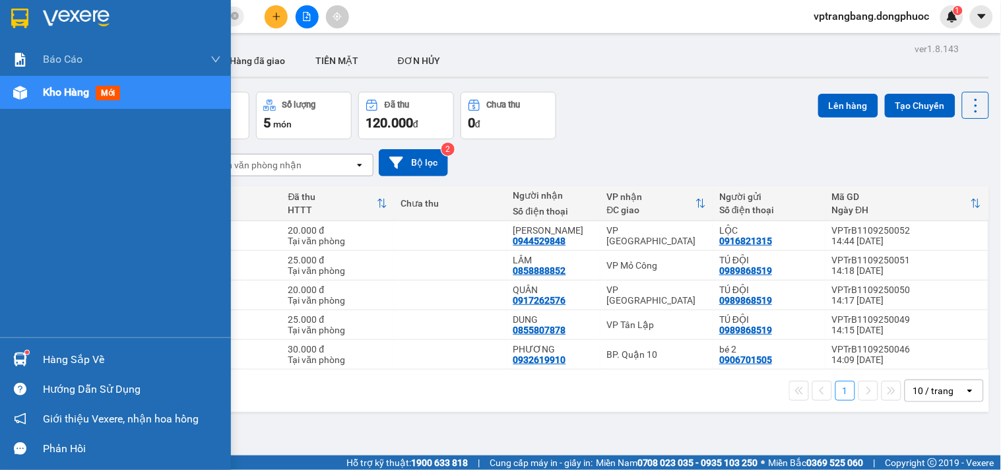
click at [51, 358] on div "Hàng sắp về" at bounding box center [132, 360] width 178 height 20
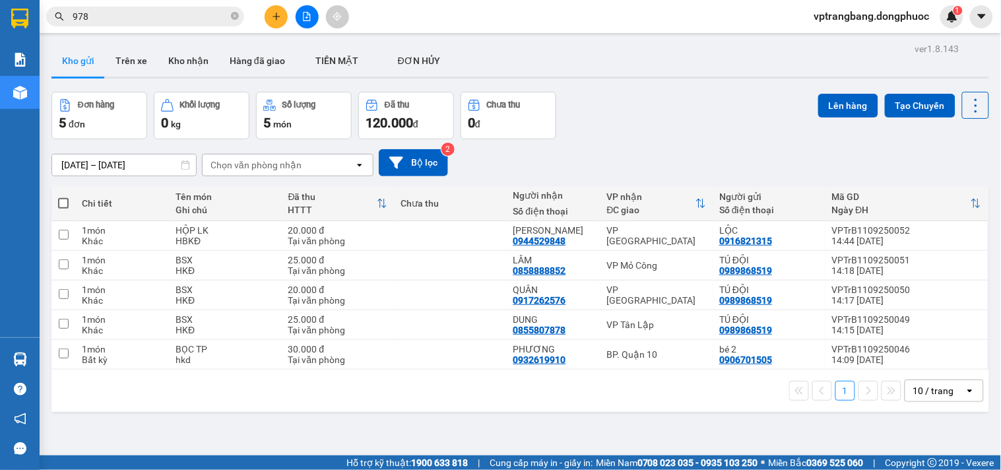
drag, startPoint x: 645, startPoint y: 413, endPoint x: 346, endPoint y: 38, distance: 479.0
click at [647, 410] on section "Kết quả [PERSON_NAME] ( 10000 ) Bộ lọc Mã ĐH Trạng thái Món hàng Tổng [PERSON_N…" at bounding box center [500, 235] width 1001 height 470
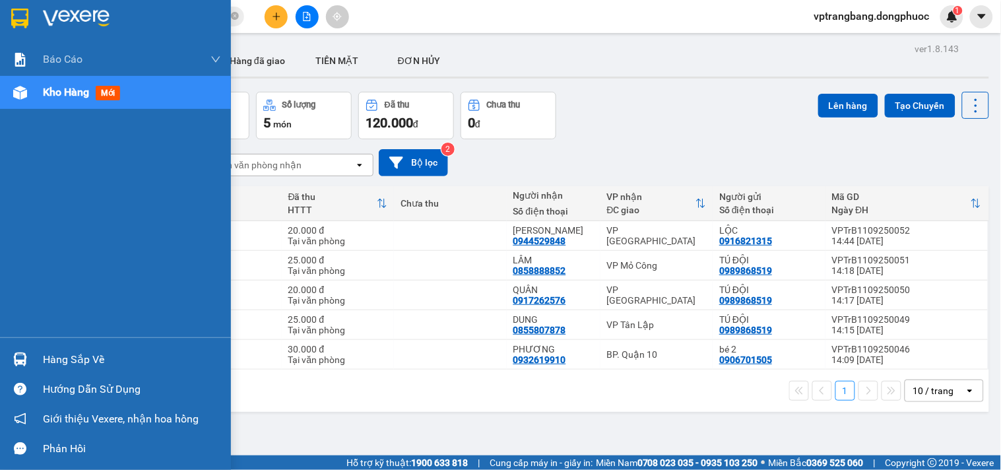
drag, startPoint x: 62, startPoint y: 356, endPoint x: 192, endPoint y: 352, distance: 130.1
click at [63, 356] on div "Hàng sắp về" at bounding box center [132, 360] width 178 height 20
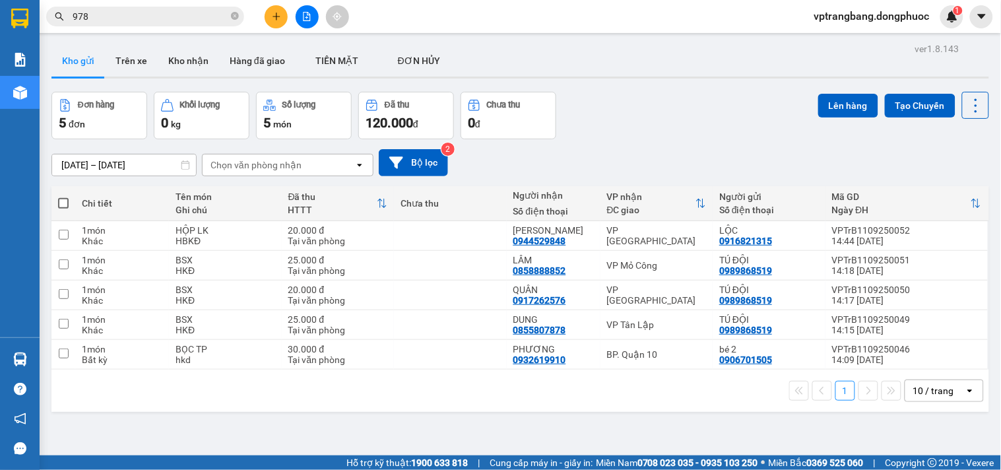
drag, startPoint x: 675, startPoint y: 424, endPoint x: 194, endPoint y: 0, distance: 641.0
click at [676, 423] on section "Kết quả [PERSON_NAME] ( 10000 ) Bộ lọc Mã ĐH Trạng thái Món hàng Tổng [PERSON_N…" at bounding box center [500, 235] width 1001 height 470
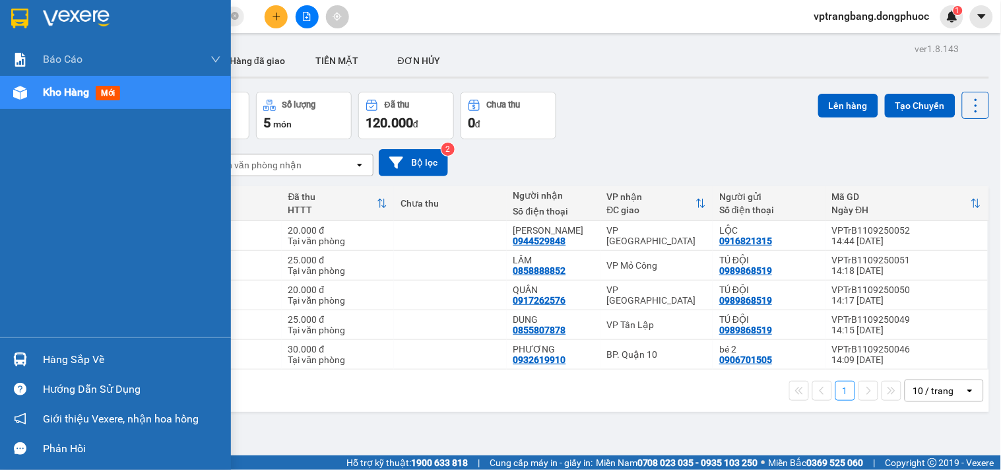
click at [69, 362] on div "Hàng sắp về" at bounding box center [132, 360] width 178 height 20
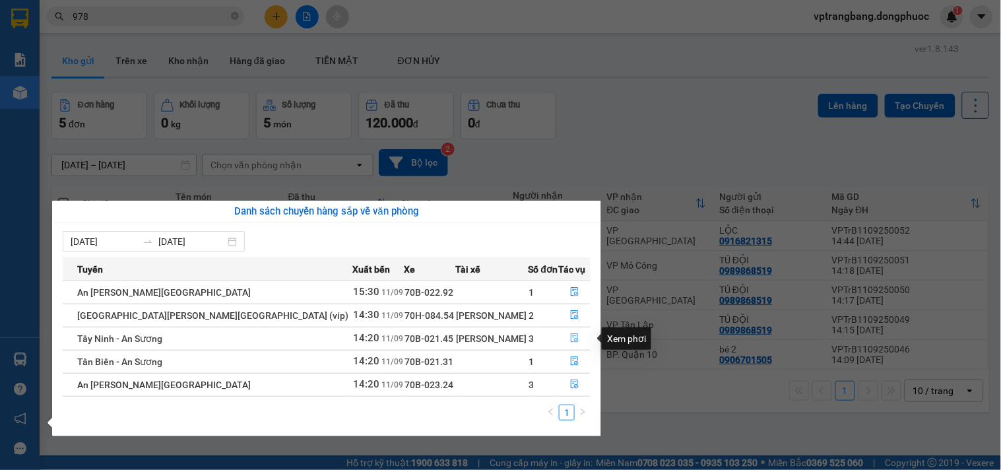
click at [570, 339] on icon "file-done" at bounding box center [574, 337] width 9 height 9
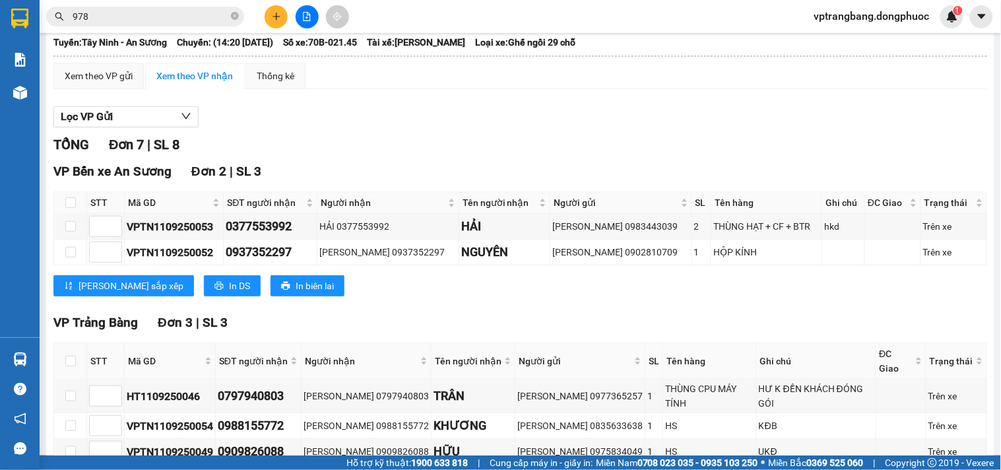
scroll to position [220, 0]
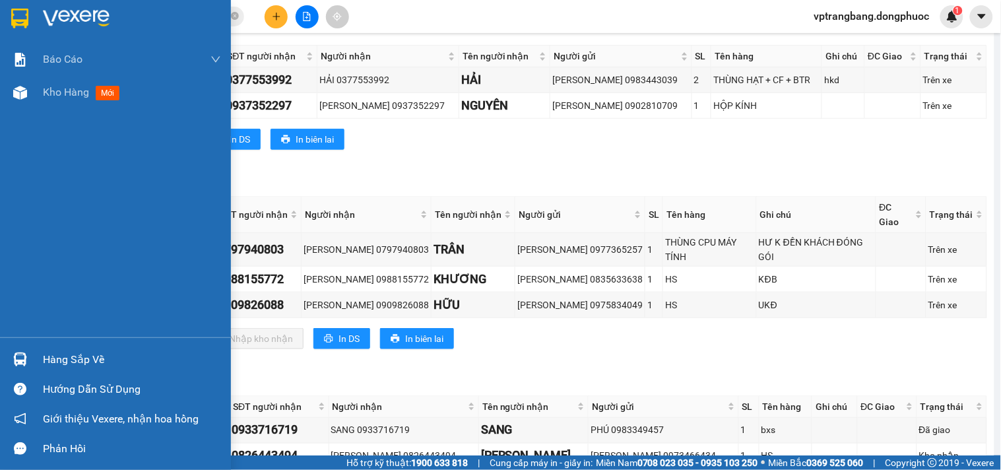
click at [84, 359] on div "Hàng sắp về" at bounding box center [132, 360] width 178 height 20
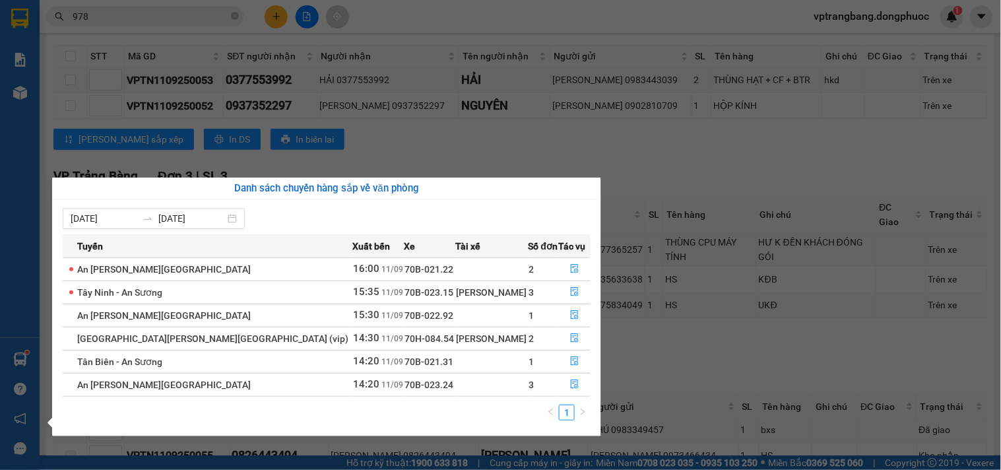
drag, startPoint x: 717, startPoint y: 310, endPoint x: 412, endPoint y: 139, distance: 349.3
click at [716, 307] on section "Kết quả [PERSON_NAME] ( 10000 ) Bộ lọc Mã ĐH Trạng thái Món hàng Tổng [PERSON_N…" at bounding box center [500, 235] width 1001 height 470
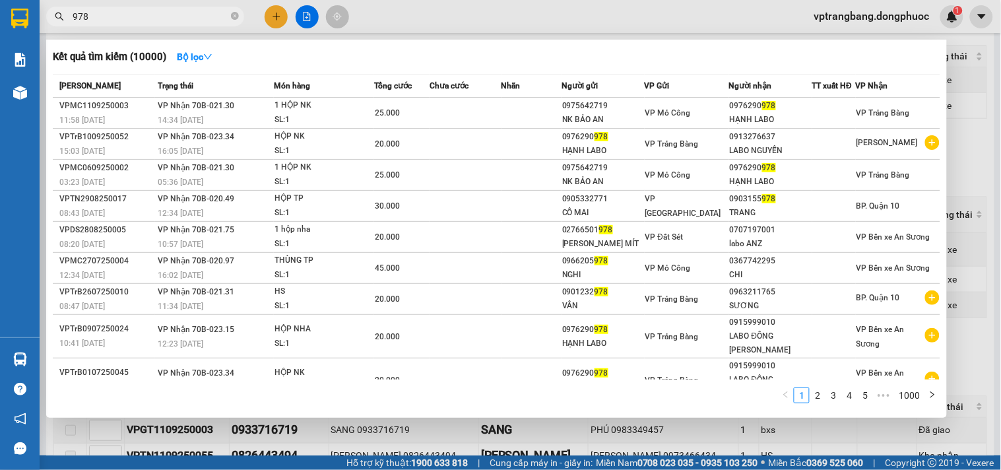
click at [98, 13] on input "978" at bounding box center [151, 16] width 156 height 15
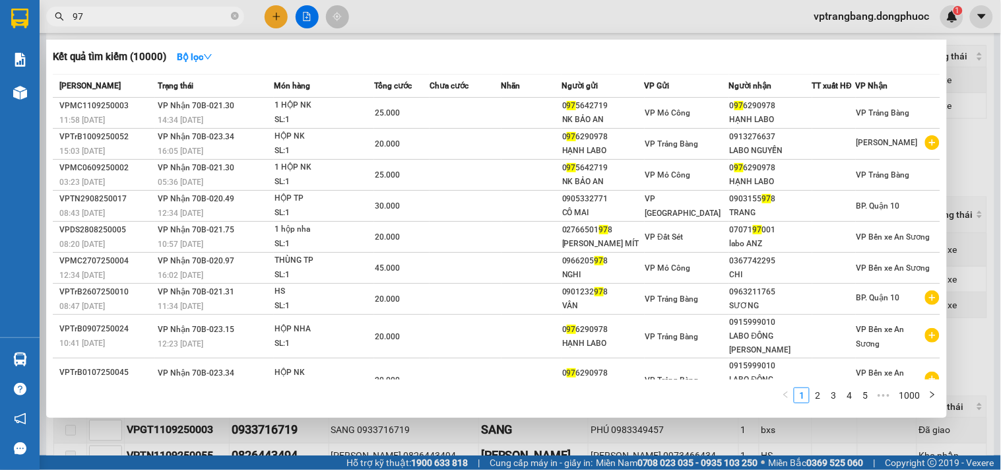
type input "9"
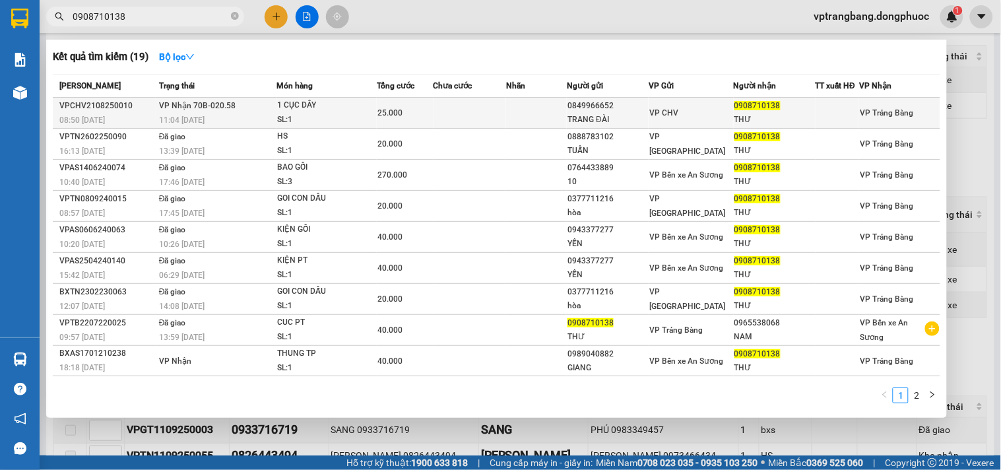
type input "0908710138"
click at [321, 111] on span "1 CỤC DÂY SL: 1" at bounding box center [326, 112] width 99 height 28
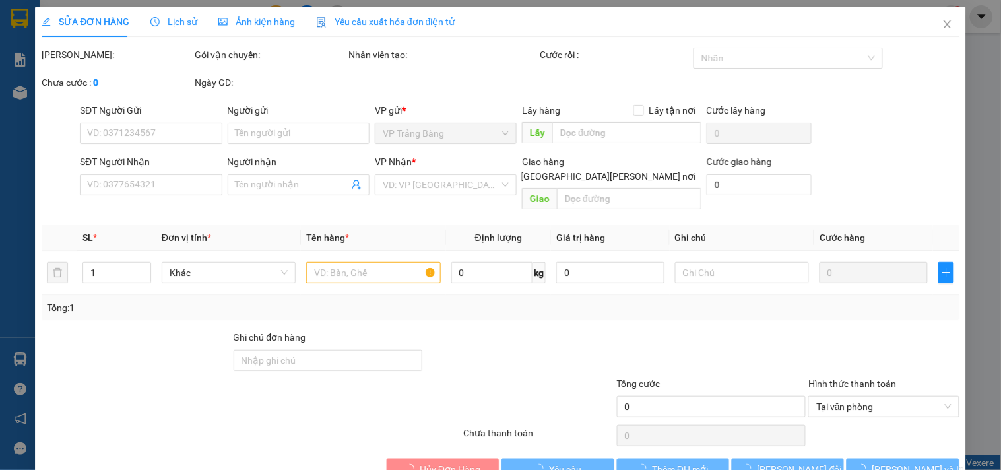
type input "0849966652"
type input "TRANG ĐÀI"
type input "0908710138"
type input "THƯ"
type input "25.000"
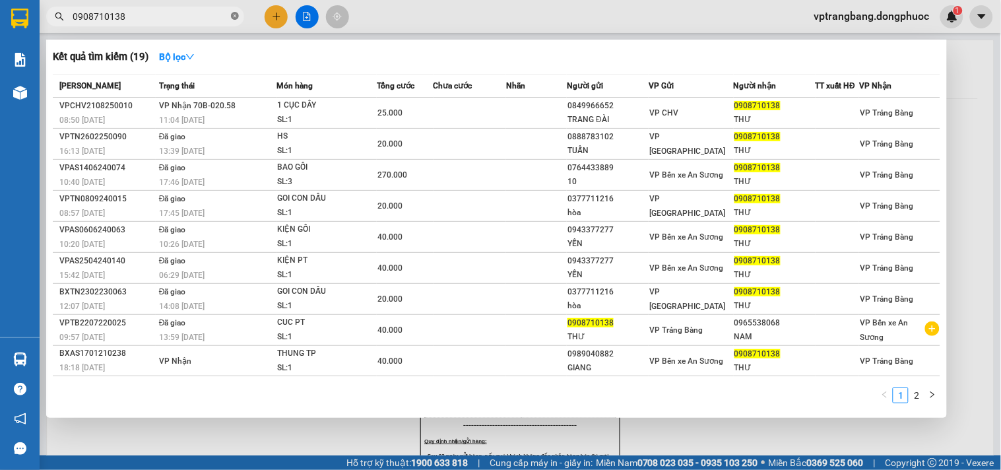
click at [235, 18] on icon "close-circle" at bounding box center [235, 16] width 8 height 8
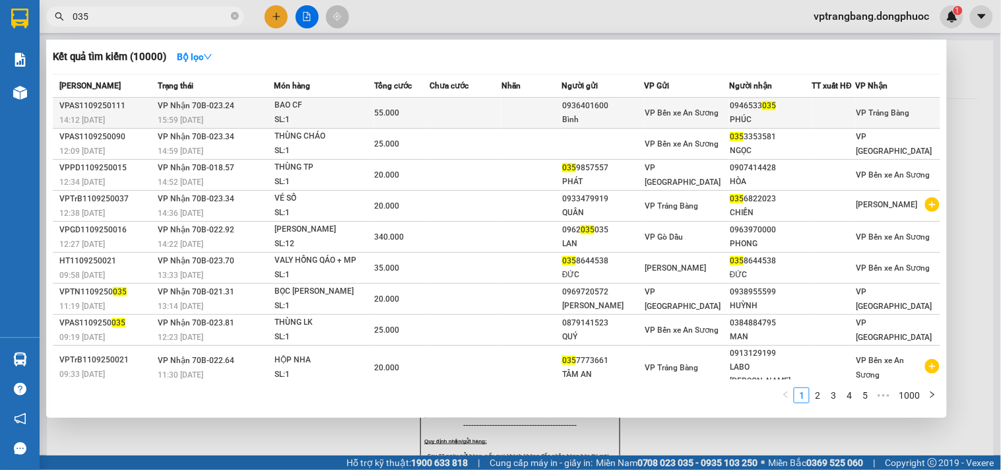
type input "035"
click at [218, 115] on div "15:59 [DATE]" at bounding box center [215, 120] width 115 height 15
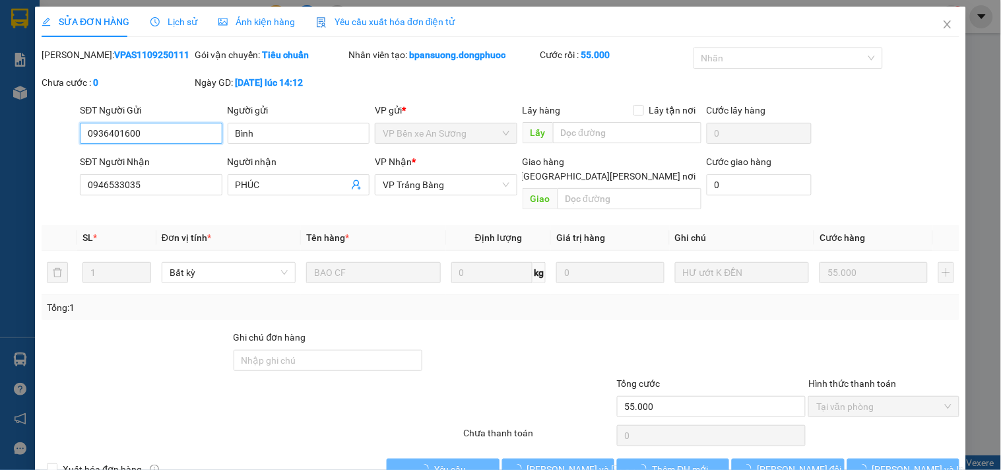
type input "0936401600"
type input "Bình"
type input "0946533035"
type input "PHÚC"
type input "55.000"
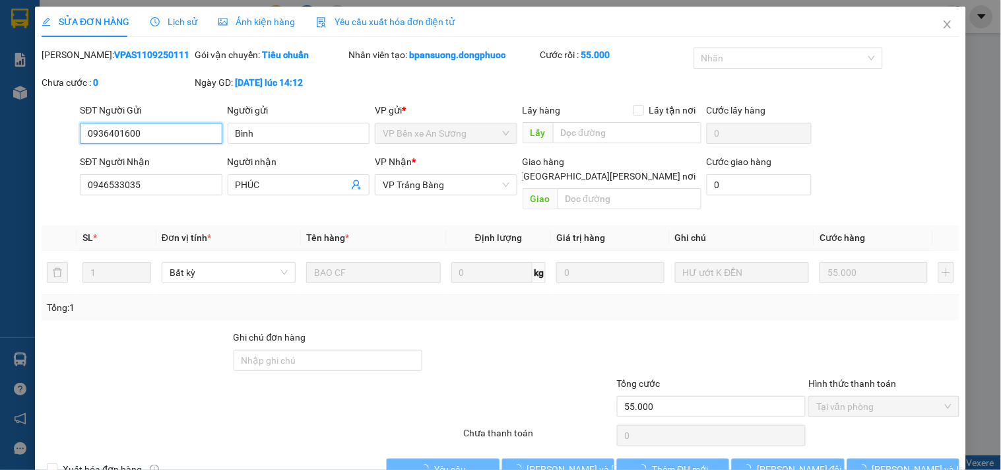
scroll to position [21, 0]
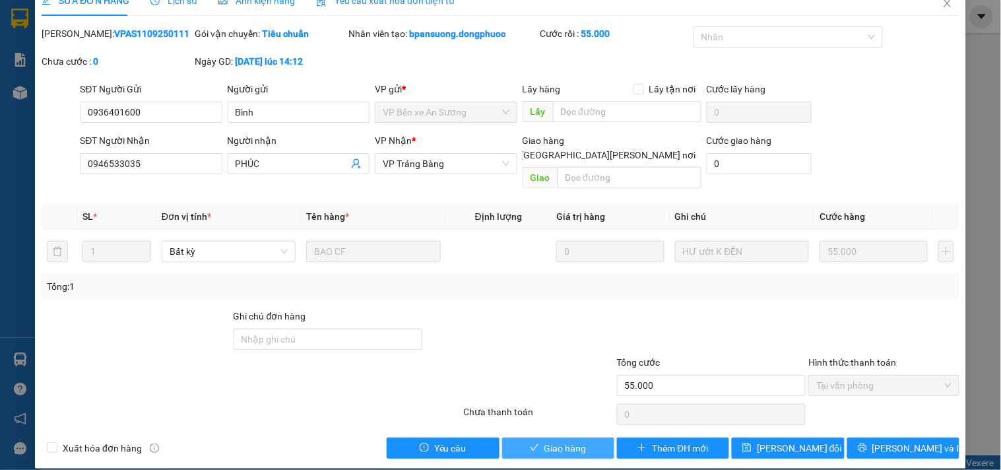
click at [565, 441] on span "Giao hàng" at bounding box center [565, 448] width 42 height 15
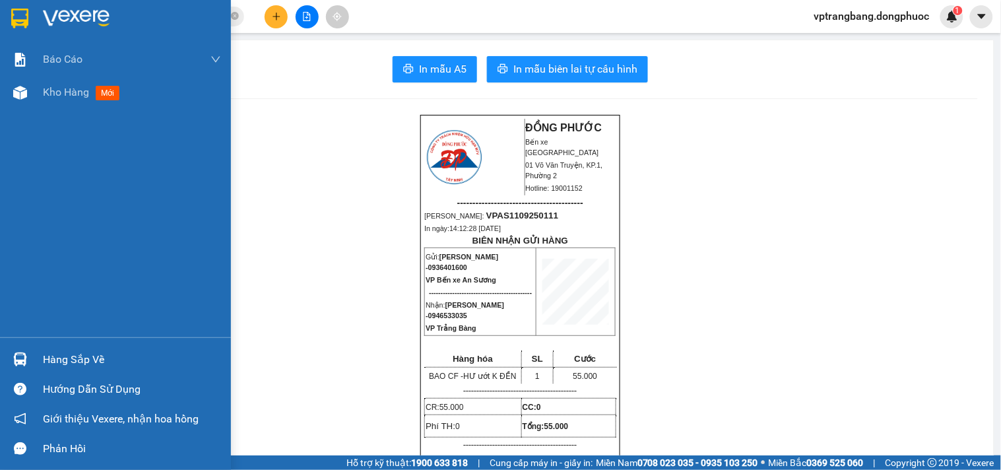
click at [56, 359] on div "Hàng sắp về" at bounding box center [132, 360] width 178 height 20
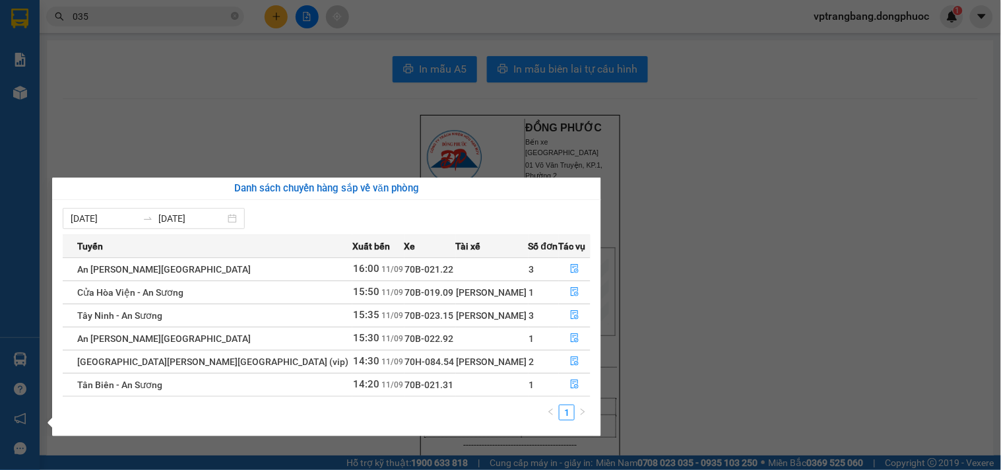
click at [700, 320] on section "Kết quả [PERSON_NAME] ( 10000 ) Bộ lọc Mã ĐH Trạng thái Món hàng Tổng [PERSON_N…" at bounding box center [500, 235] width 1001 height 470
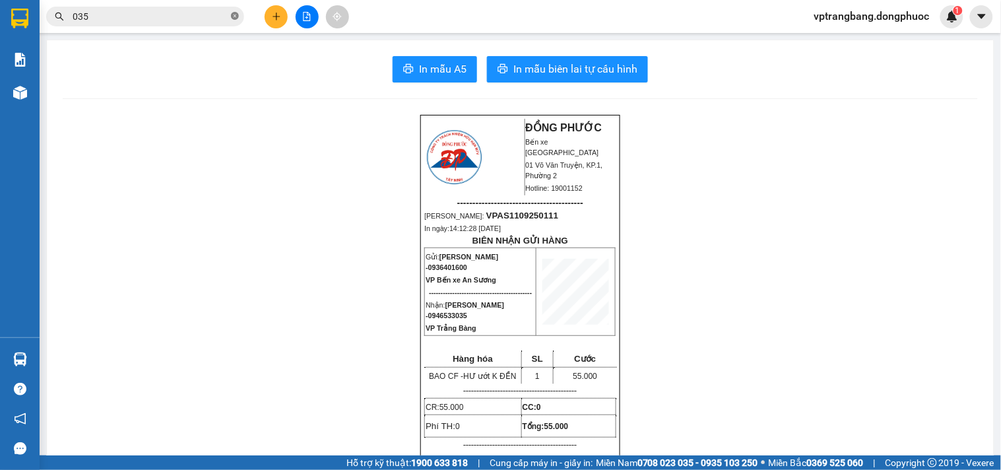
click at [236, 15] on icon "close-circle" at bounding box center [235, 16] width 8 height 8
click at [145, 20] on input "text" at bounding box center [151, 16] width 156 height 15
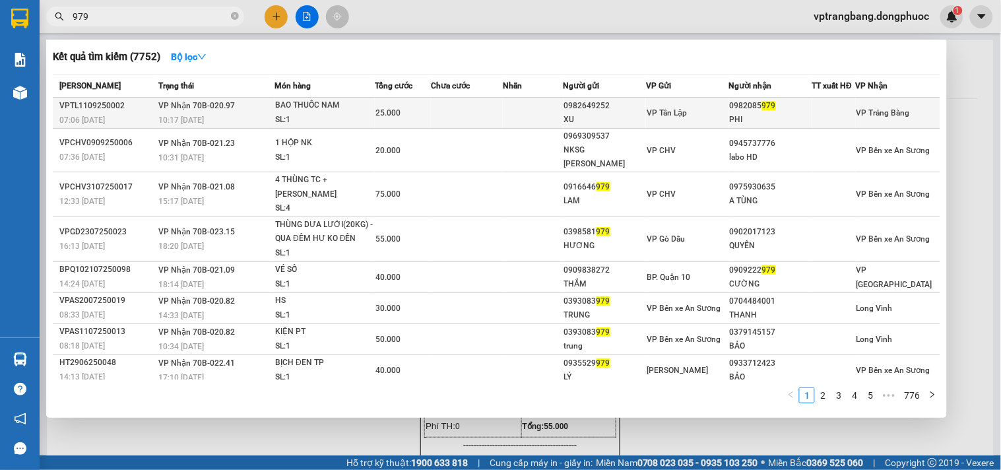
type input "979"
click at [240, 114] on div "10:17 [DATE]" at bounding box center [215, 120] width 115 height 15
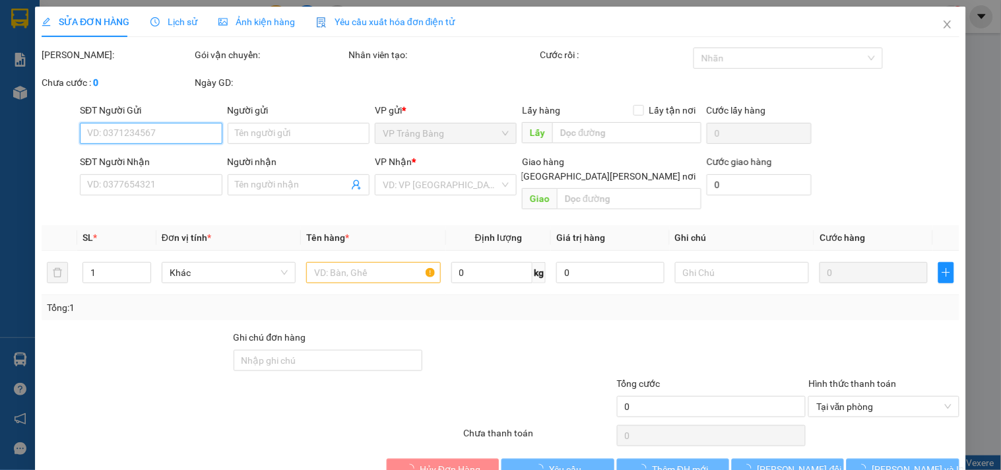
type input "0982649252"
type input "XU"
type input "0982085979"
type input "PHI"
type input "25.000"
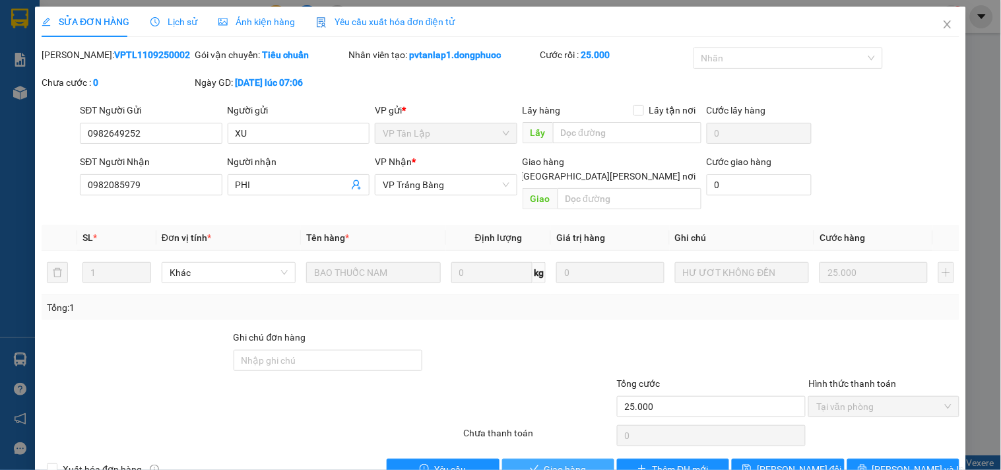
click at [571, 462] on span "Giao hàng" at bounding box center [565, 469] width 42 height 15
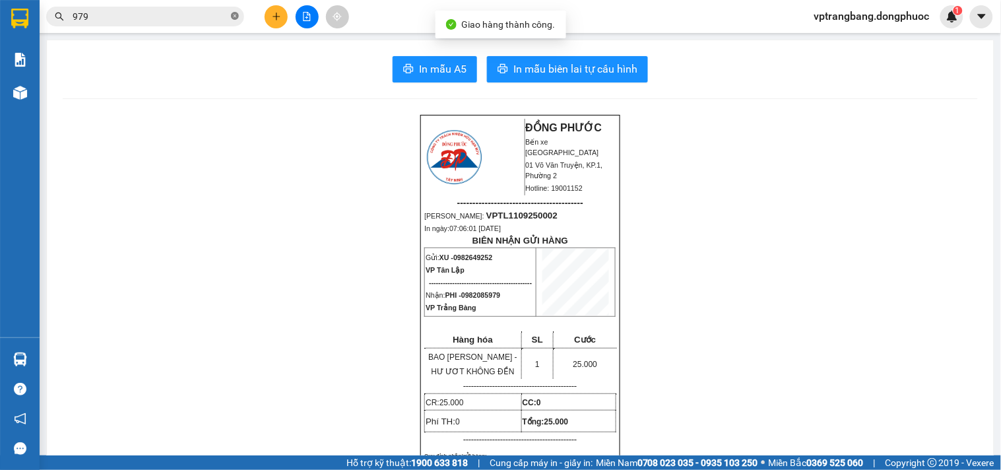
click at [233, 17] on icon "close-circle" at bounding box center [235, 16] width 8 height 8
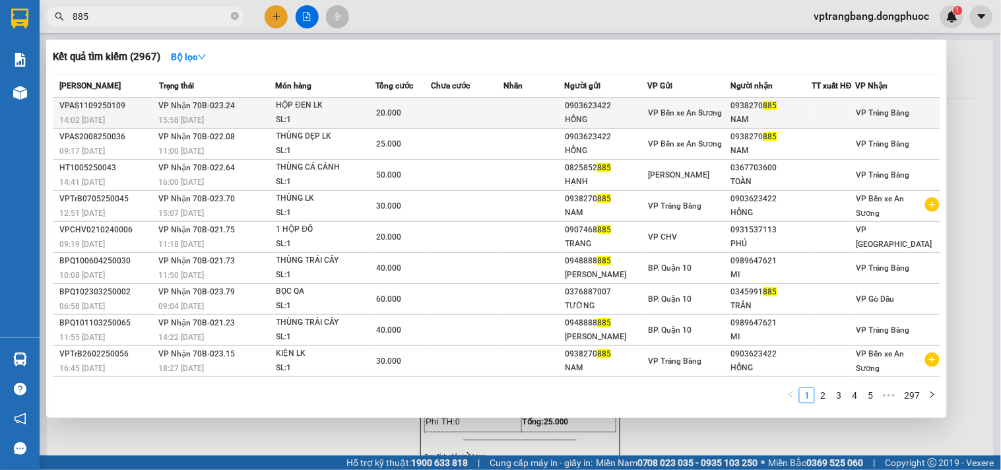
type input "885"
click at [337, 117] on div "SL: 1" at bounding box center [326, 120] width 99 height 15
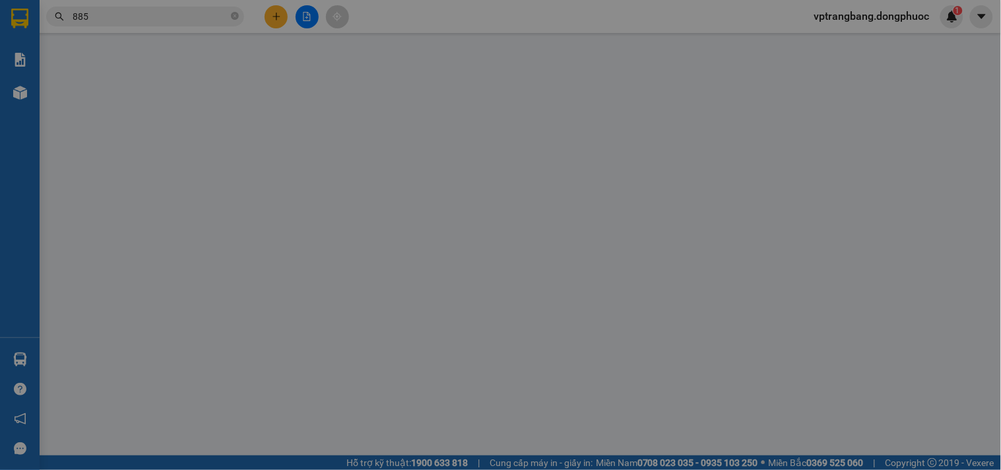
type input "0903623422"
type input "HỒNG"
type input "0938270885"
type input "NAM"
type input "20.000"
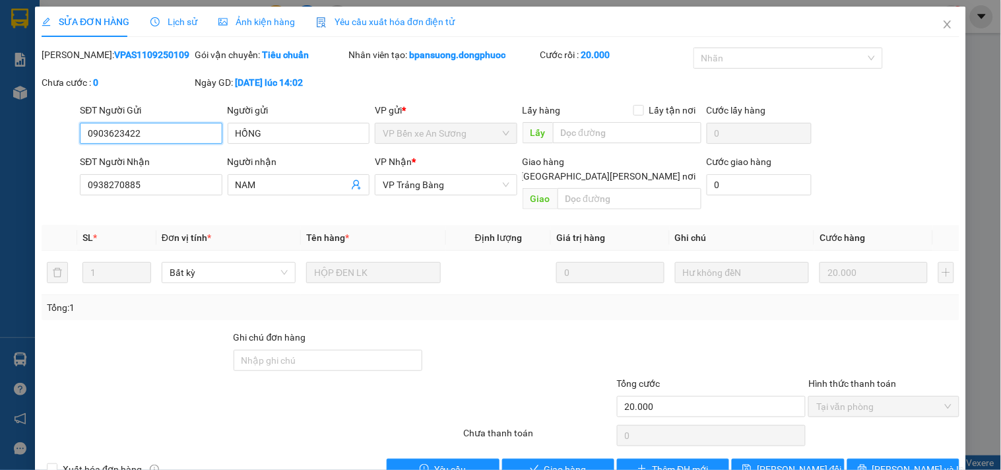
scroll to position [21, 0]
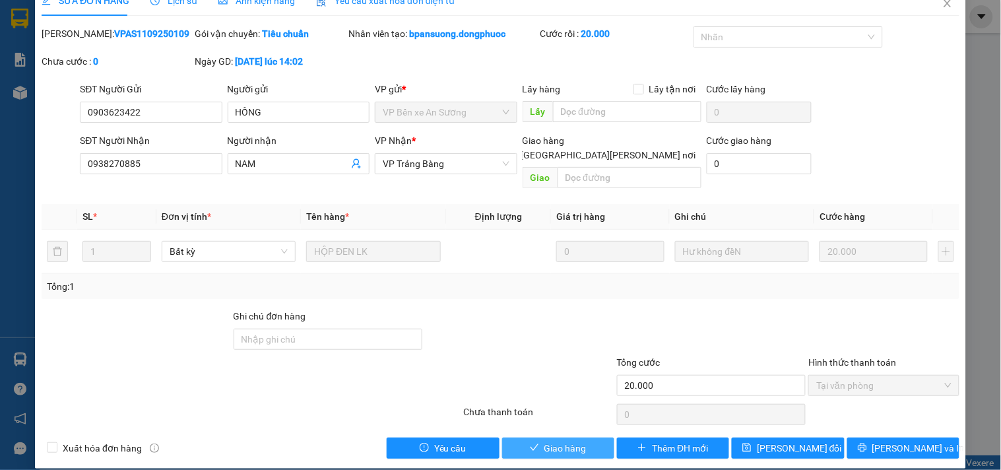
drag, startPoint x: 552, startPoint y: 438, endPoint x: 595, endPoint y: 18, distance: 421.3
click at [553, 441] on span "Giao hàng" at bounding box center [565, 448] width 42 height 15
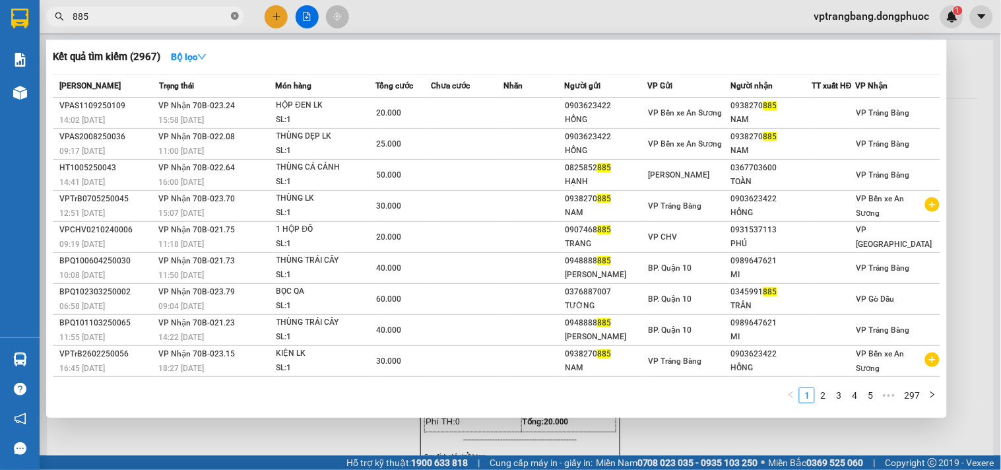
click at [238, 18] on icon "close-circle" at bounding box center [235, 16] width 8 height 8
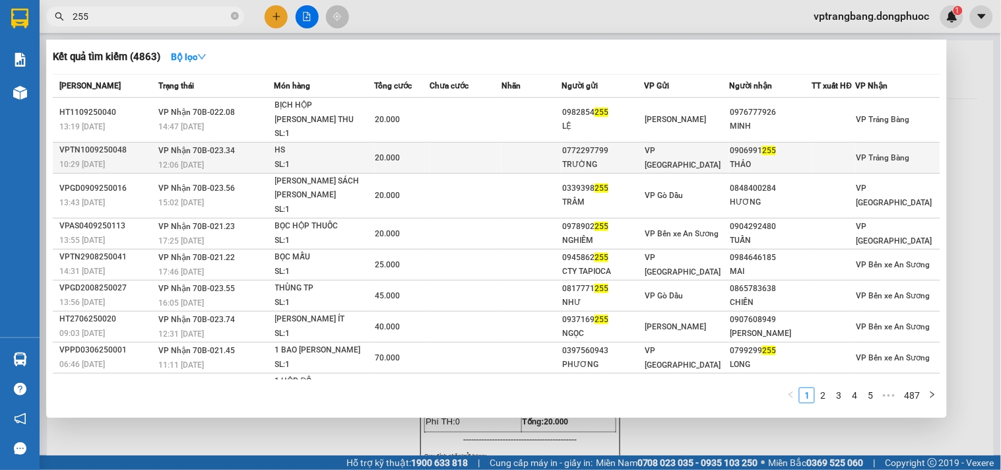
type input "255"
click at [391, 164] on div "20.000" at bounding box center [402, 157] width 54 height 15
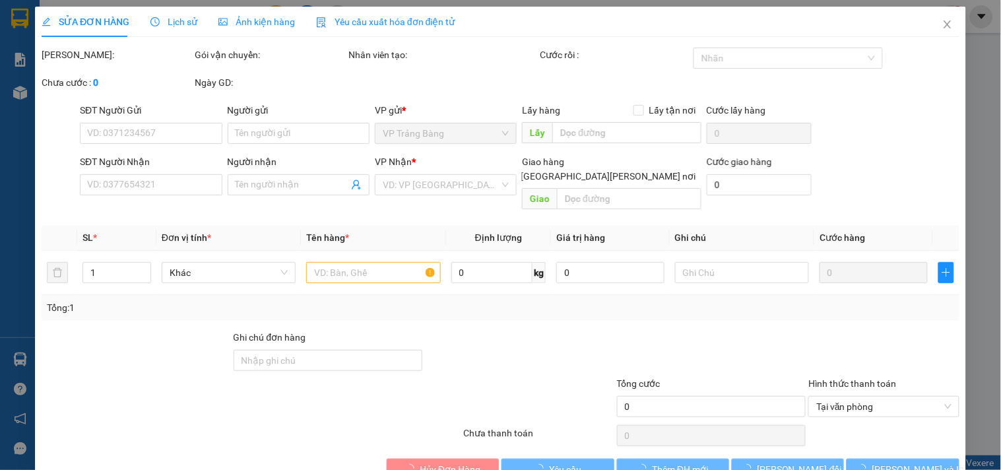
type input "0772297799"
type input "TRƯỜNG"
type input "0906991255"
type input "THẢO"
type input "20.000"
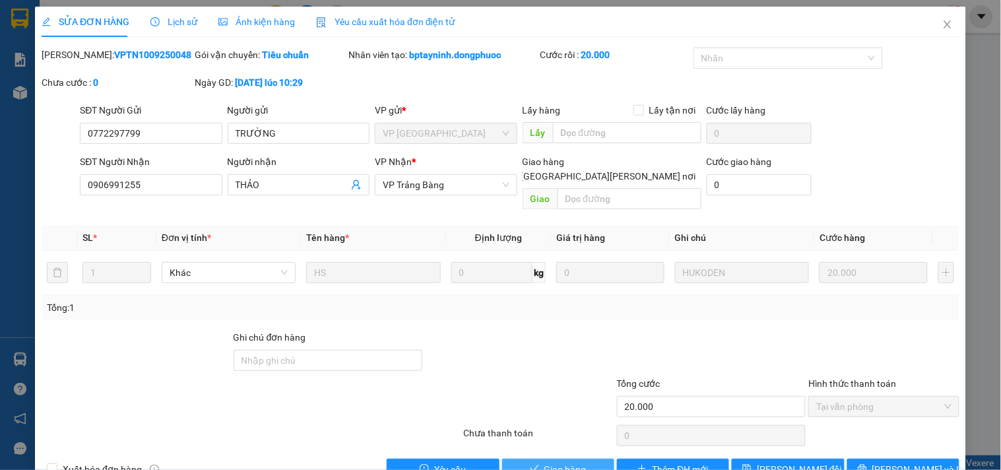
click at [572, 462] on span "Giao hàng" at bounding box center [565, 469] width 42 height 15
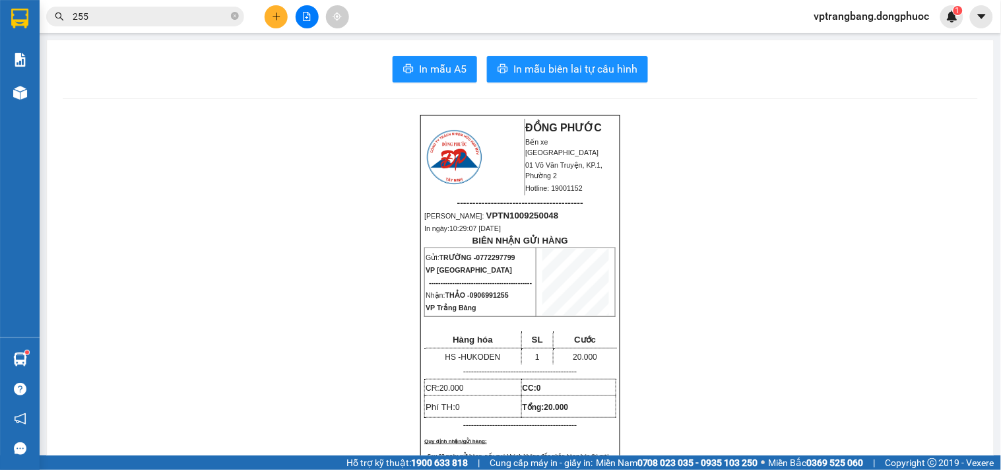
click at [172, 22] on input "255" at bounding box center [151, 16] width 156 height 15
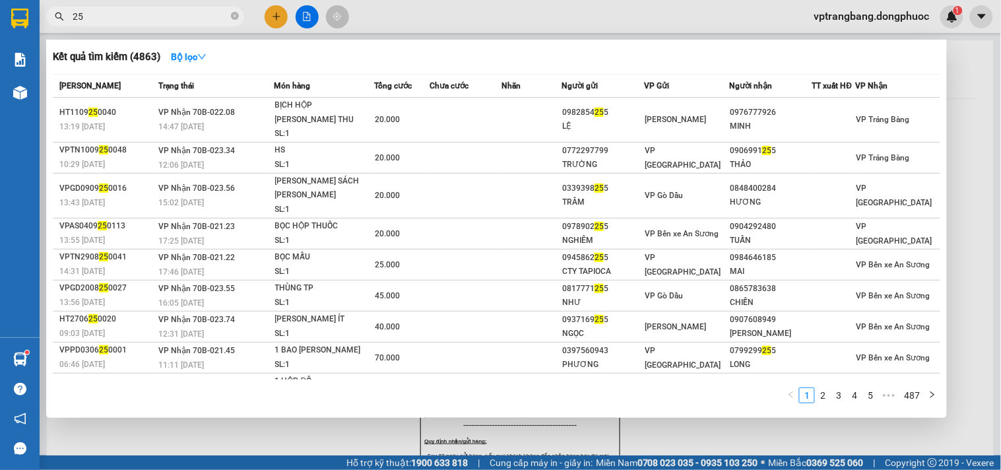
type input "2"
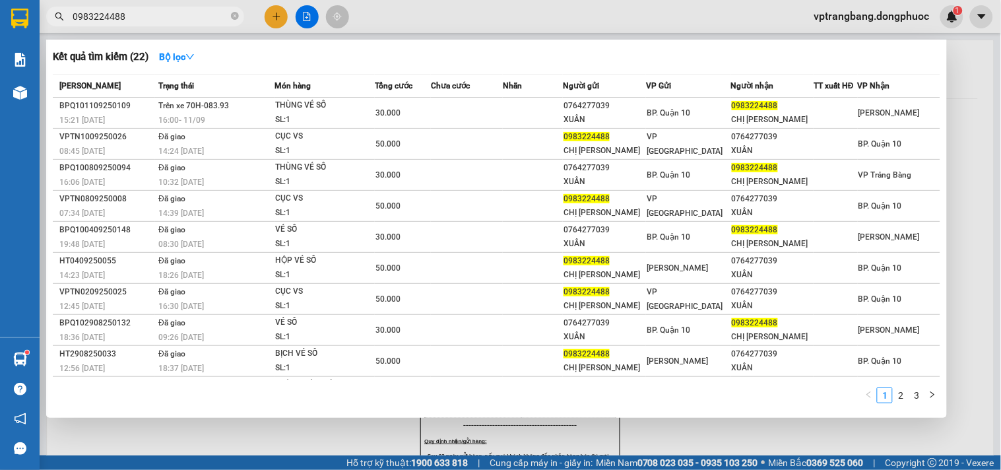
type input "0983224488"
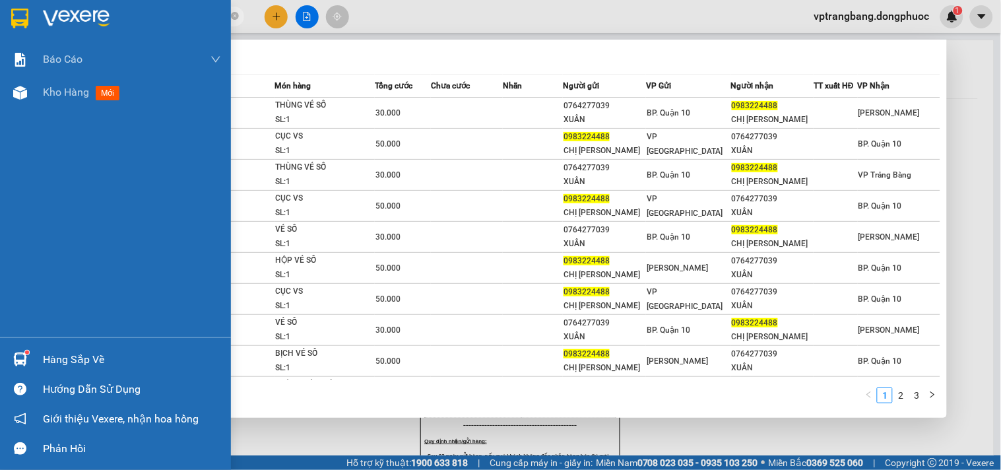
click at [73, 353] on div "Hàng sắp về" at bounding box center [132, 360] width 178 height 20
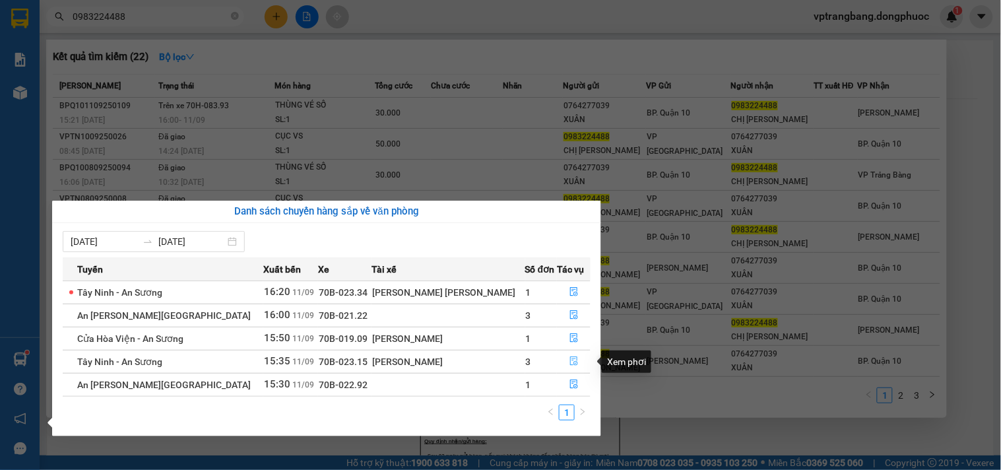
click at [570, 359] on icon "file-done" at bounding box center [574, 360] width 9 height 9
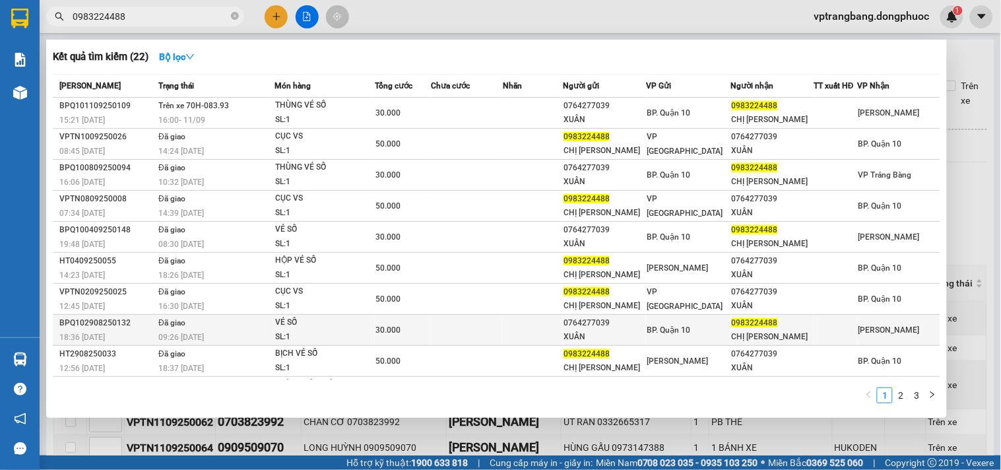
scroll to position [30, 0]
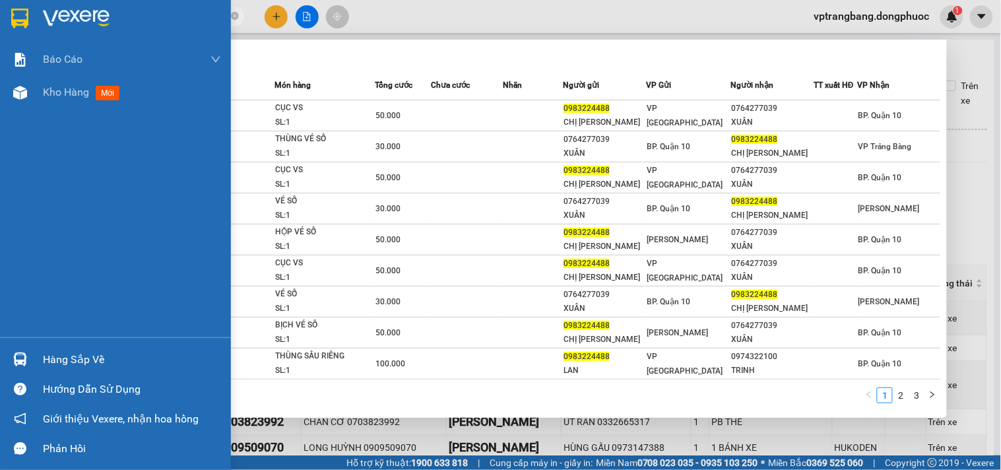
click at [84, 360] on div "Hàng sắp về" at bounding box center [132, 360] width 178 height 20
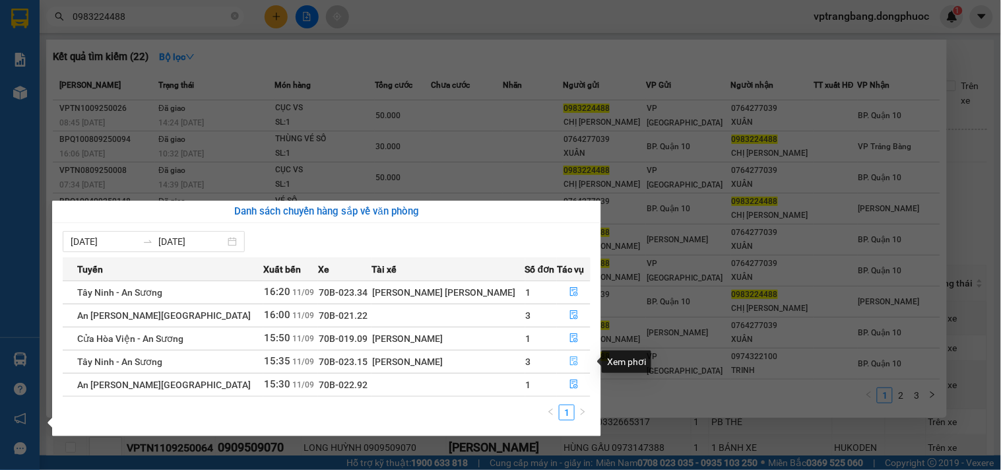
click at [570, 363] on icon "file-done" at bounding box center [574, 360] width 9 height 9
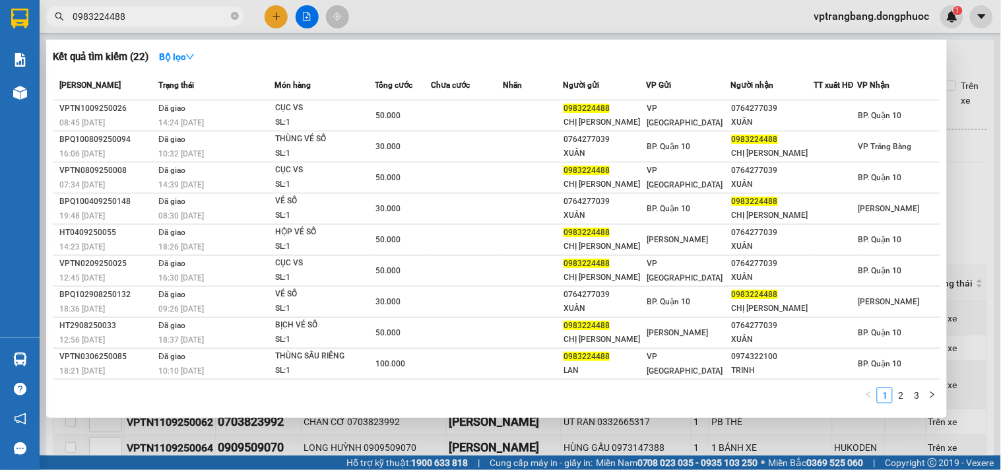
click at [969, 127] on div at bounding box center [500, 235] width 1001 height 470
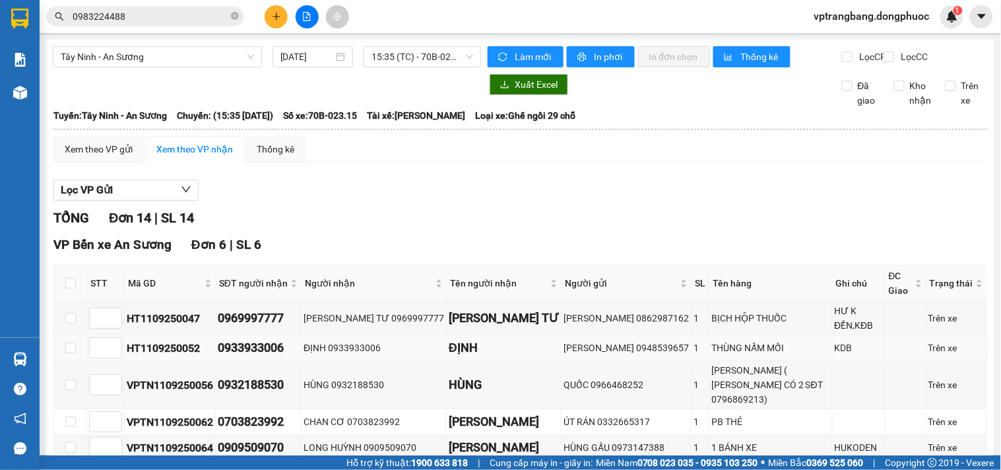
scroll to position [293, 0]
